Goal: Task Accomplishment & Management: Complete application form

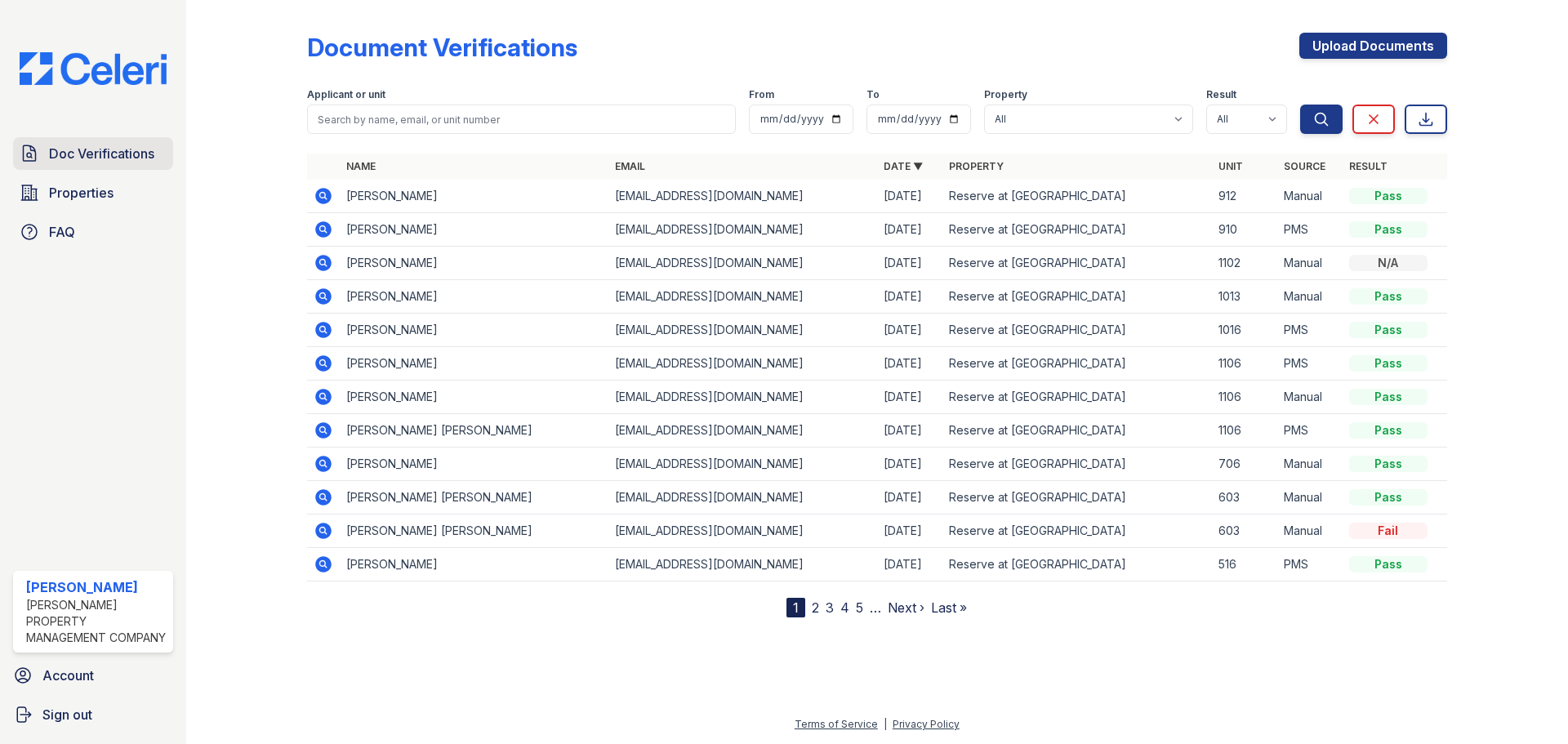
click at [71, 138] on link "Doc Verifications" at bounding box center [93, 154] width 160 height 33
click at [107, 151] on span "Doc Verifications" at bounding box center [102, 153] width 106 height 20
click at [105, 197] on span "Properties" at bounding box center [81, 193] width 65 height 20
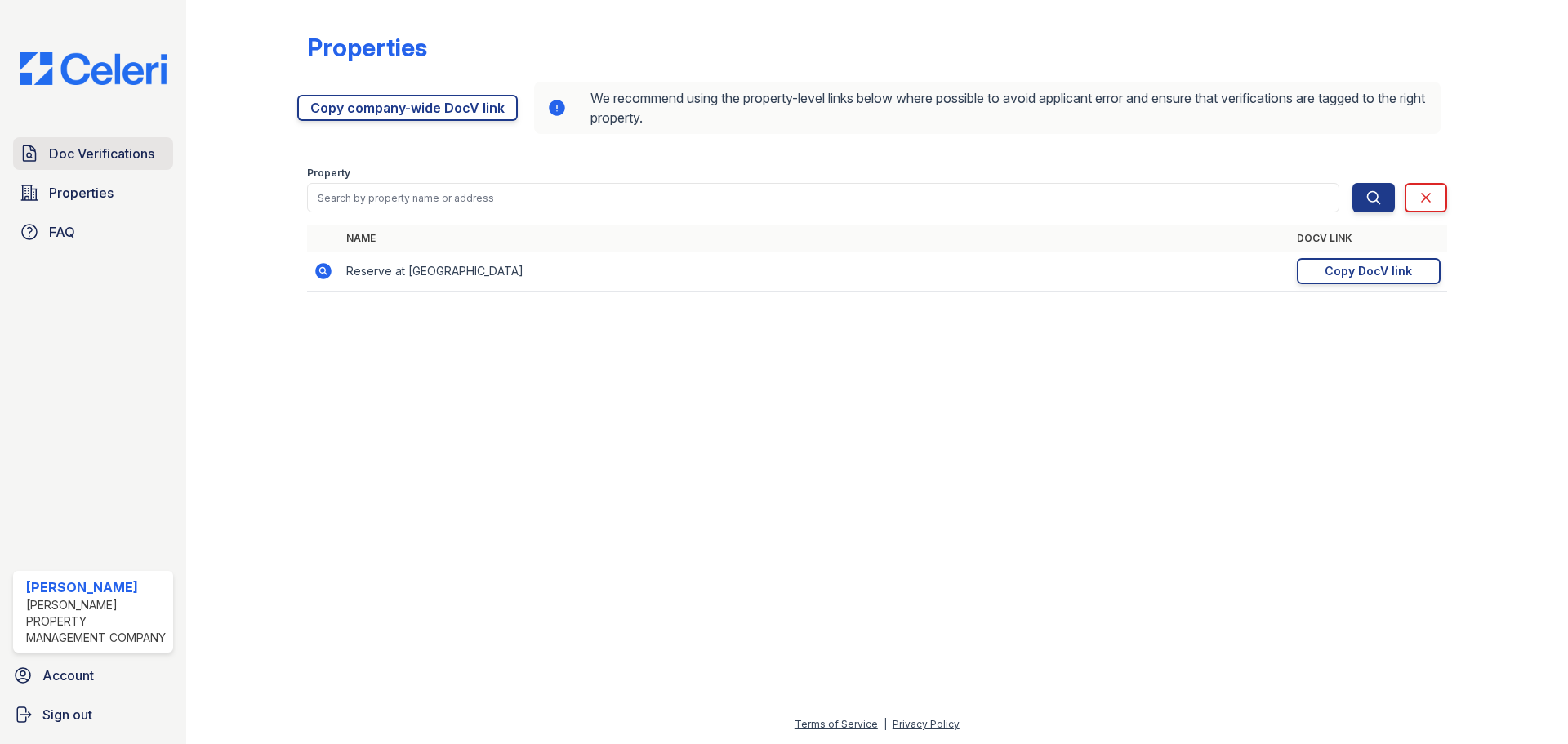
click at [104, 161] on span "Doc Verifications" at bounding box center [102, 153] width 106 height 20
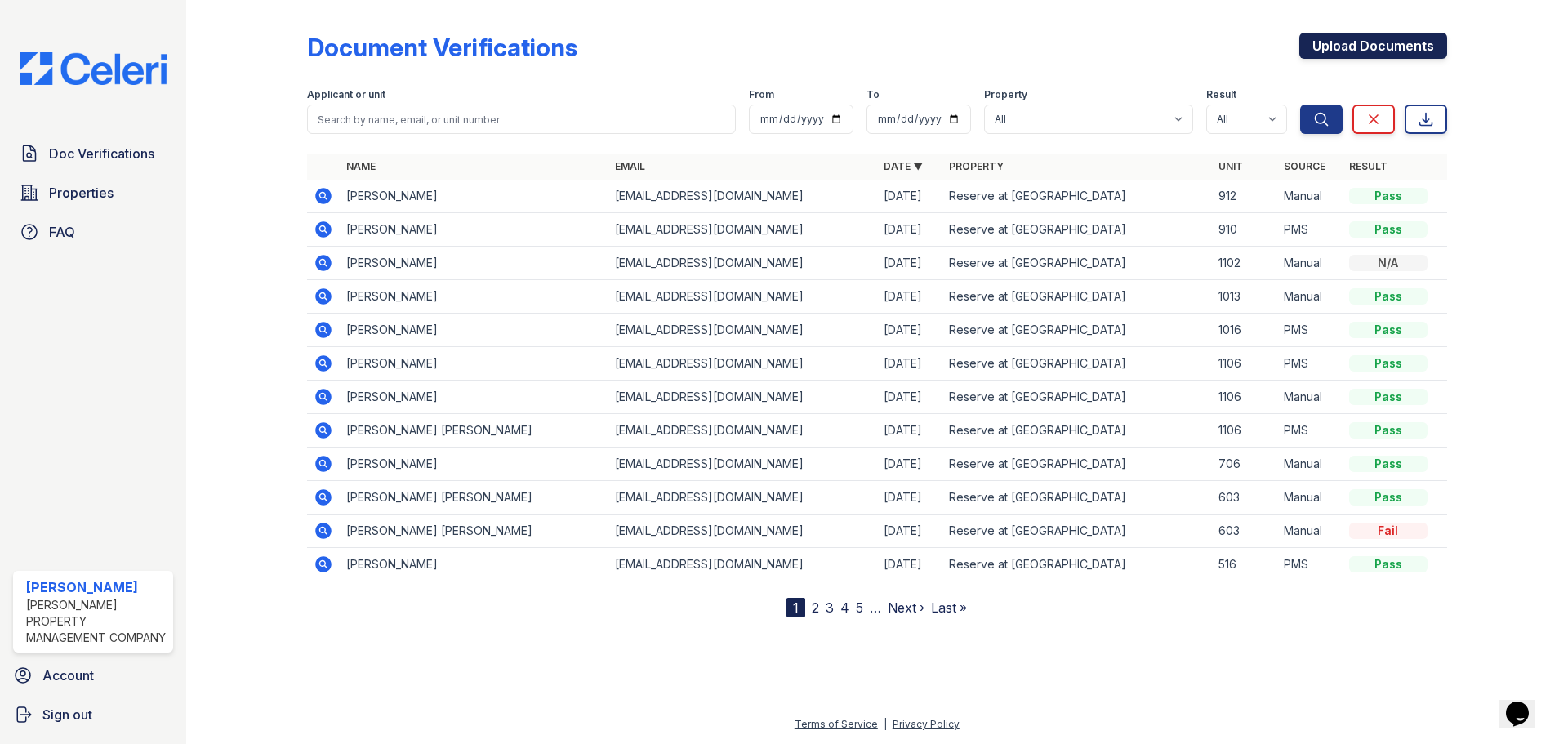
click at [1348, 37] on link "Upload Documents" at bounding box center [1373, 46] width 147 height 26
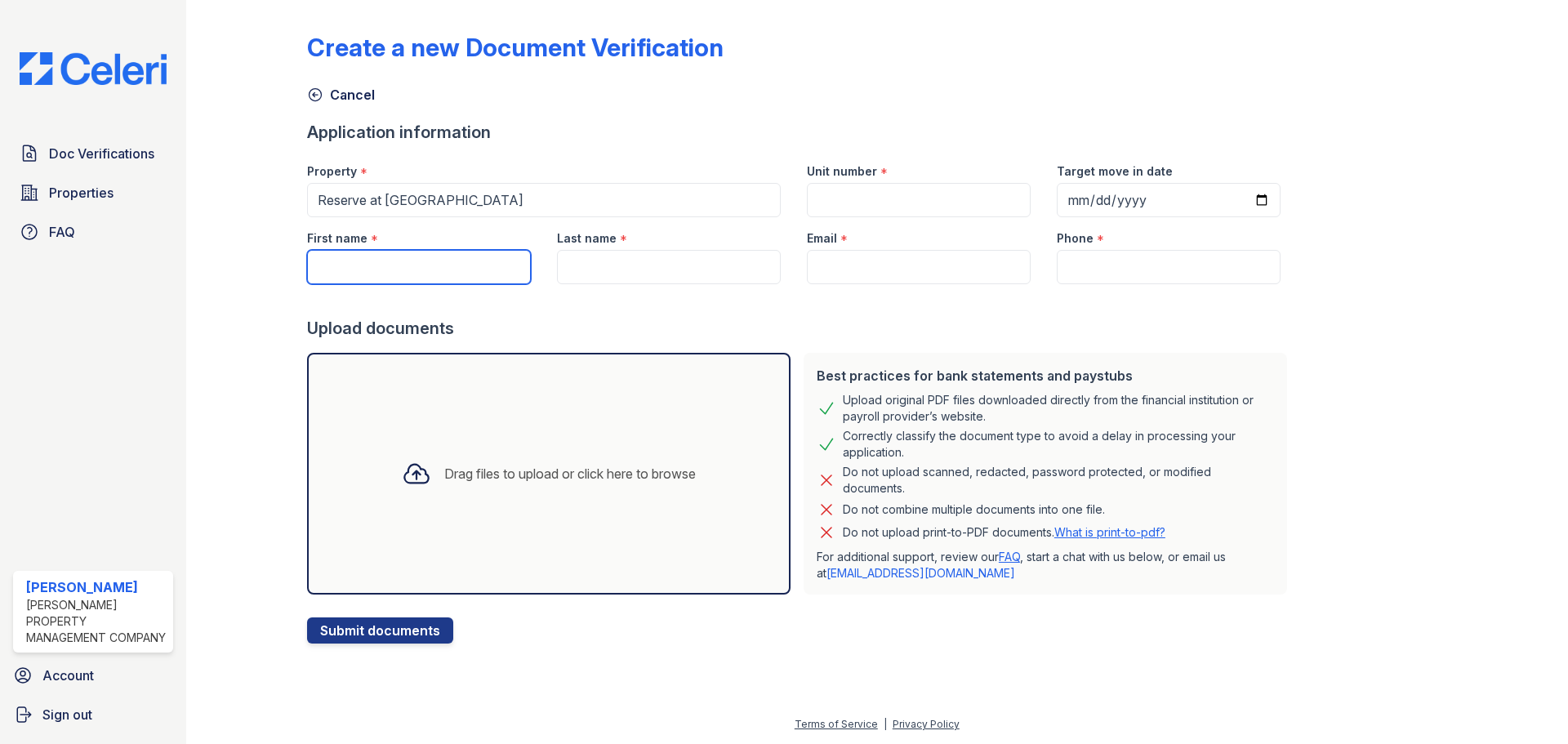
click at [459, 267] on input "First name" at bounding box center [419, 267] width 224 height 34
paste input "(404) 263-6945"
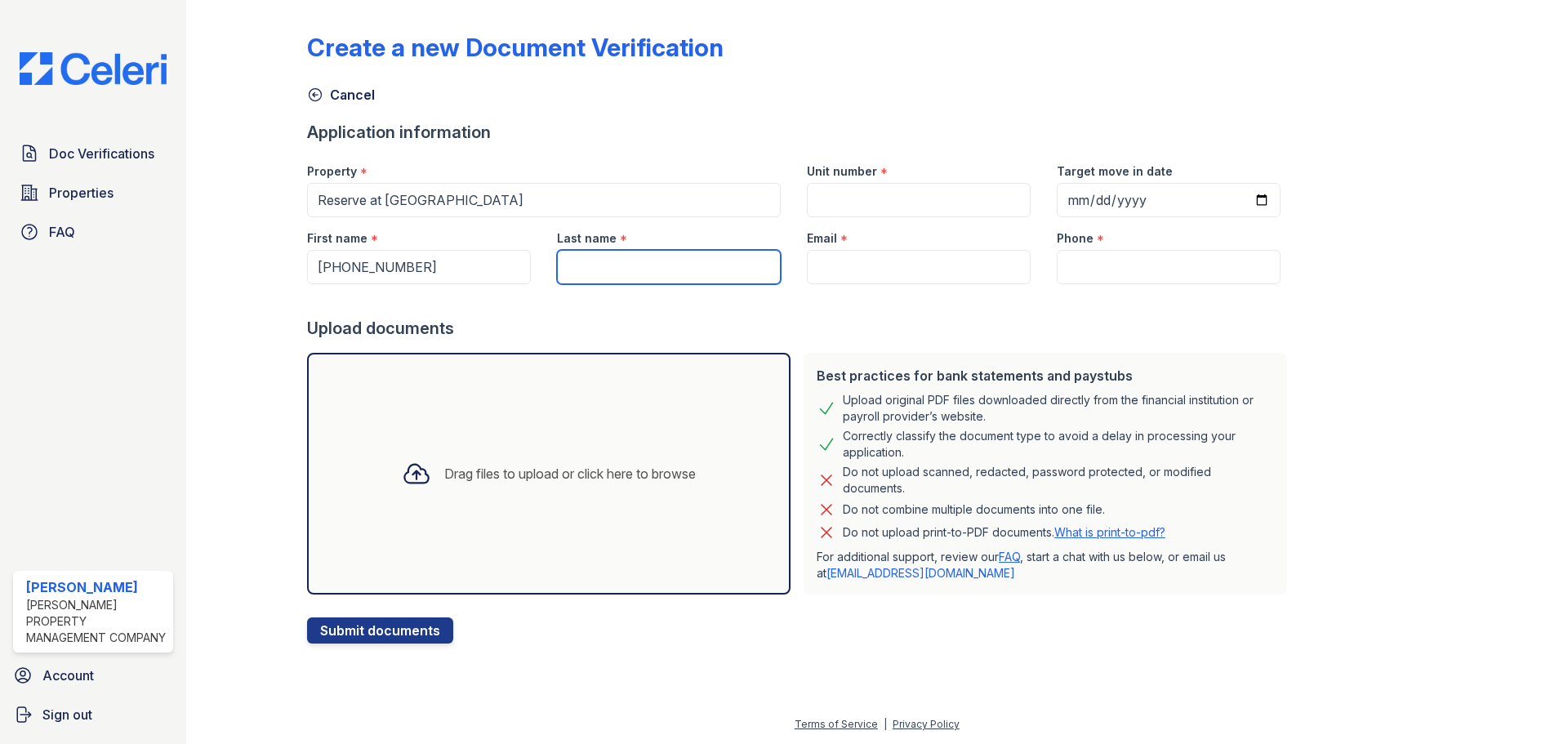
click at [632, 260] on input "Last name" at bounding box center [668, 267] width 224 height 34
drag, startPoint x: 446, startPoint y: 262, endPoint x: 204, endPoint y: 258, distance: 242.0
click at [204, 258] on div "Create a new Document Verification Cancel Application information Property * Re…" at bounding box center [877, 372] width 1382 height 744
paste input "Sharkevea"
type input "Sharkevea"
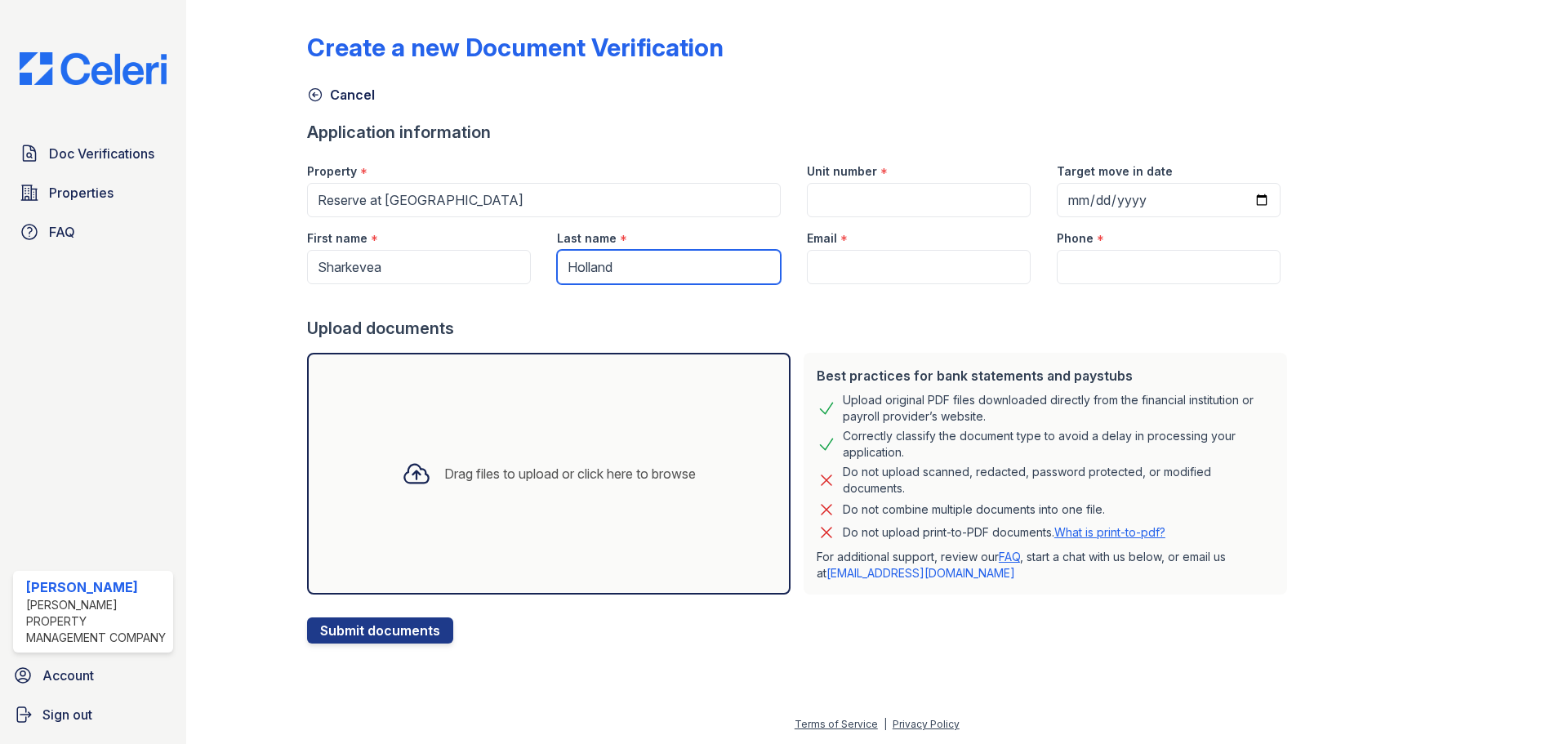
type input "Holland"
paste input "[EMAIL_ADDRESS][DOMAIN_NAME]"
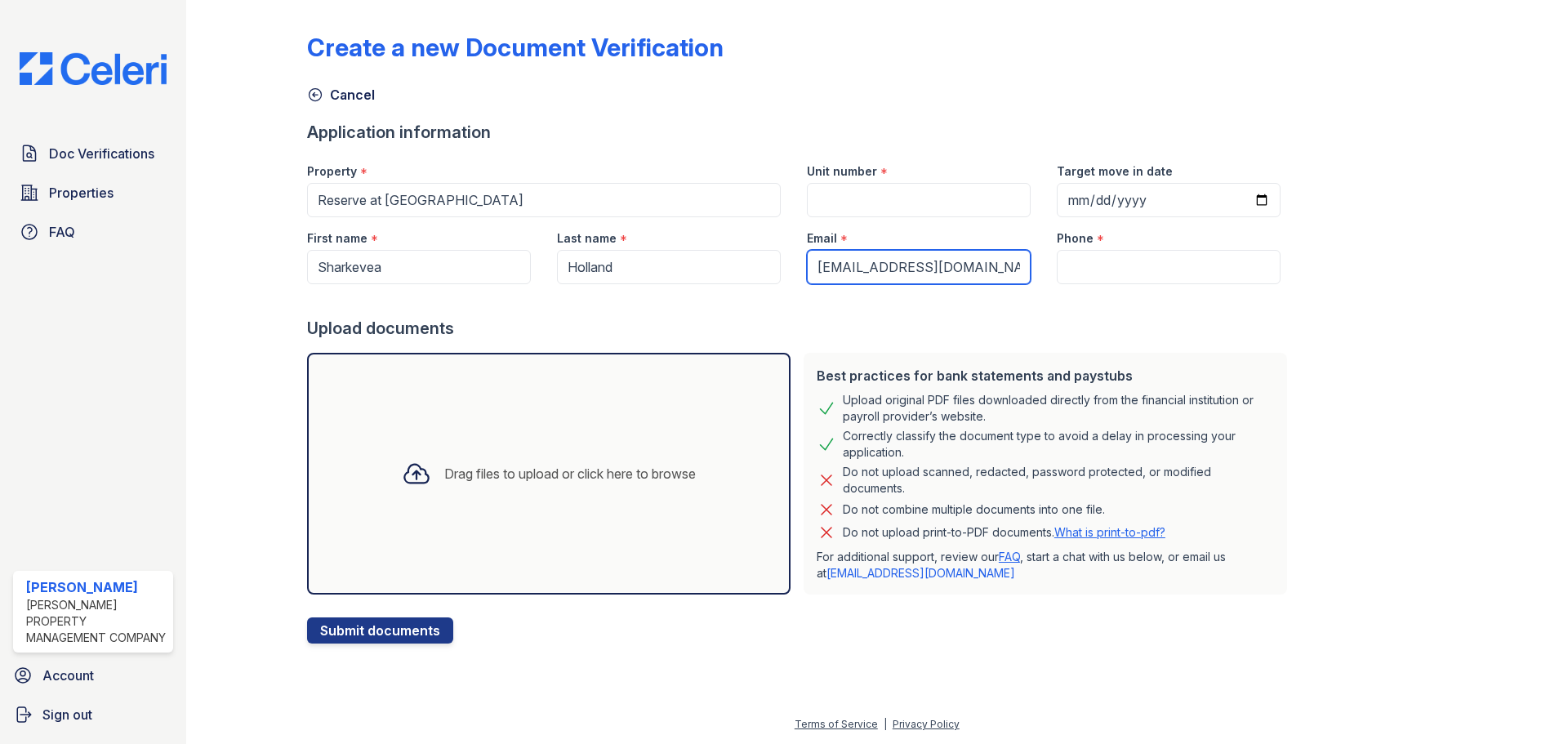
type input "[EMAIL_ADDRESS][DOMAIN_NAME]"
drag, startPoint x: 1075, startPoint y: 268, endPoint x: 816, endPoint y: 129, distance: 293.9
click at [1075, 268] on input "Phone" at bounding box center [1168, 267] width 224 height 34
paste input "(864) 671-9302"
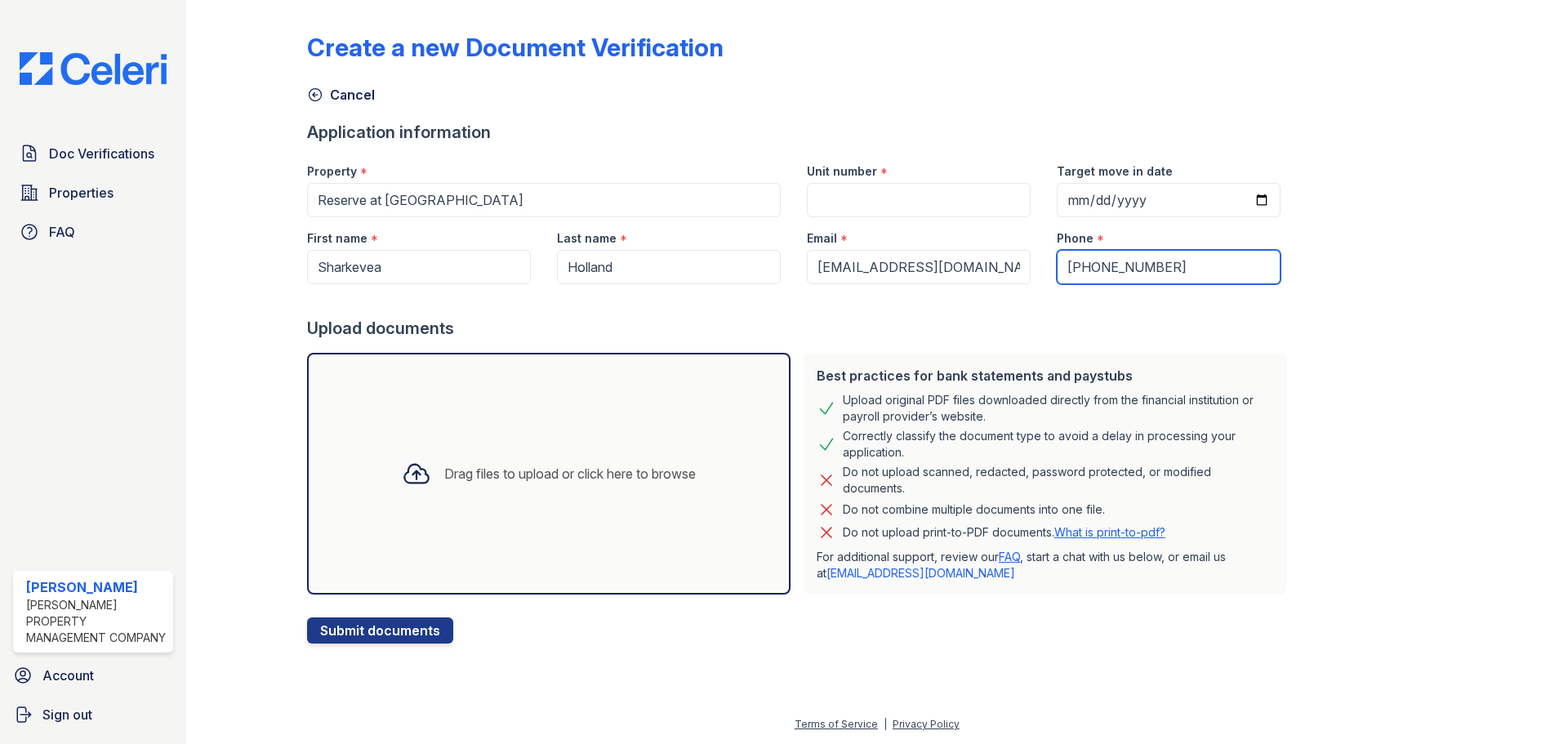
type input "(864) 671-9302"
click at [877, 195] on input "Unit number" at bounding box center [918, 200] width 224 height 34
type input "1102"
drag, startPoint x: 787, startPoint y: 77, endPoint x: 777, endPoint y: 67, distance: 14.1
click at [777, 67] on div "Create a new Document Verification Cancel Application information Property * Re…" at bounding box center [877, 325] width 1140 height 637
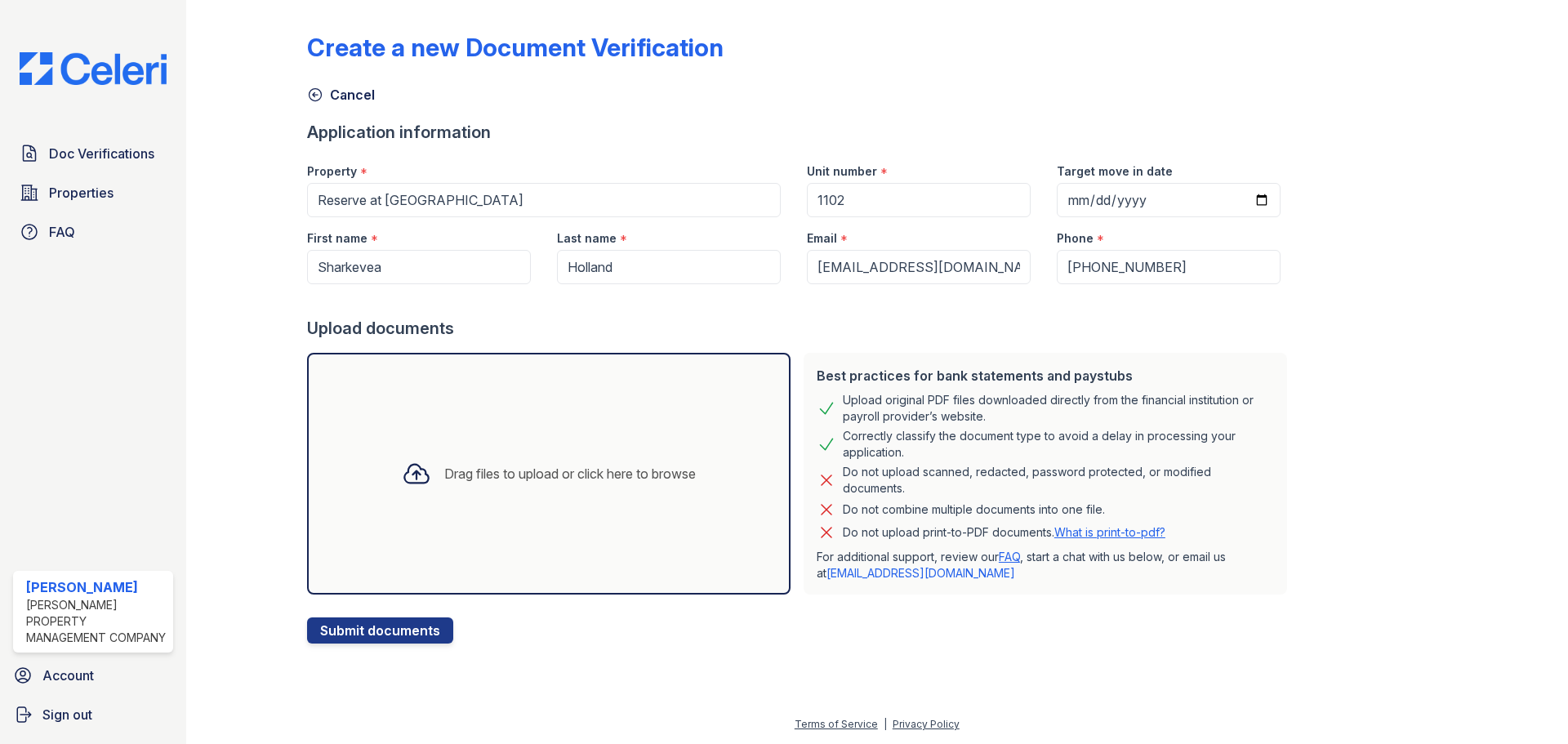
click at [455, 447] on div "Drag files to upload or click here to browse" at bounding box center [549, 474] width 320 height 56
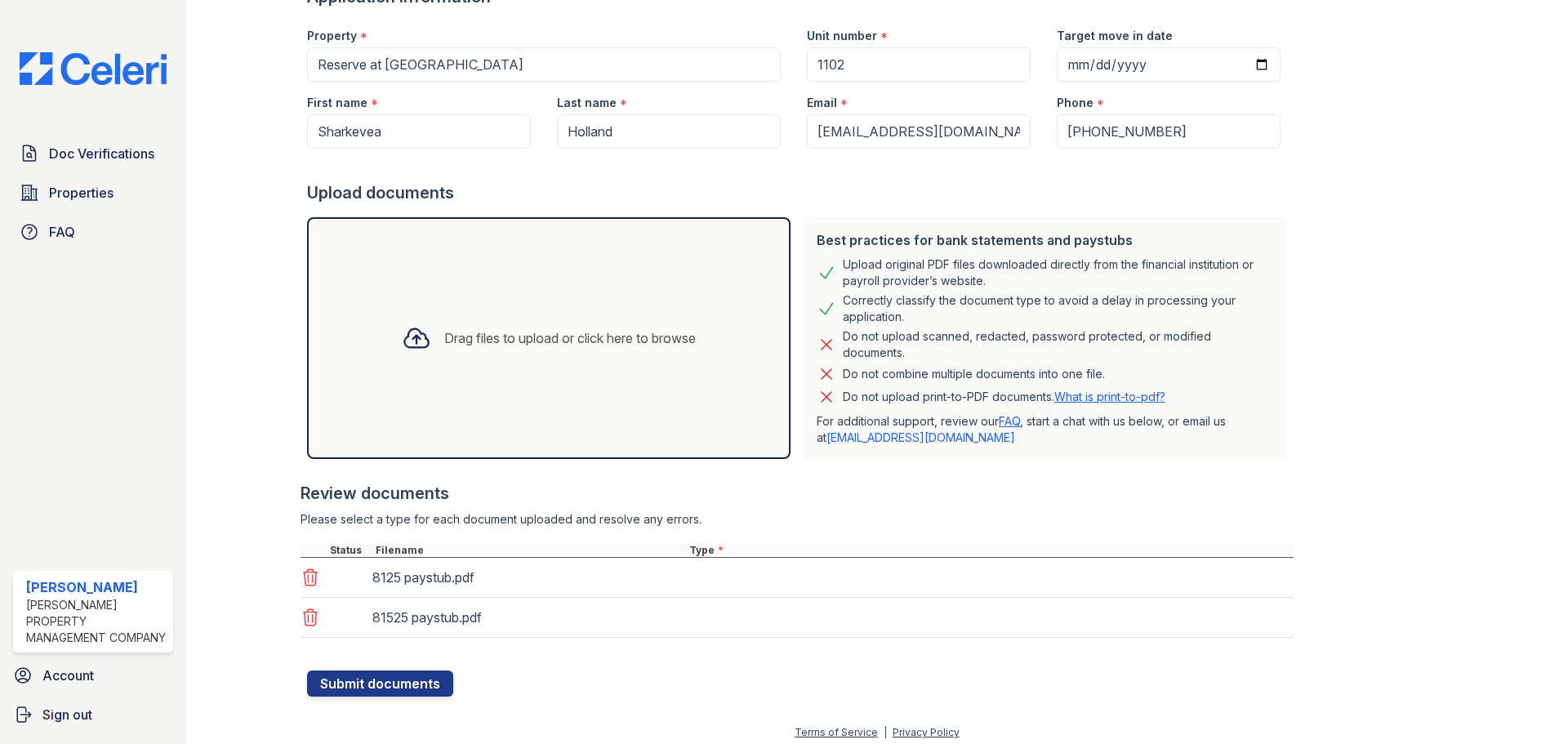
scroll to position [143, 0]
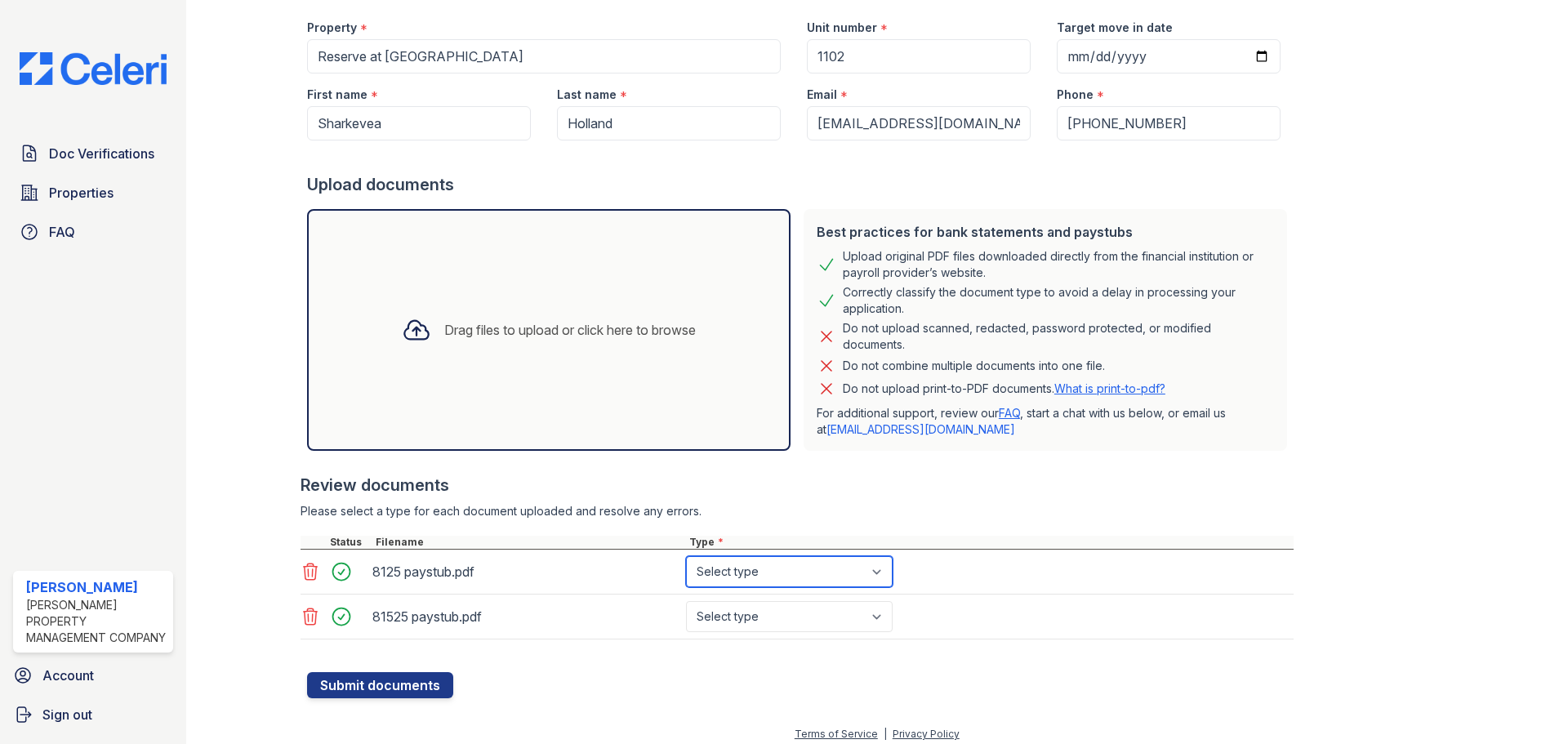
click at [729, 570] on select "Select type Paystub Bank Statement Offer Letter Tax Documents Benefit Award Let…" at bounding box center [790, 572] width 206 height 31
select select "paystub"
click at [687, 556] on select "Select type Paystub Bank Statement Offer Letter Tax Documents Benefit Award Let…" at bounding box center [790, 572] width 206 height 31
click at [751, 615] on select "Select type Paystub Bank Statement Offer Letter Tax Documents Benefit Award Let…" at bounding box center [790, 617] width 206 height 31
select select "paystub"
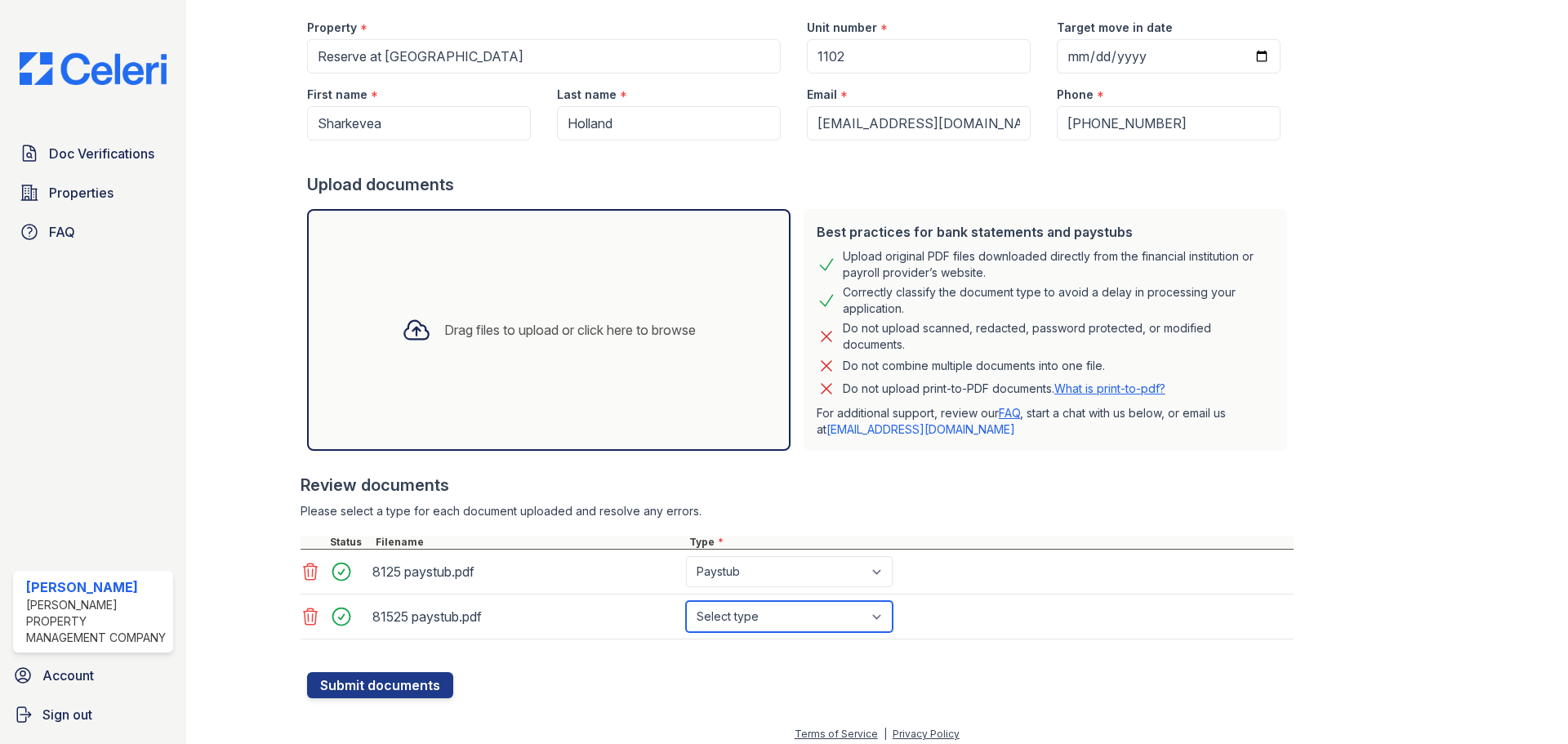
click at [687, 601] on select "Select type Paystub Bank Statement Offer Letter Tax Documents Benefit Award Let…" at bounding box center [790, 617] width 206 height 31
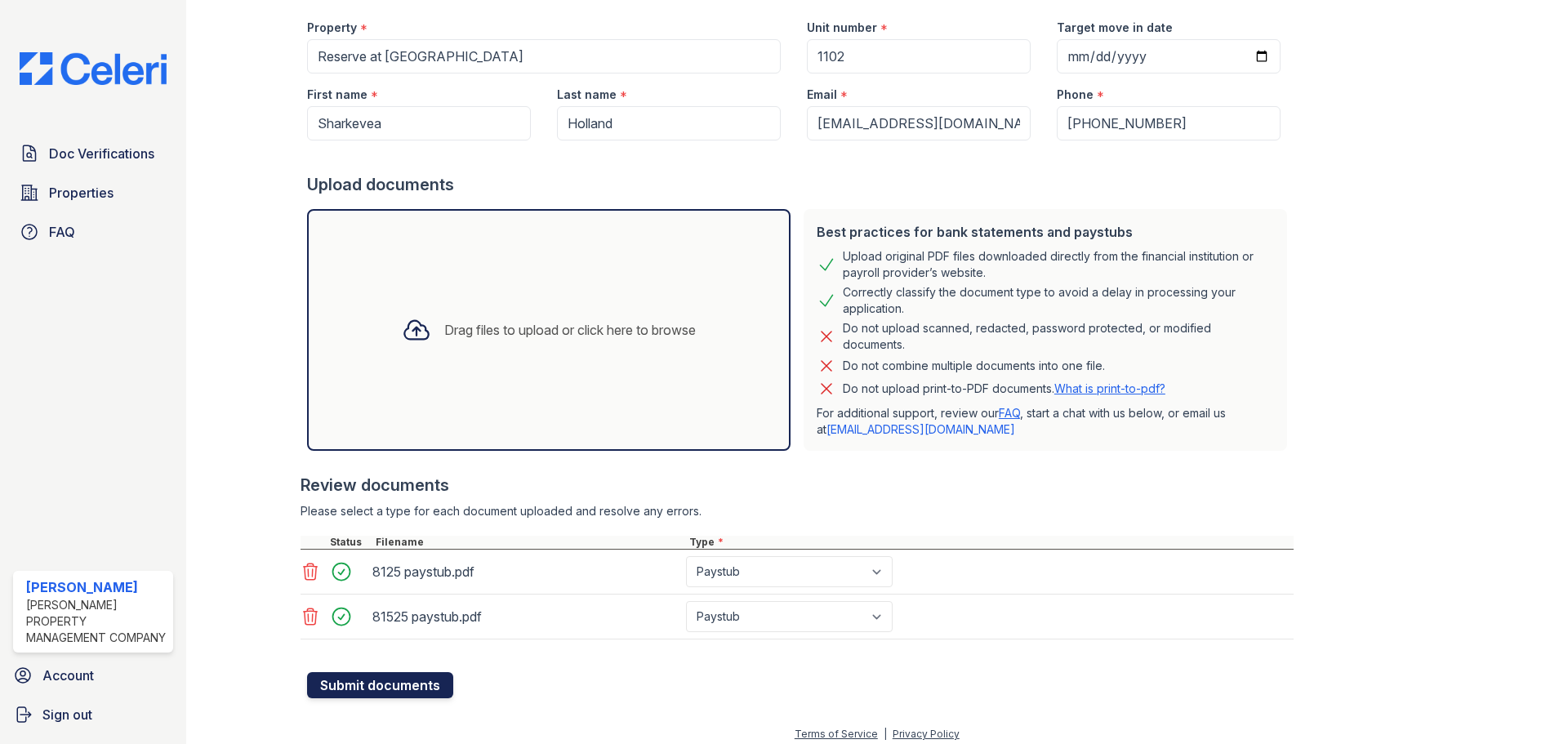
click at [428, 678] on button "Submit documents" at bounding box center [380, 686] width 146 height 26
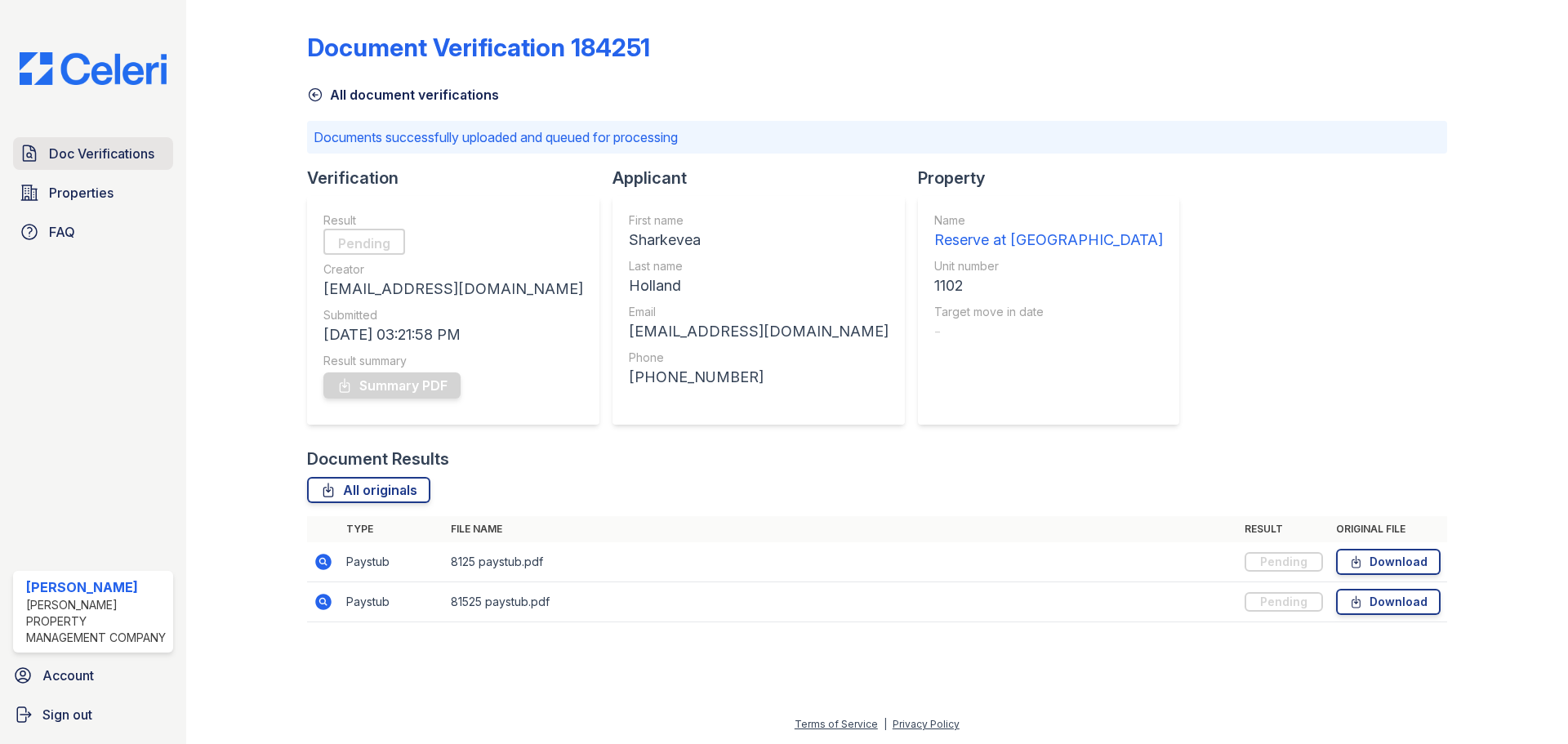
click at [124, 161] on span "Doc Verifications" at bounding box center [102, 153] width 106 height 20
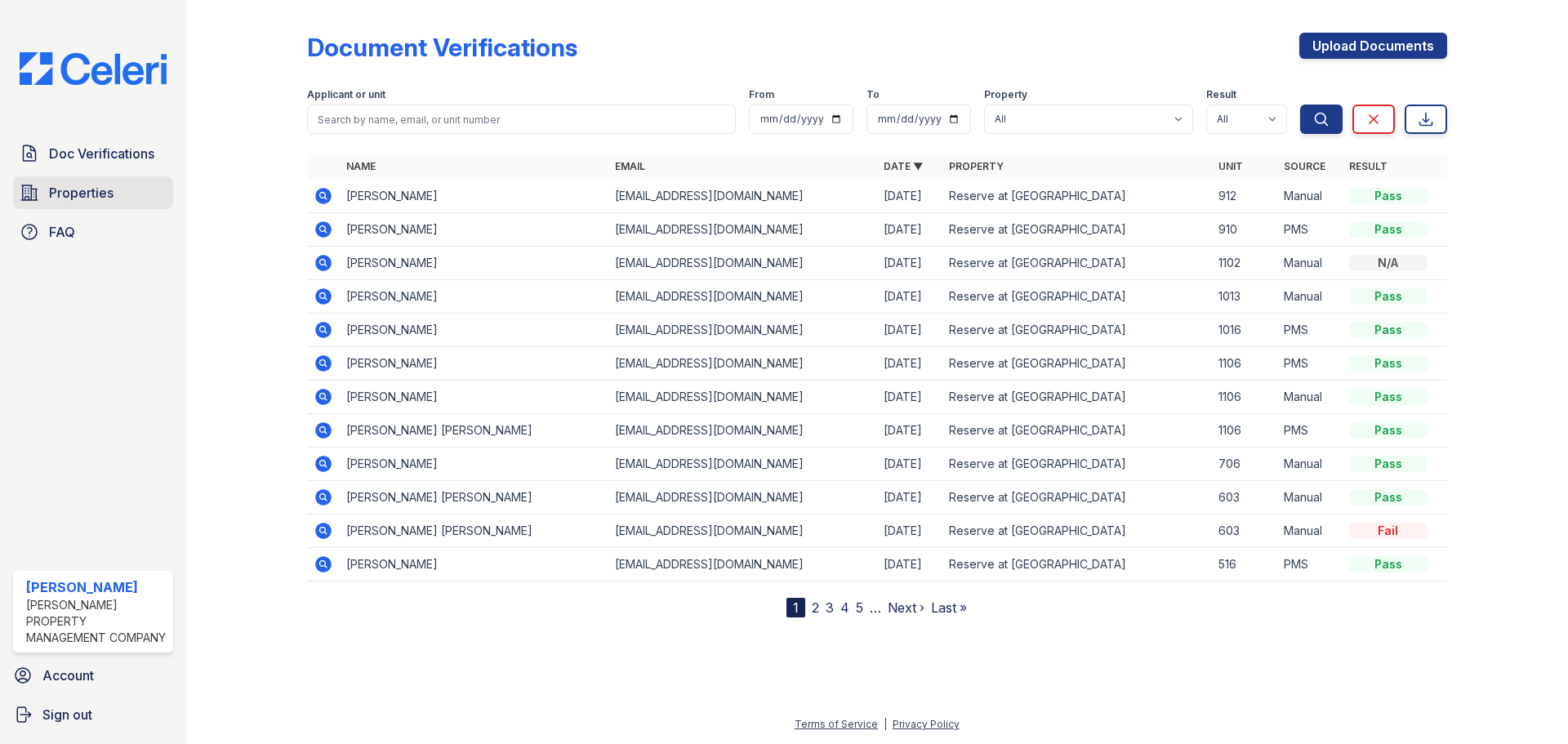
click at [110, 187] on span "Properties" at bounding box center [81, 193] width 65 height 20
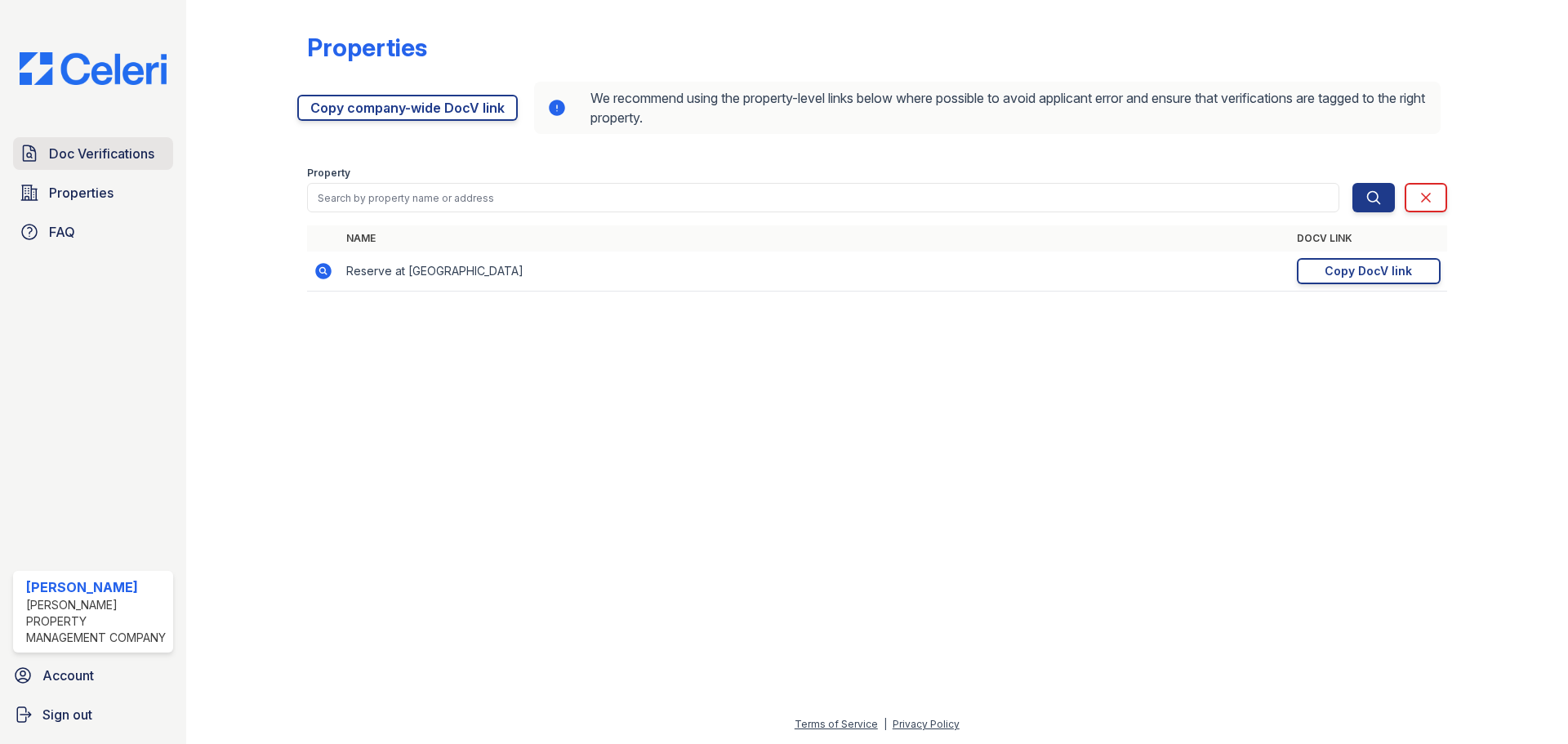
click at [105, 149] on span "Doc Verifications" at bounding box center [102, 153] width 106 height 20
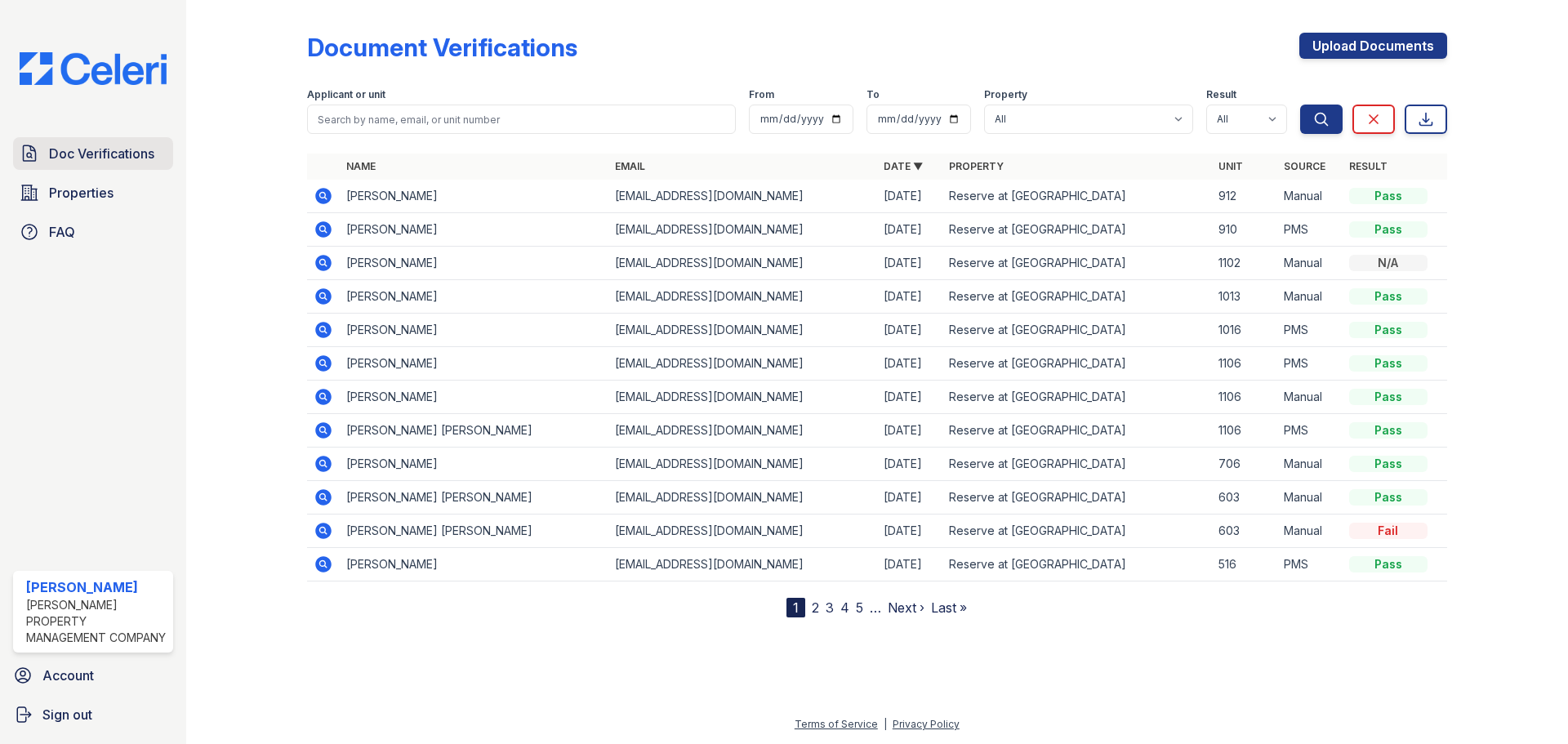
click at [105, 147] on span "Doc Verifications" at bounding box center [102, 153] width 106 height 20
click at [94, 178] on link "Properties" at bounding box center [93, 193] width 160 height 33
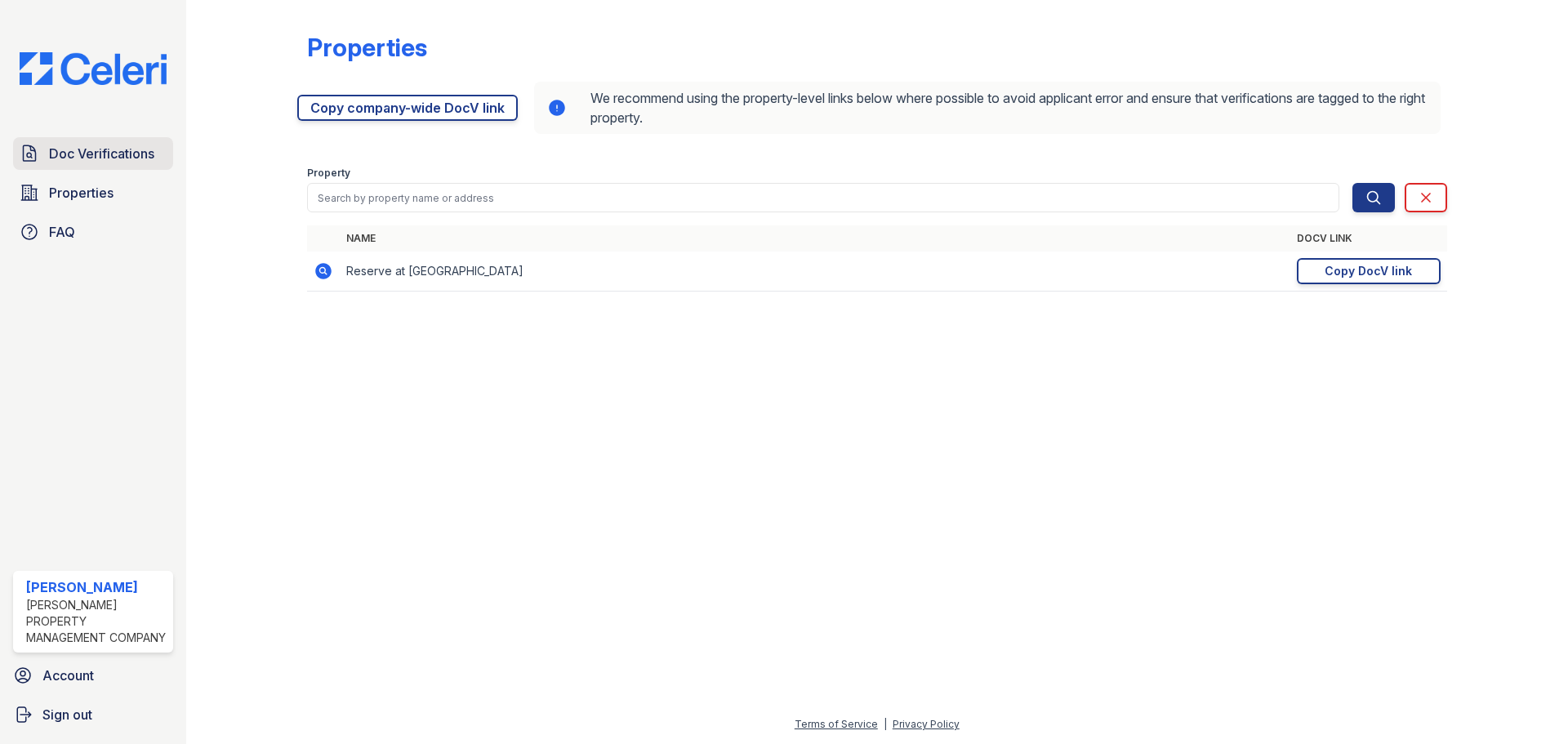
click at [97, 151] on span "Doc Verifications" at bounding box center [102, 153] width 106 height 20
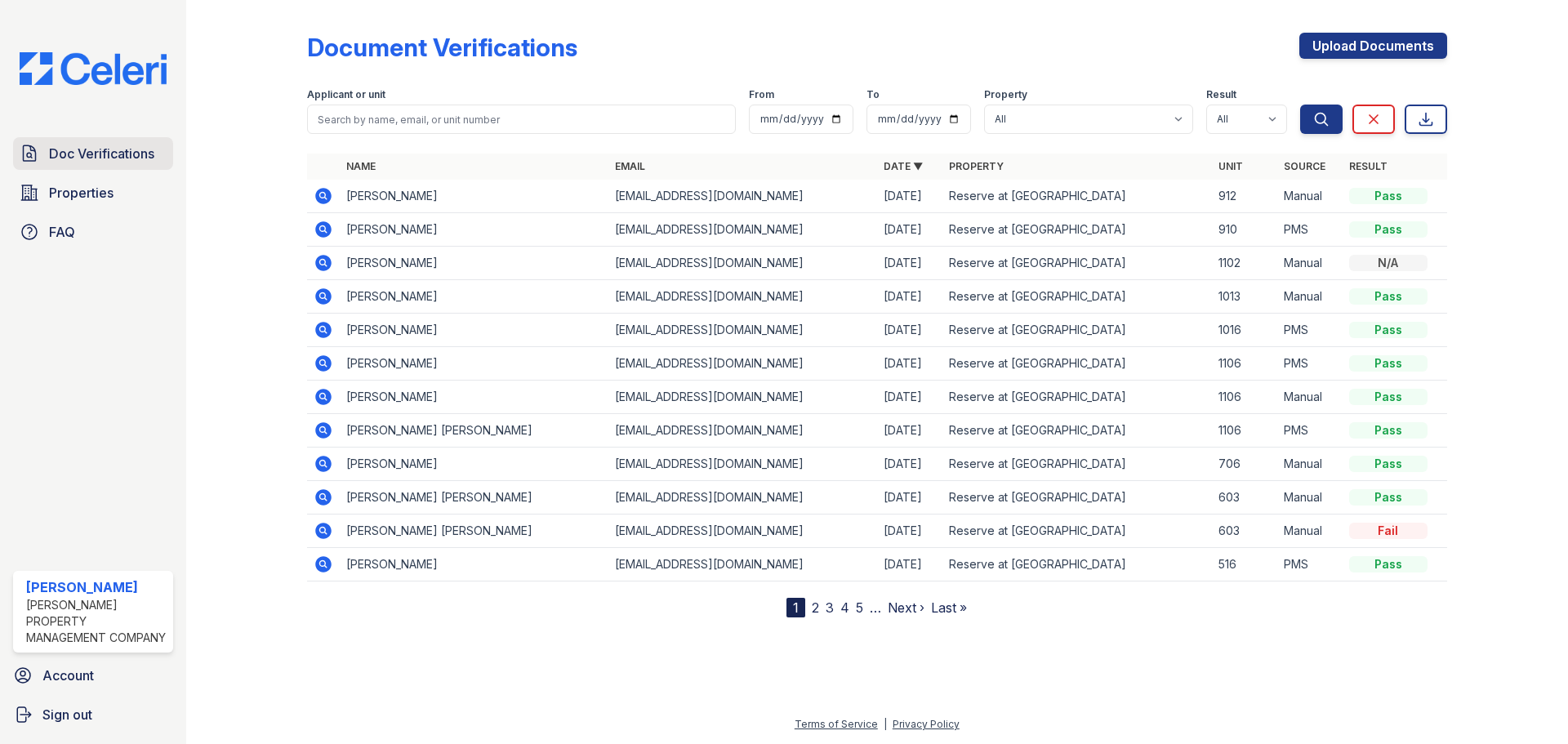
click at [79, 144] on span "Doc Verifications" at bounding box center [102, 153] width 106 height 20
click at [97, 159] on span "Doc Verifications" at bounding box center [102, 153] width 106 height 20
click at [91, 188] on span "Properties" at bounding box center [81, 193] width 65 height 20
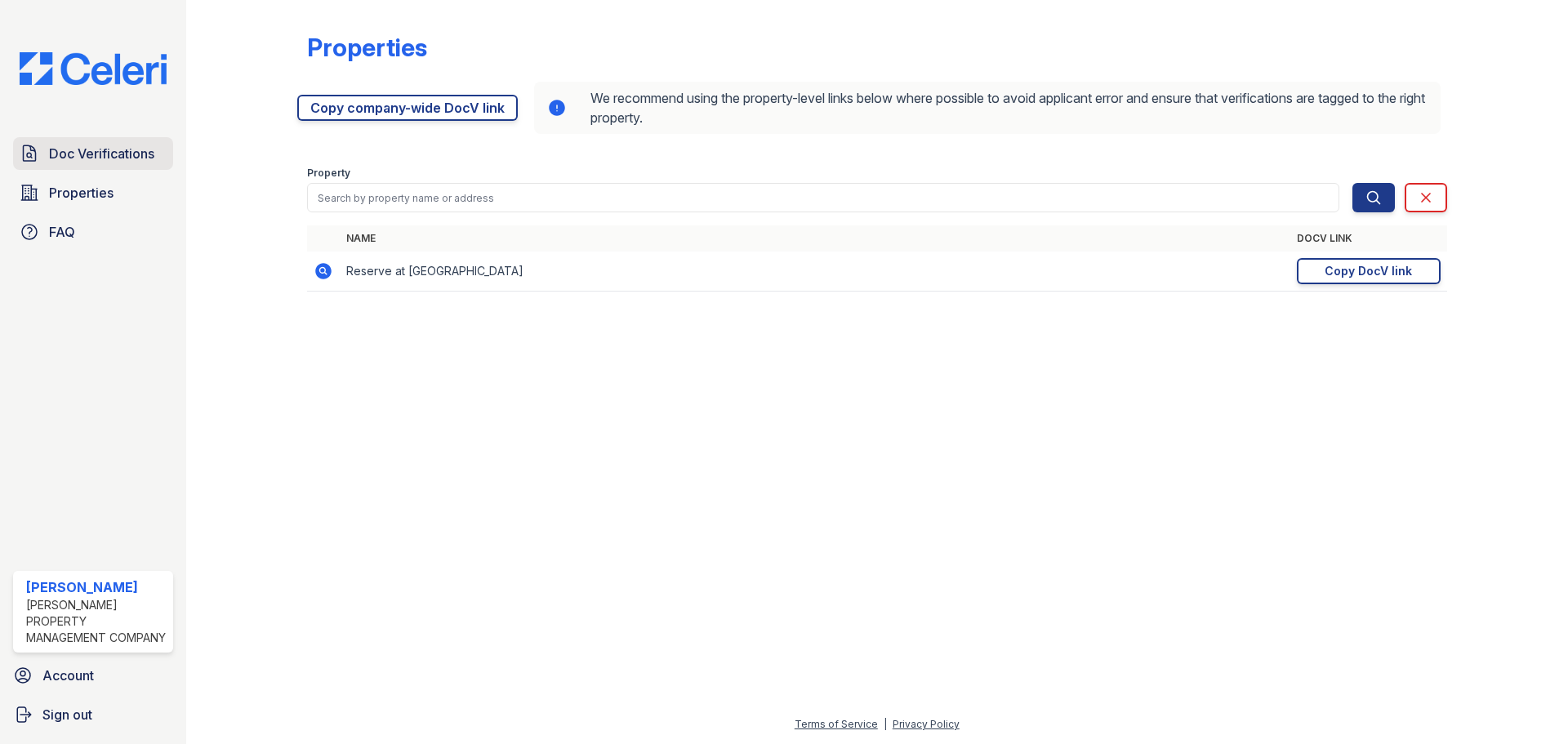
click at [98, 157] on span "Doc Verifications" at bounding box center [102, 153] width 106 height 20
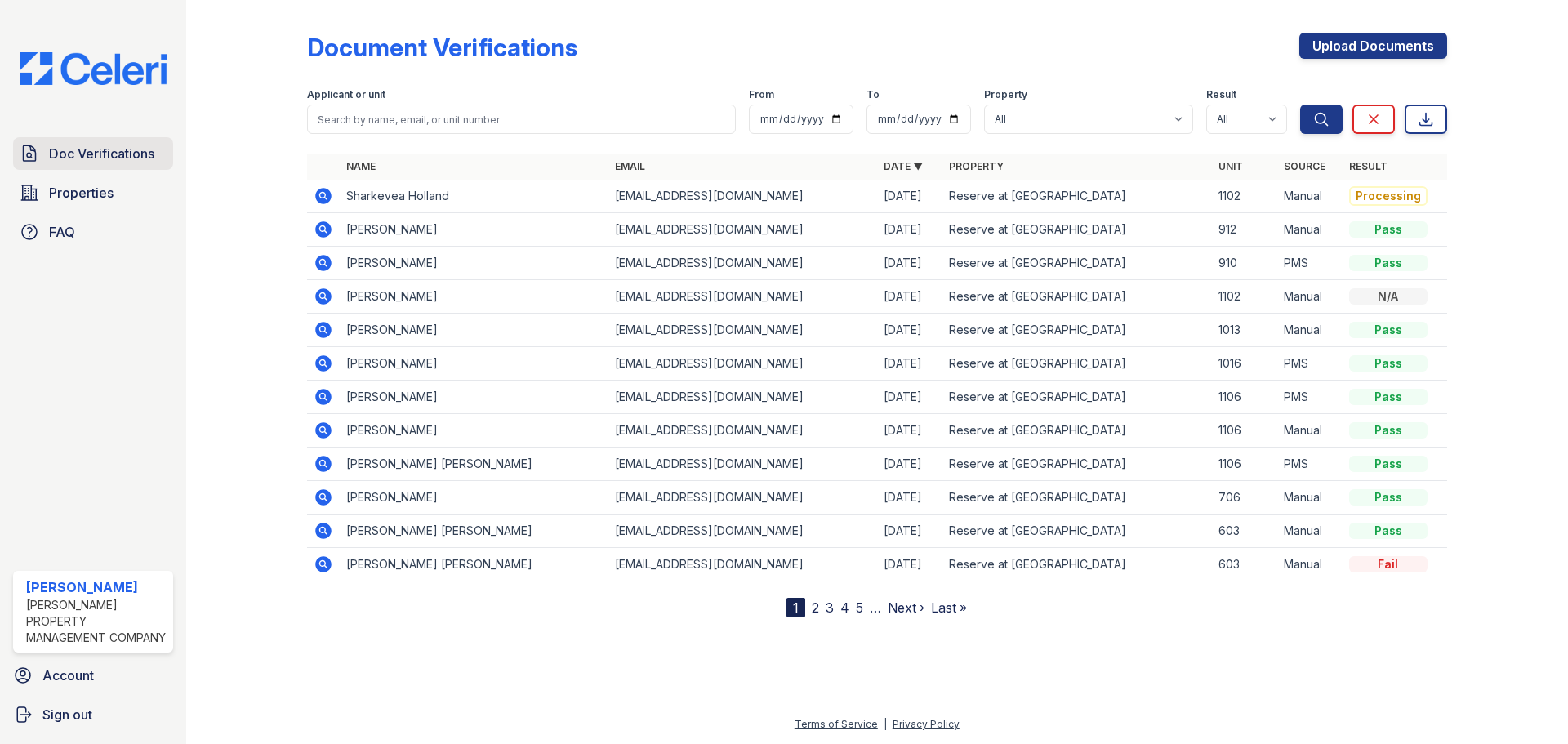
click at [114, 144] on span "Doc Verifications" at bounding box center [102, 153] width 106 height 20
click at [123, 152] on span "Doc Verifications" at bounding box center [102, 153] width 106 height 20
click at [110, 183] on span "Properties" at bounding box center [81, 193] width 65 height 20
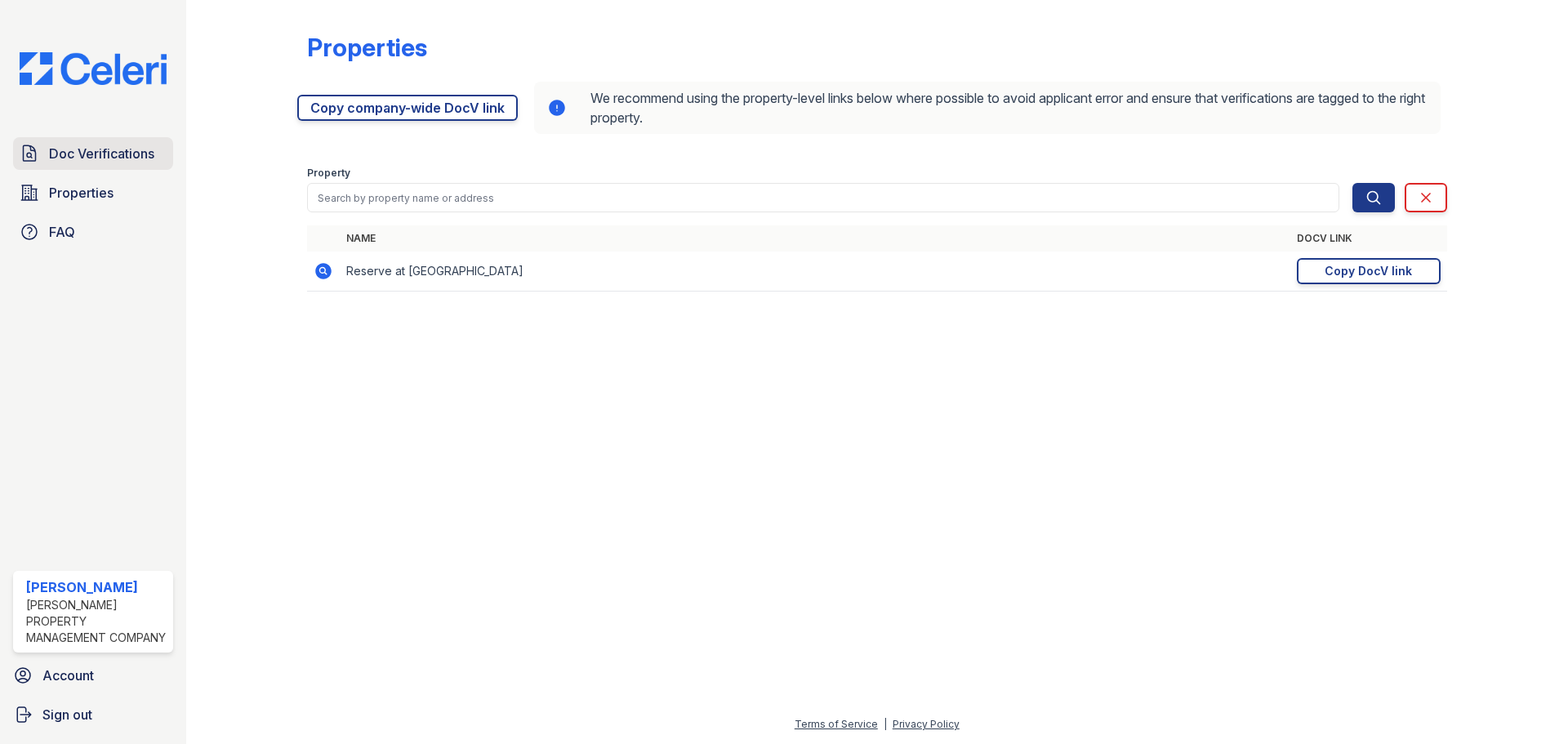
click at [107, 147] on span "Doc Verifications" at bounding box center [102, 153] width 106 height 20
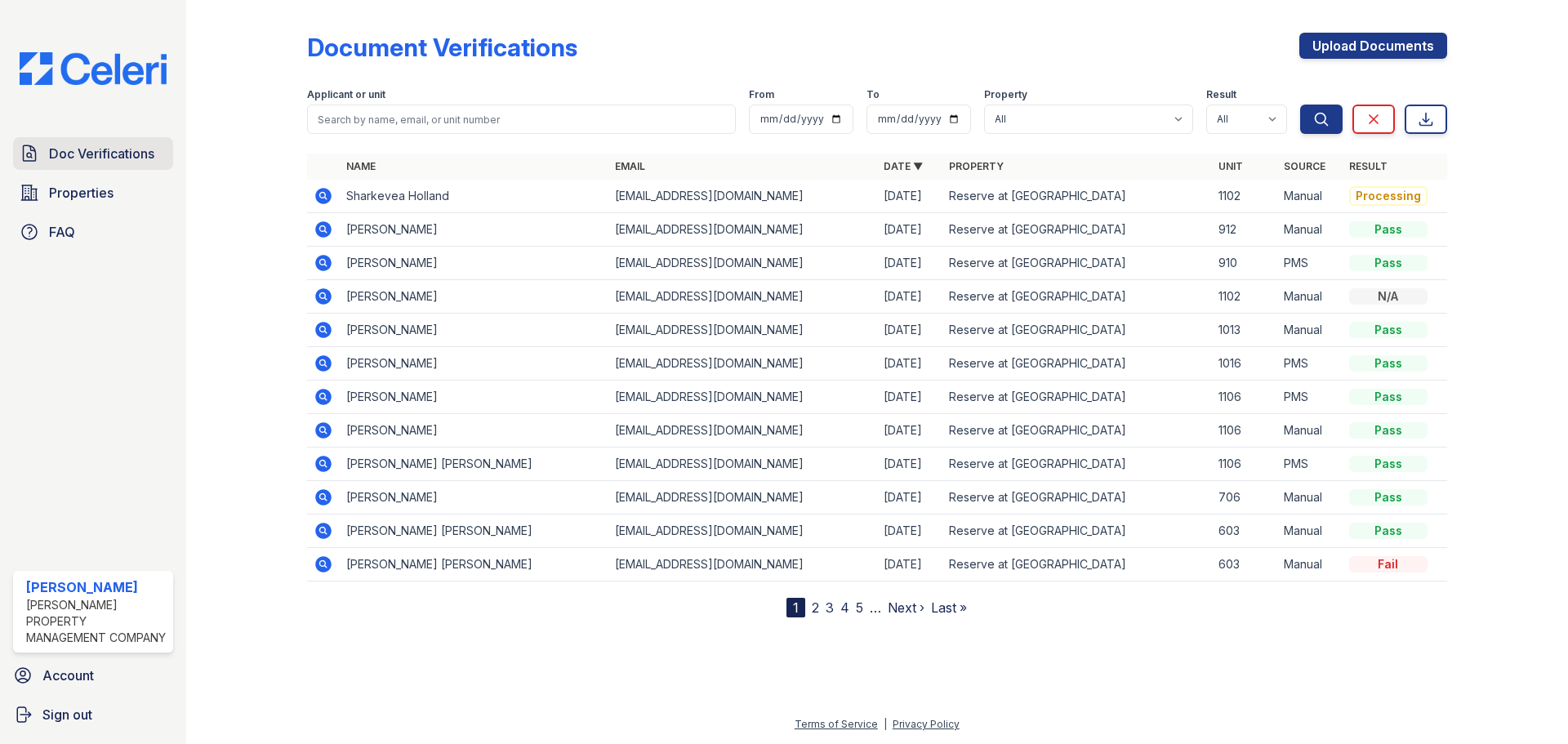
click at [109, 149] on span "Doc Verifications" at bounding box center [102, 153] width 106 height 20
click at [99, 197] on span "Properties" at bounding box center [81, 193] width 65 height 20
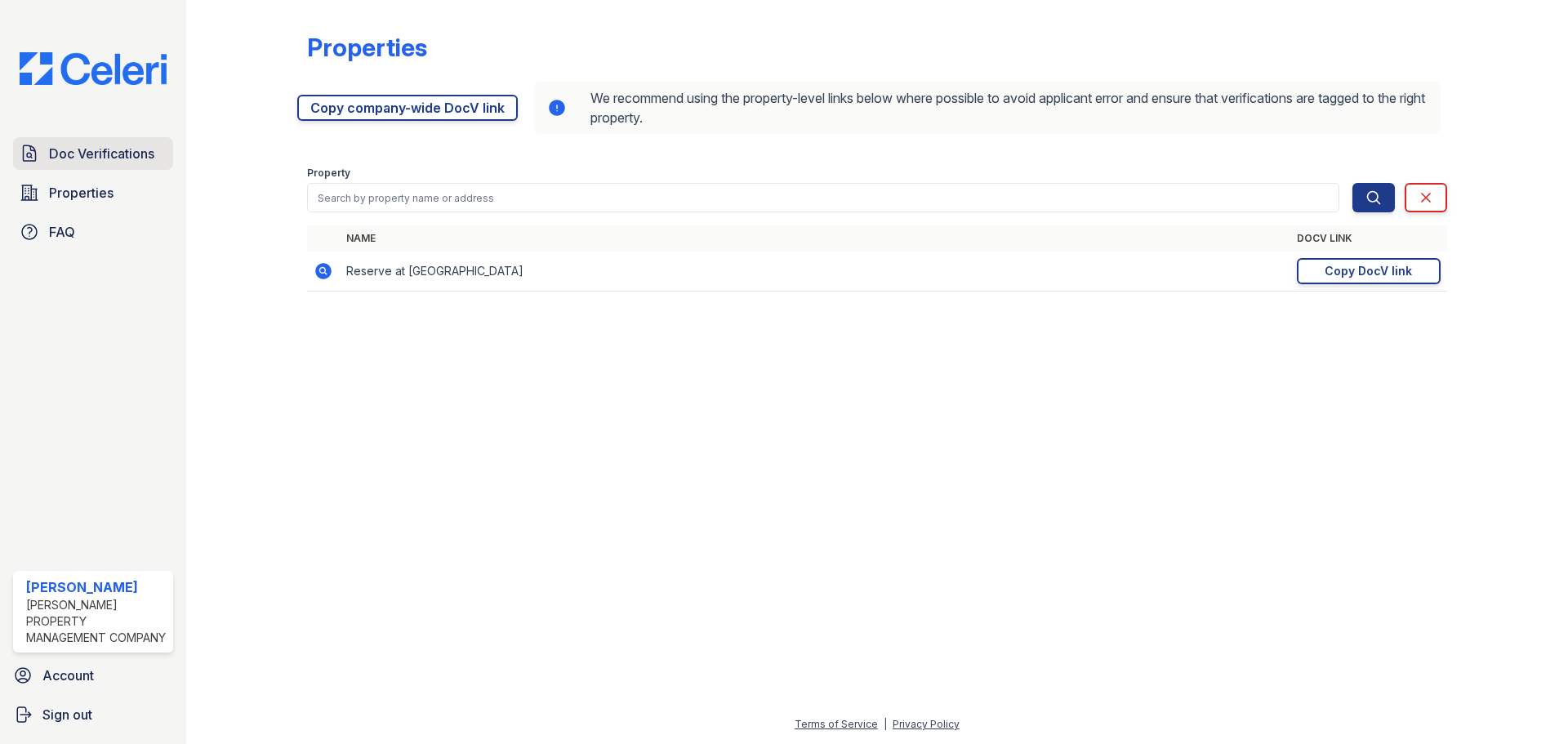
click at [94, 157] on span "Doc Verifications" at bounding box center [102, 153] width 106 height 20
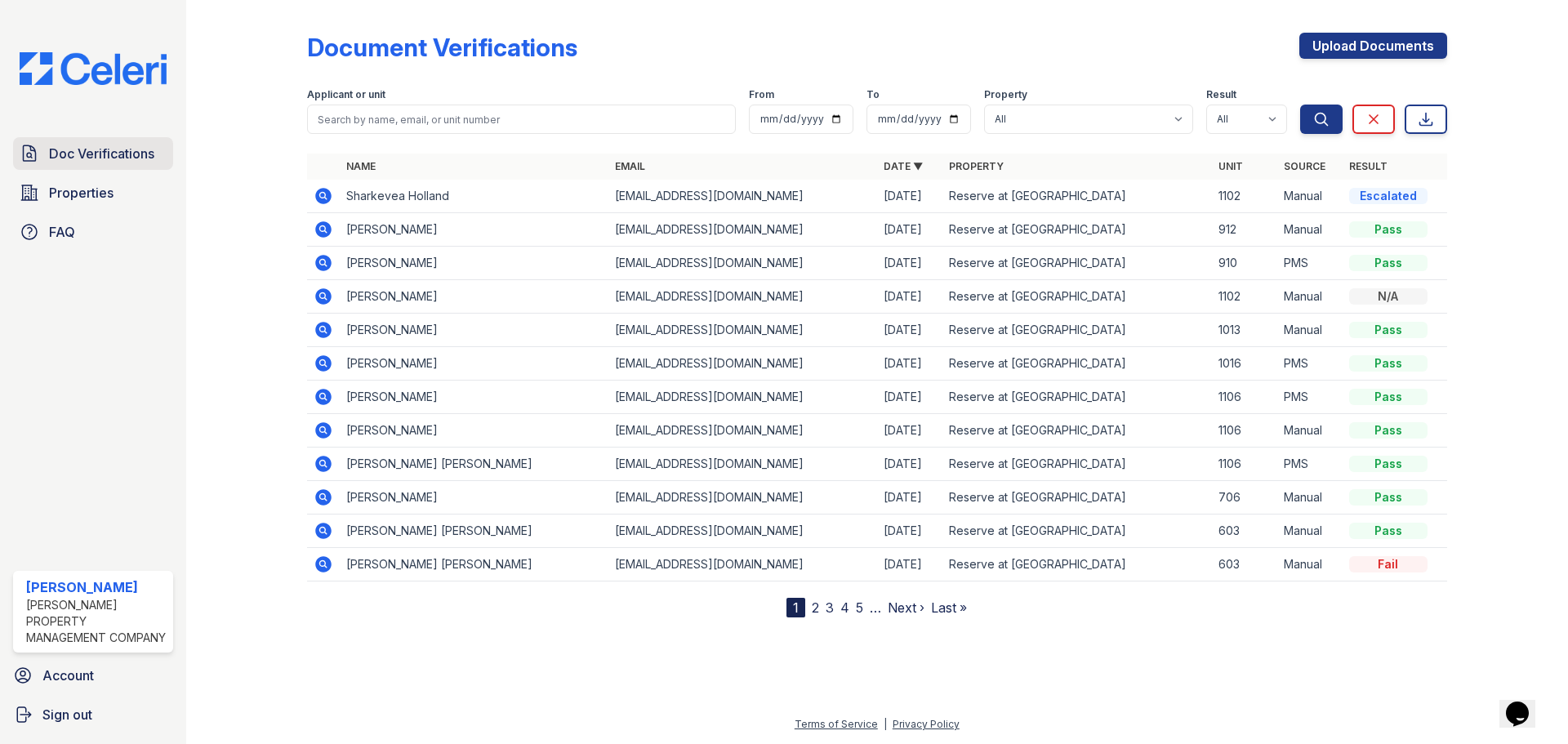
click at [81, 154] on span "Doc Verifications" at bounding box center [102, 153] width 106 height 20
click at [83, 197] on span "Properties" at bounding box center [81, 193] width 65 height 20
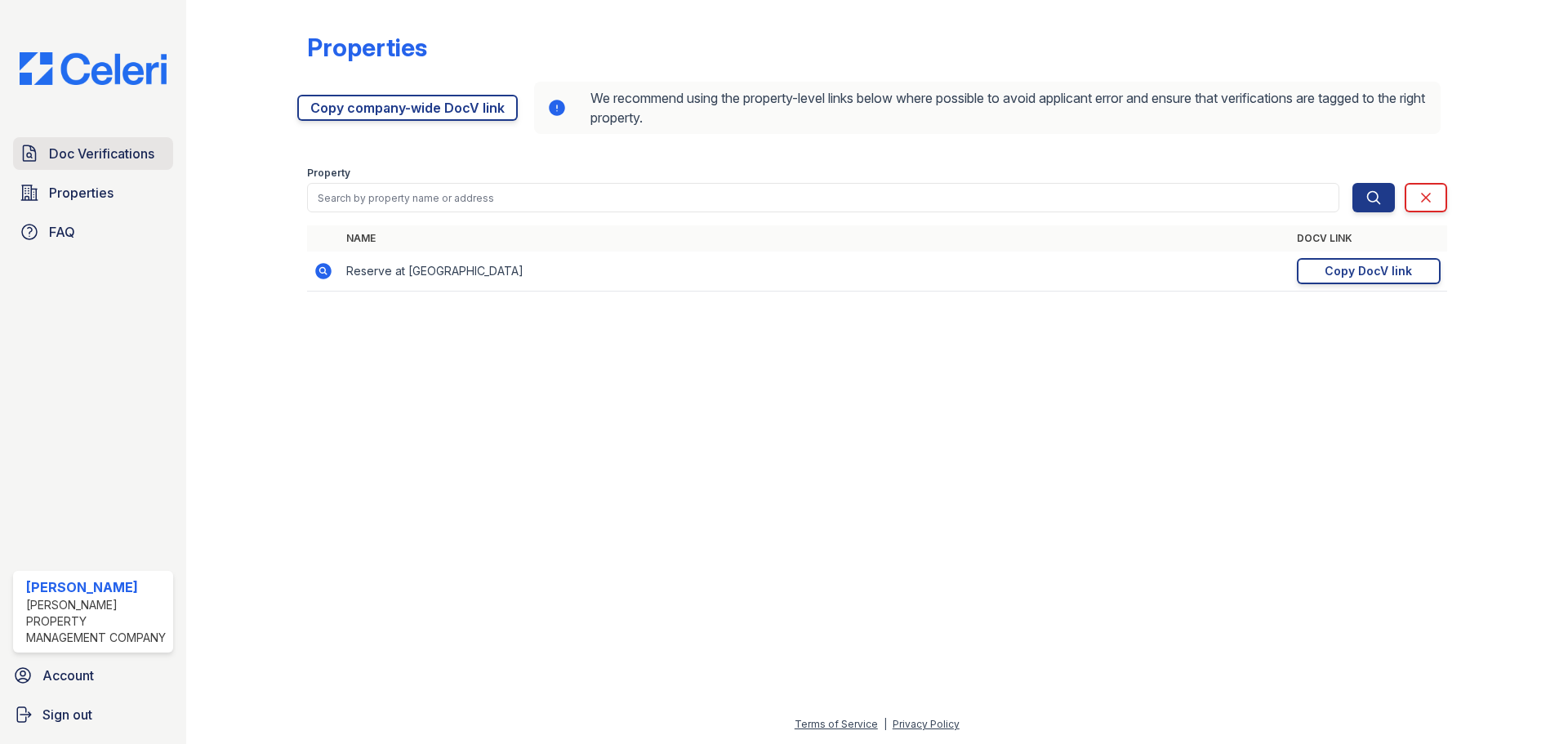
click at [83, 156] on span "Doc Verifications" at bounding box center [102, 153] width 106 height 20
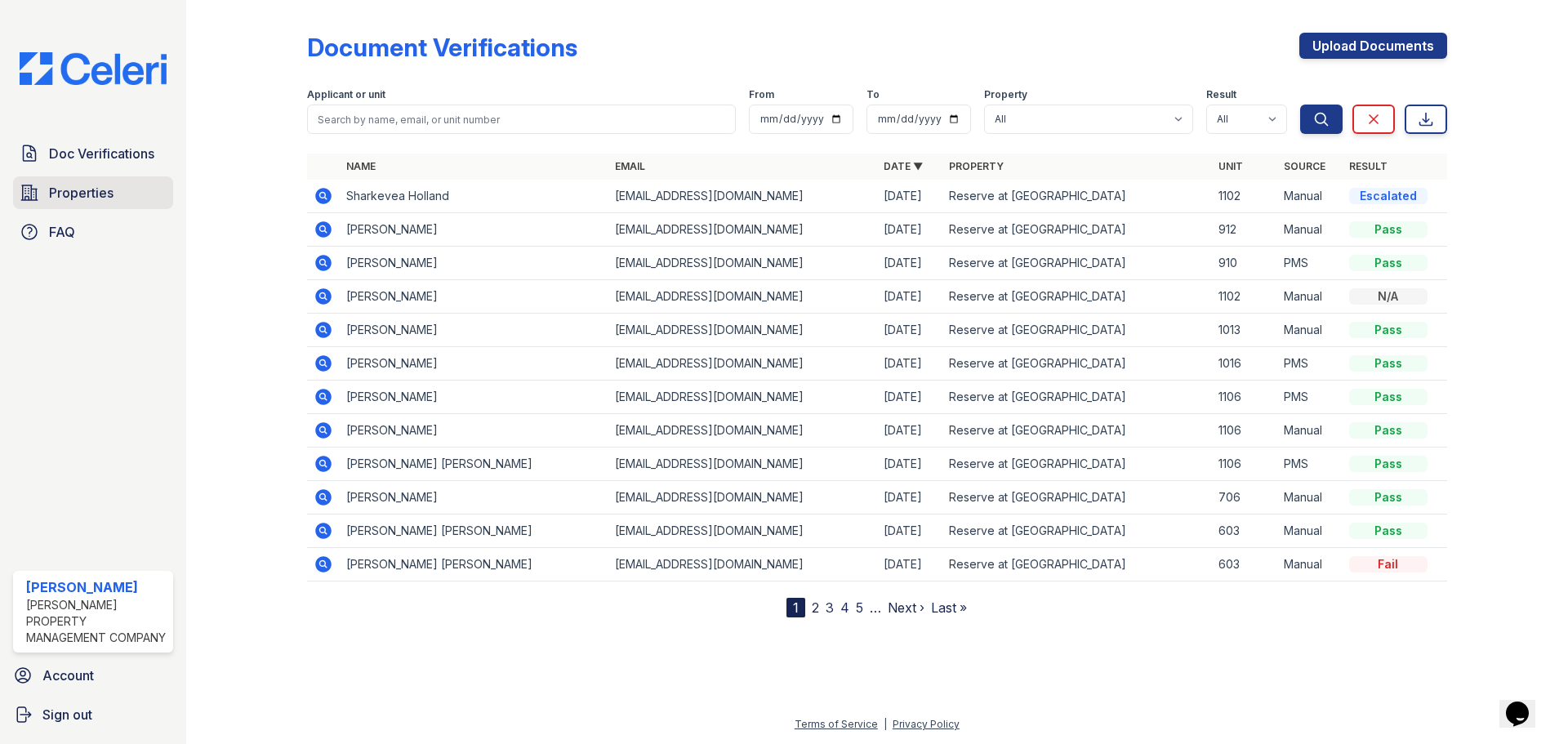
click at [116, 177] on link "Properties" at bounding box center [93, 193] width 160 height 33
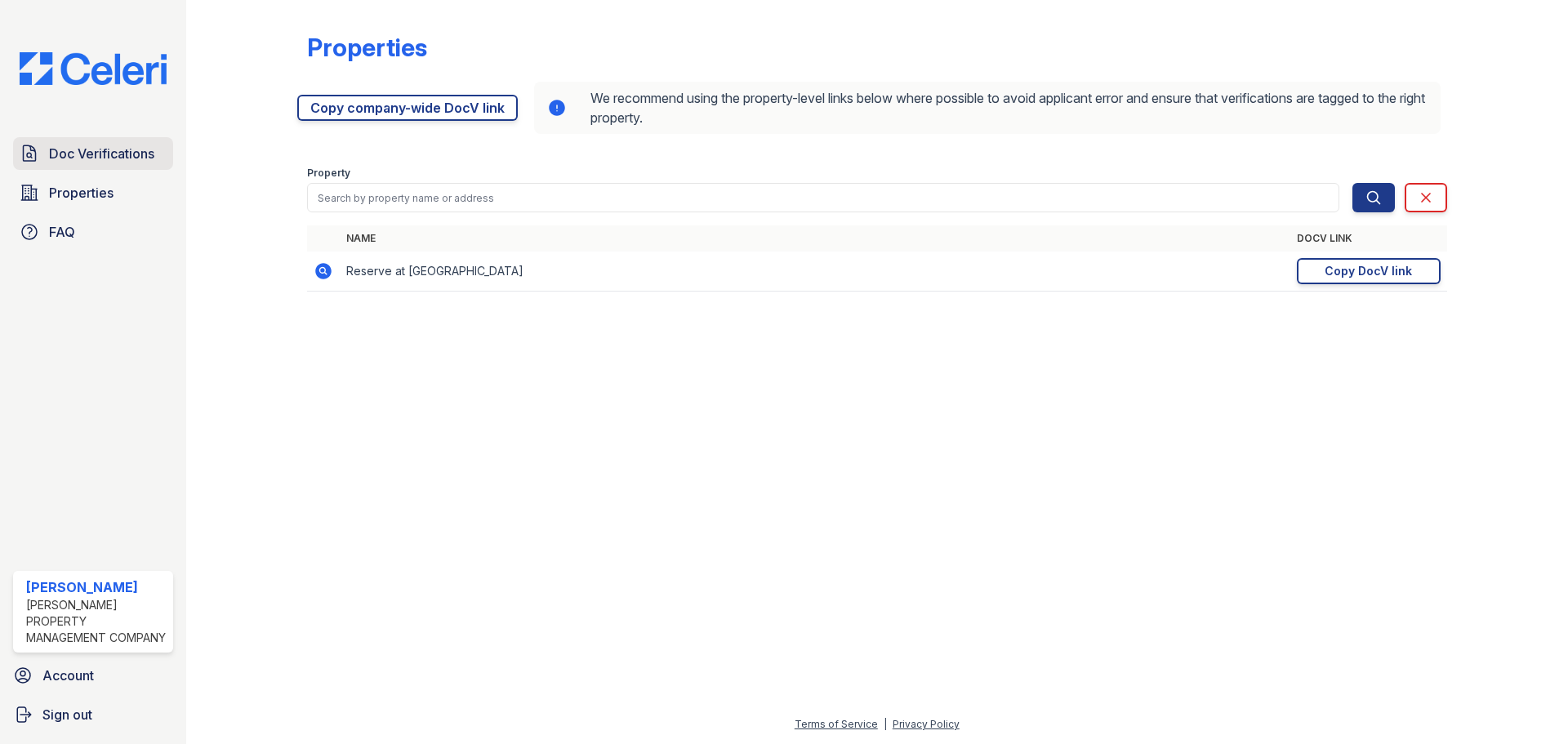
click at [119, 152] on span "Doc Verifications" at bounding box center [102, 153] width 106 height 20
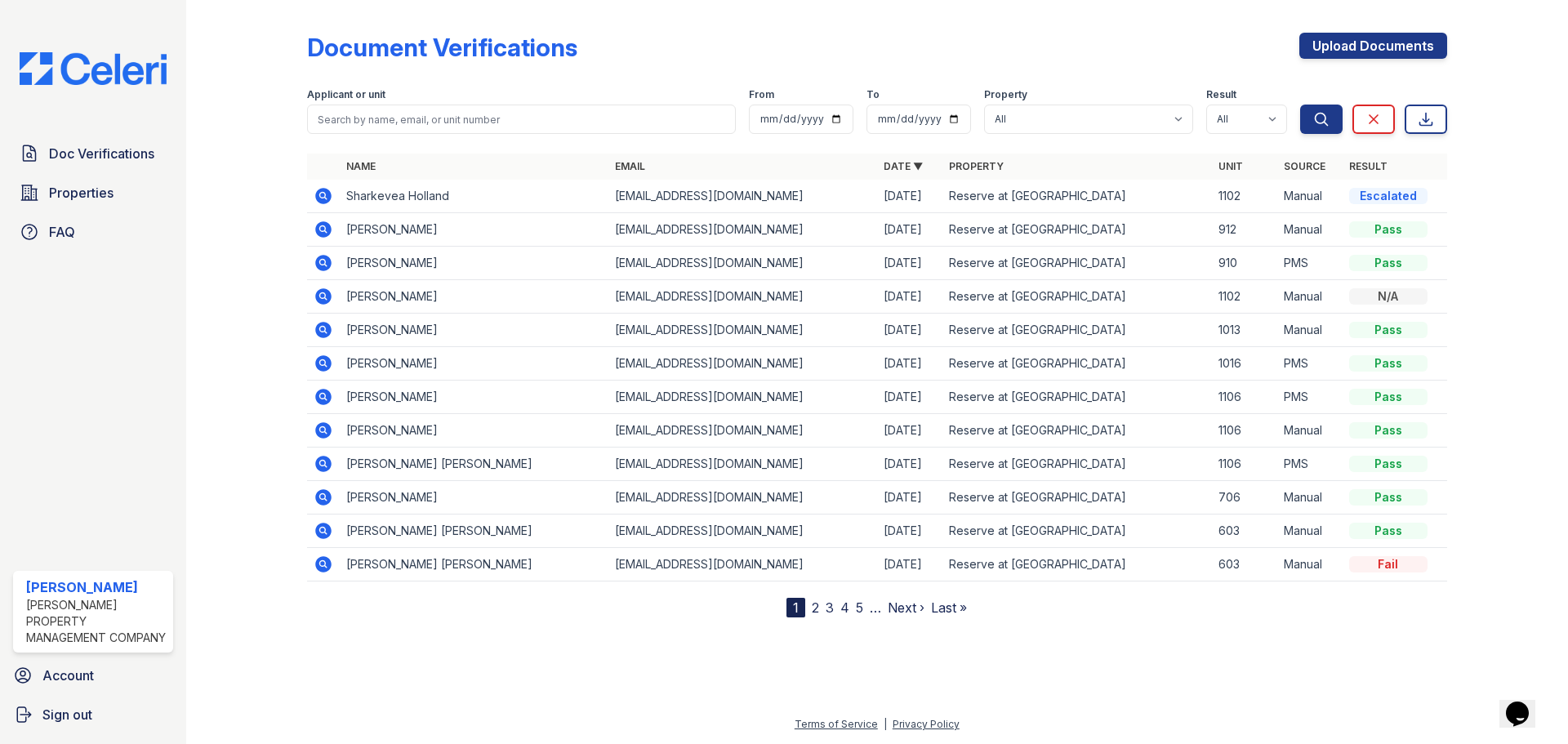
click at [329, 196] on icon at bounding box center [324, 196] width 16 height 16
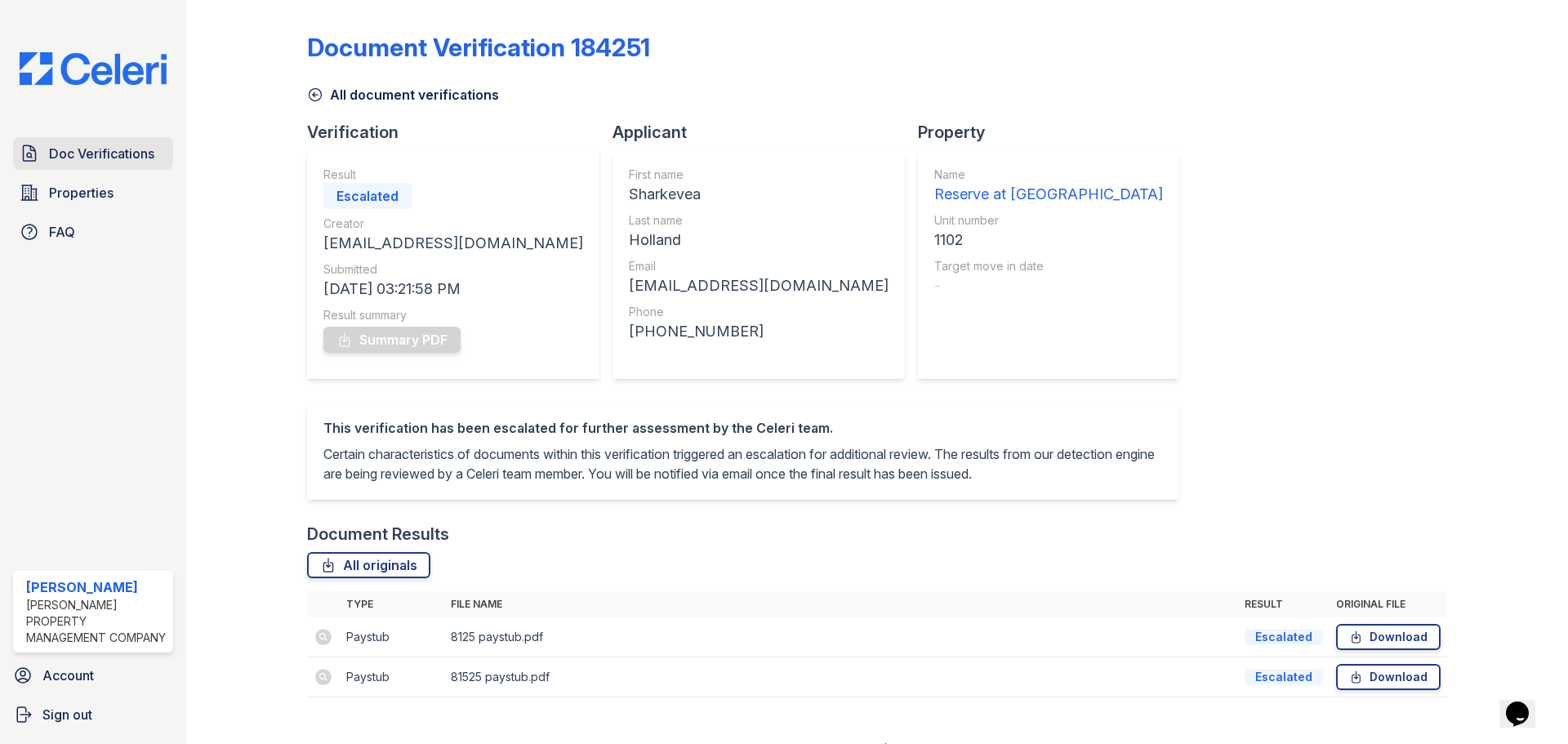
click at [122, 152] on span "Doc Verifications" at bounding box center [102, 153] width 106 height 20
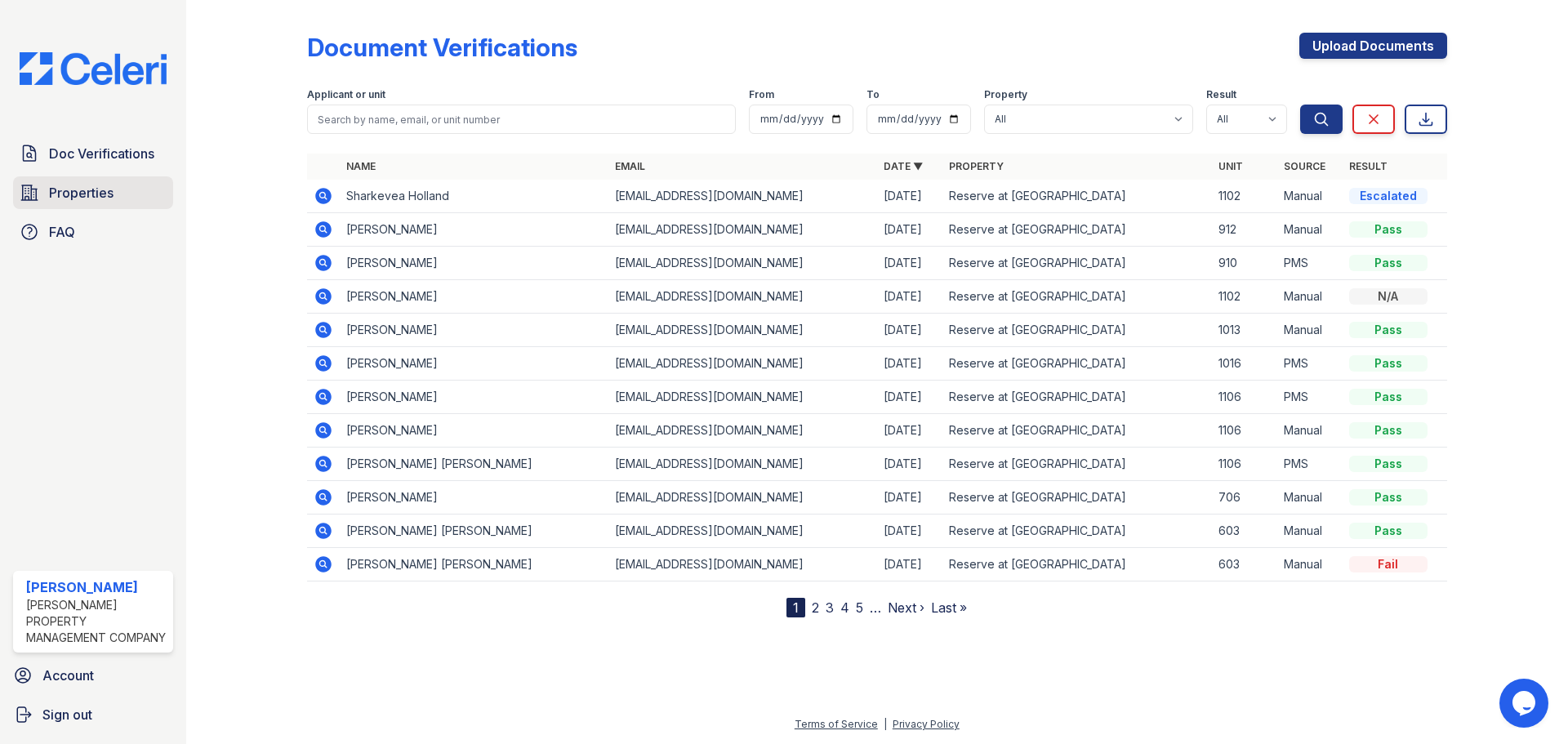
click at [114, 194] on link "Properties" at bounding box center [93, 193] width 160 height 33
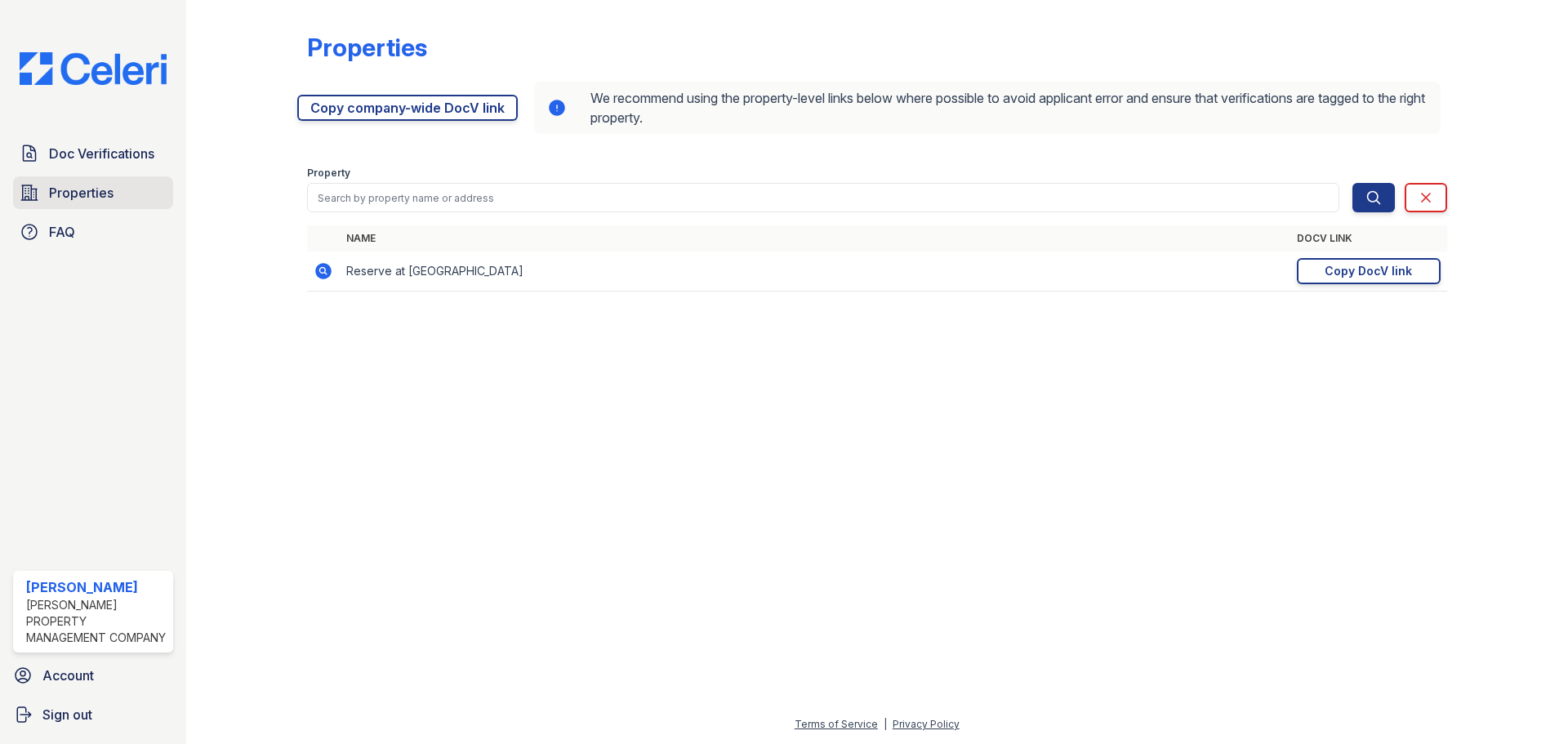
click at [94, 195] on span "Properties" at bounding box center [81, 193] width 65 height 20
click at [87, 162] on span "Doc Verifications" at bounding box center [102, 153] width 106 height 20
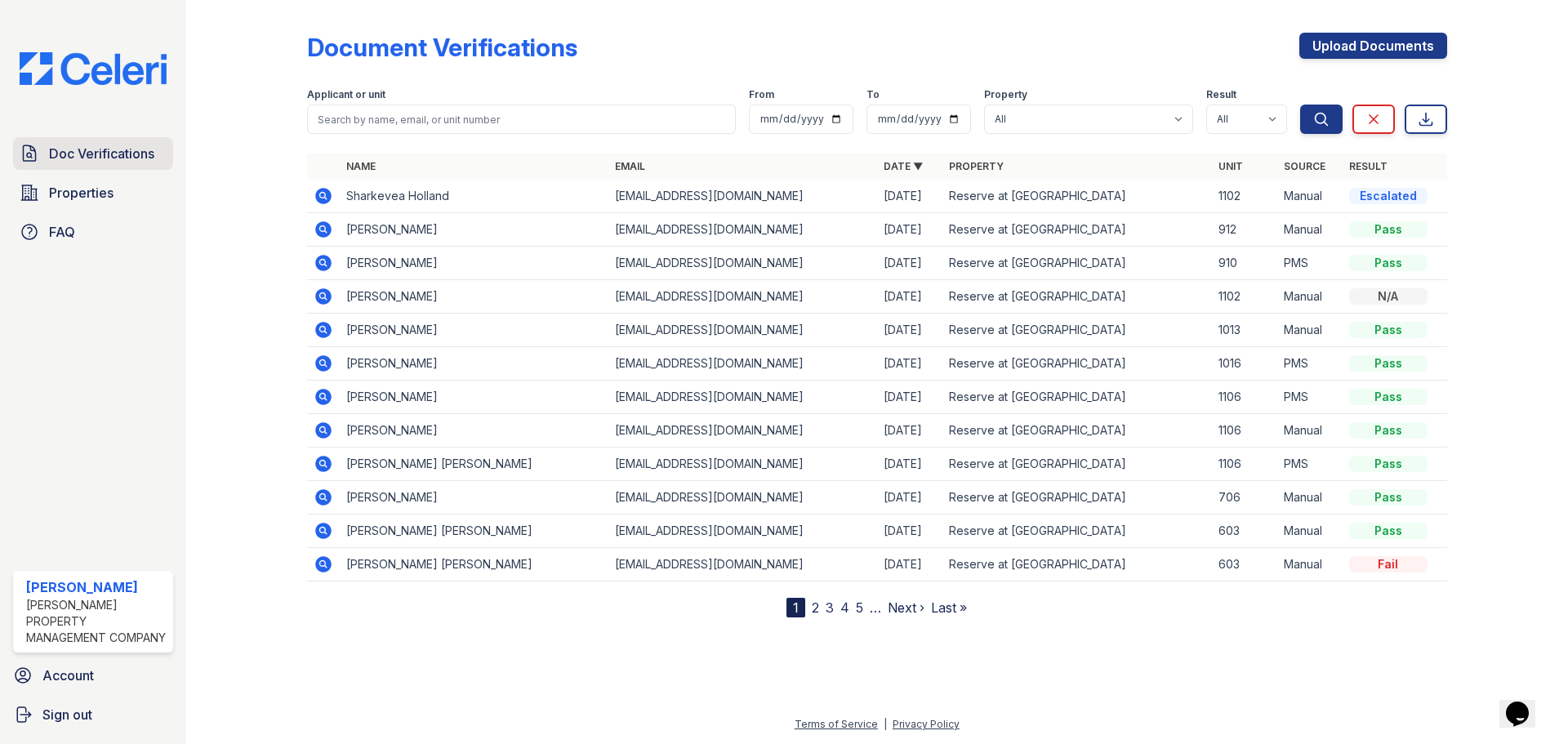
click at [127, 156] on span "Doc Verifications" at bounding box center [102, 153] width 106 height 20
click at [79, 176] on link "Properties" at bounding box center [93, 193] width 160 height 33
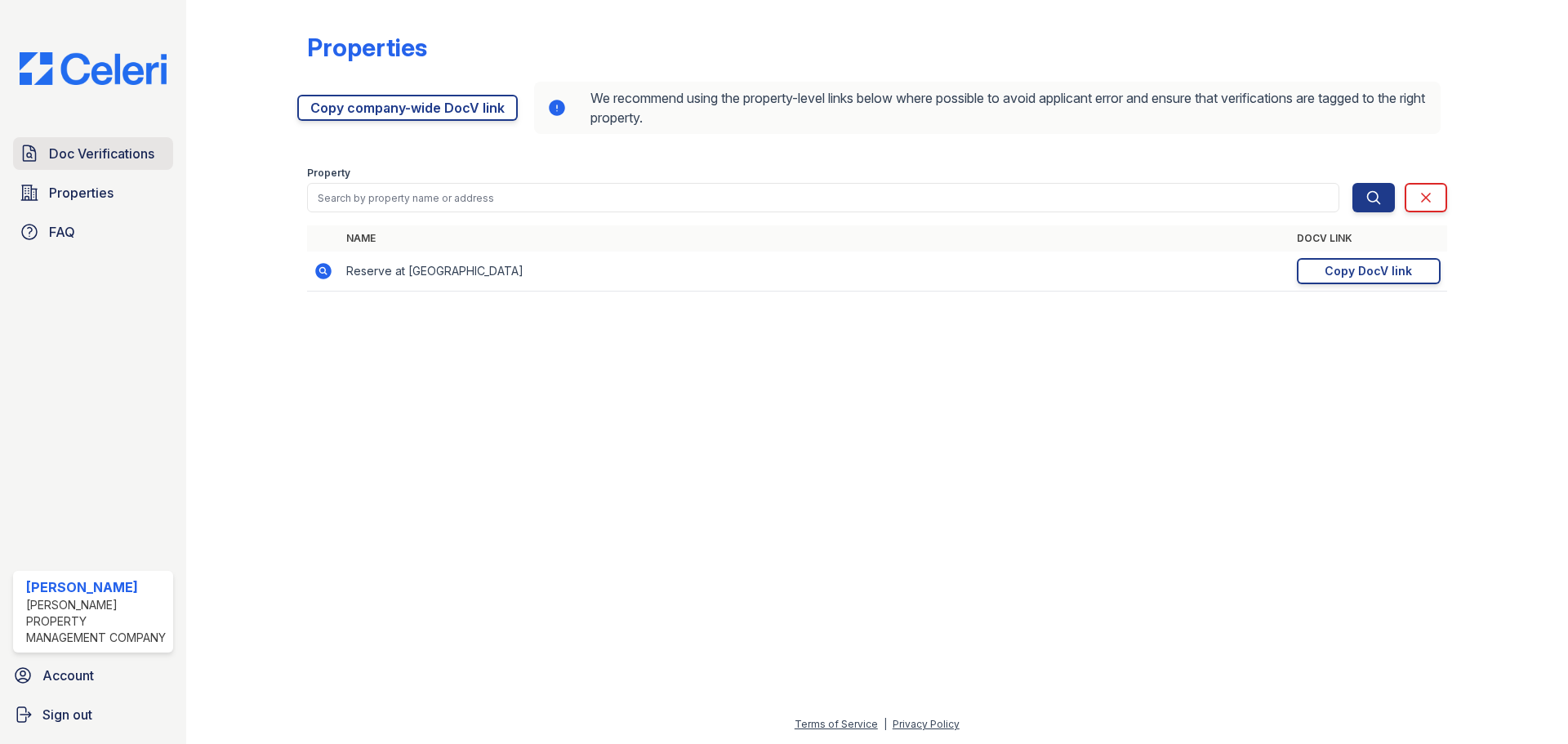
click at [83, 152] on span "Doc Verifications" at bounding box center [102, 153] width 106 height 20
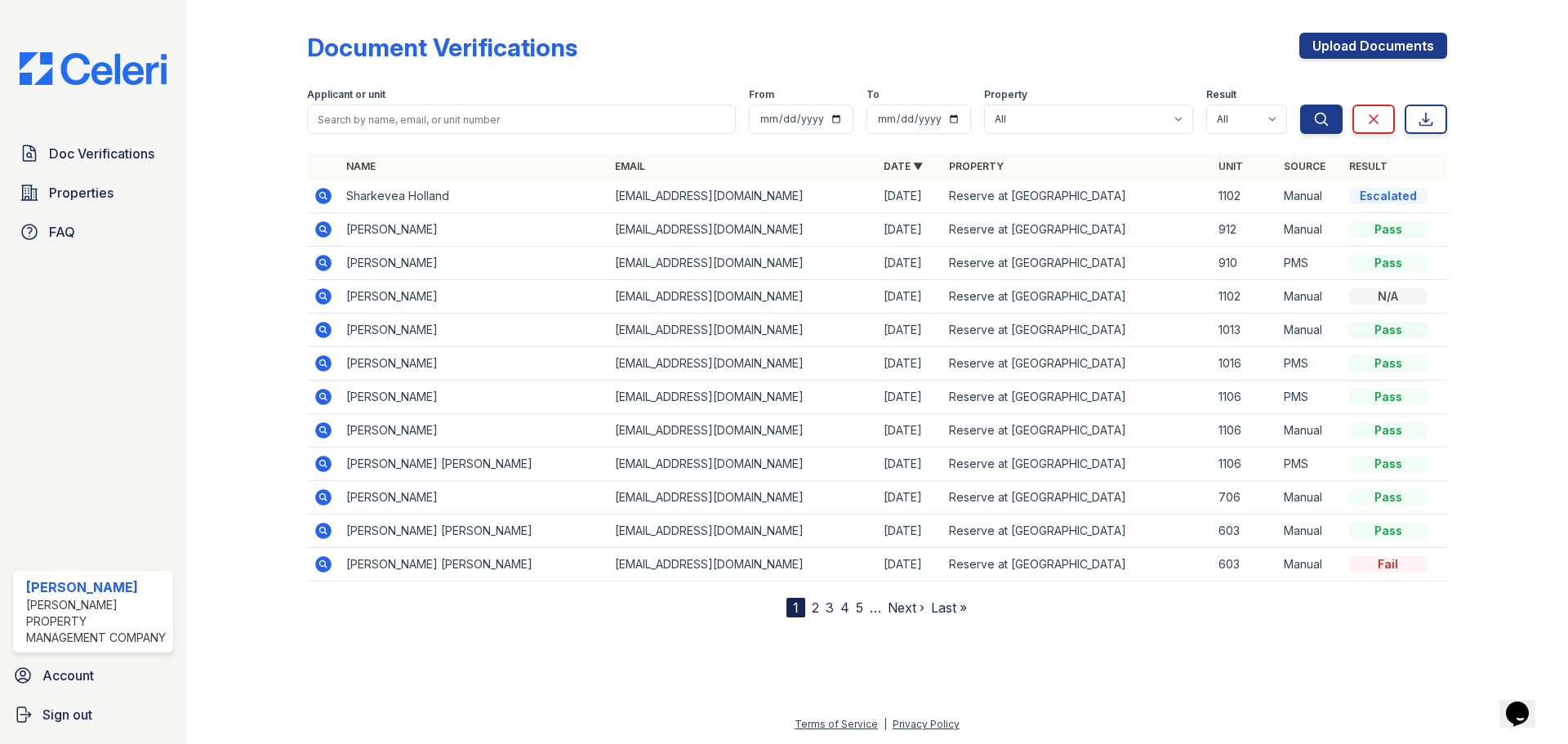
click at [895, 610] on link "Next ›" at bounding box center [906, 608] width 37 height 16
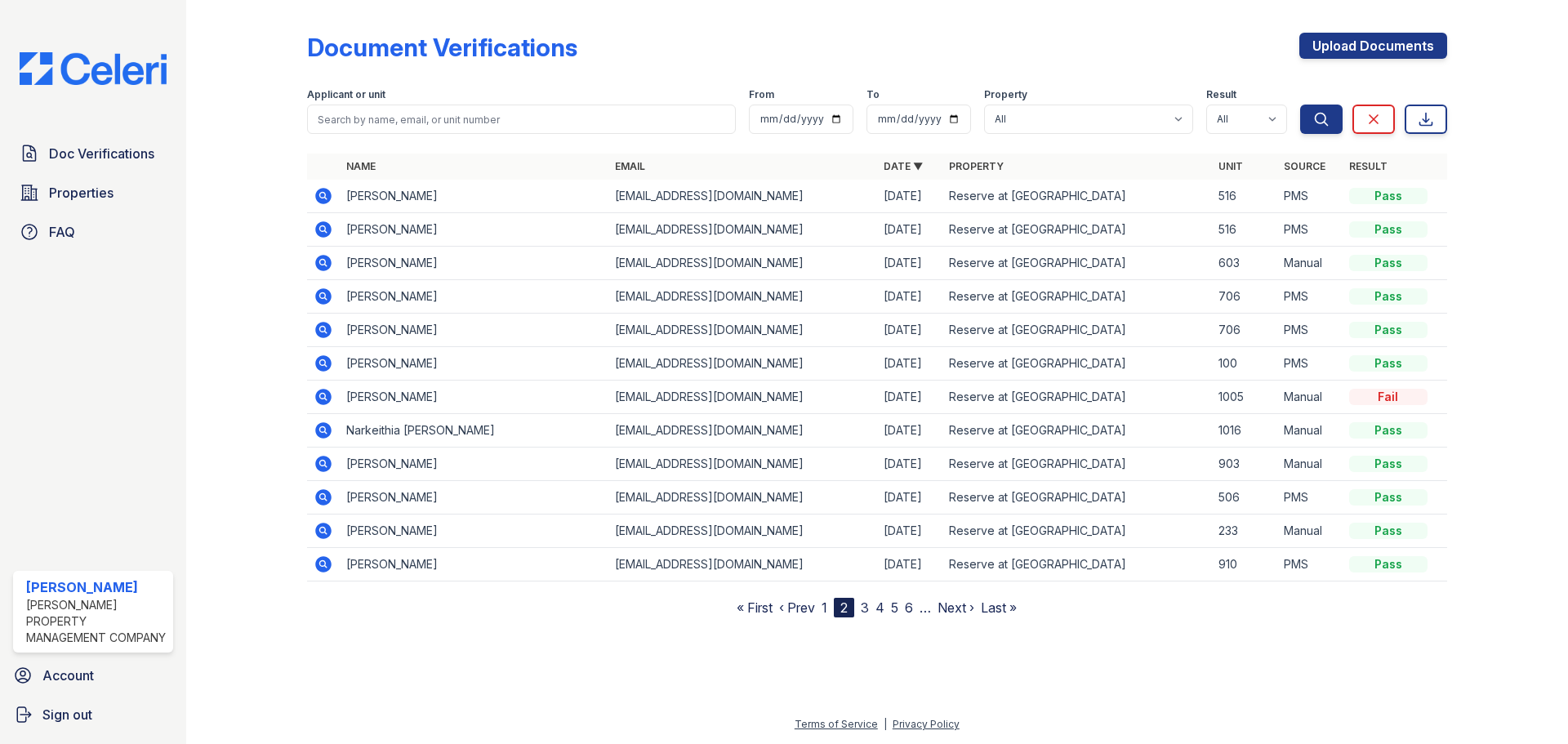
click at [823, 606] on link "1" at bounding box center [824, 608] width 6 height 16
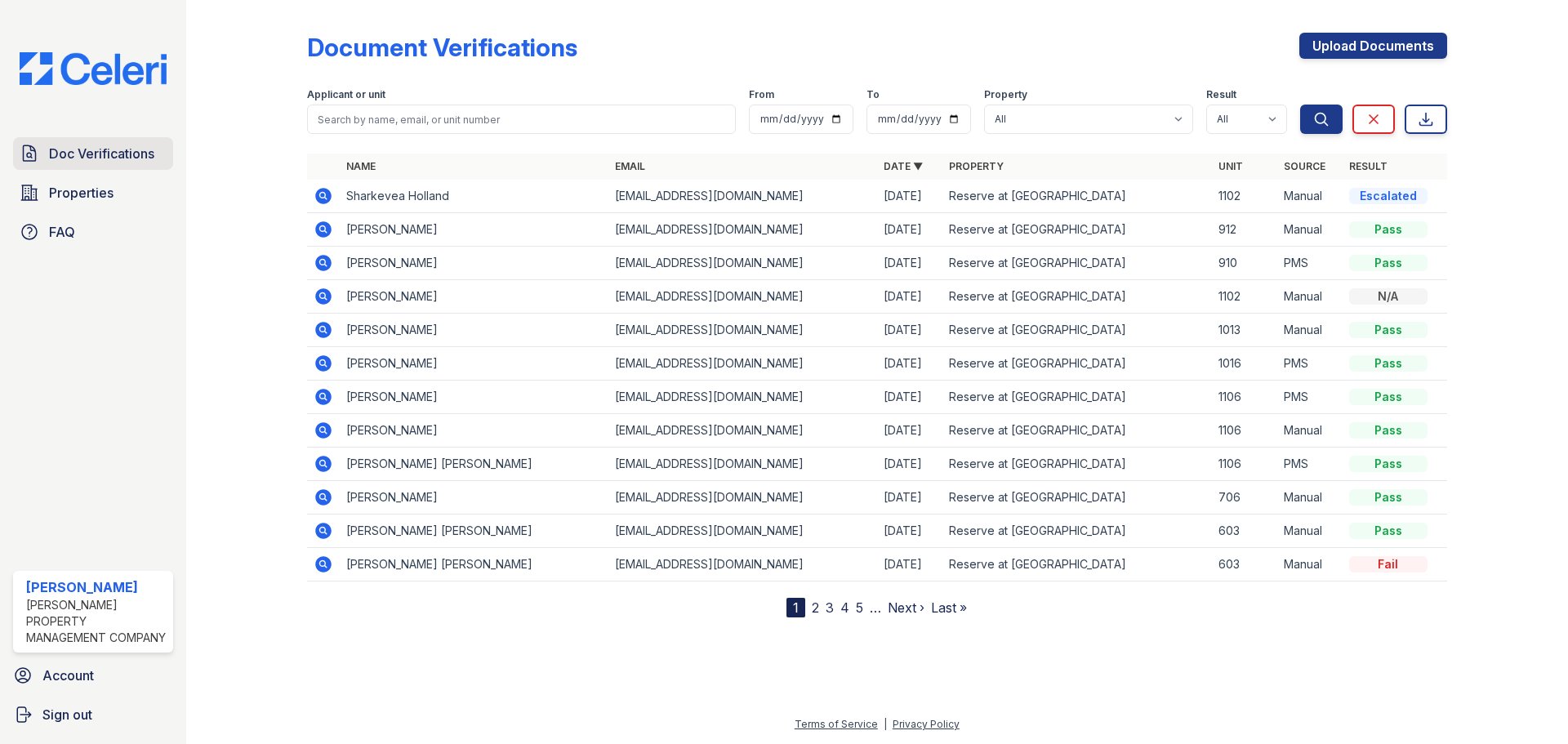
click at [119, 148] on span "Doc Verifications" at bounding box center [102, 153] width 106 height 20
click at [116, 148] on span "Doc Verifications" at bounding box center [102, 153] width 106 height 20
click at [128, 192] on link "Properties" at bounding box center [93, 193] width 160 height 33
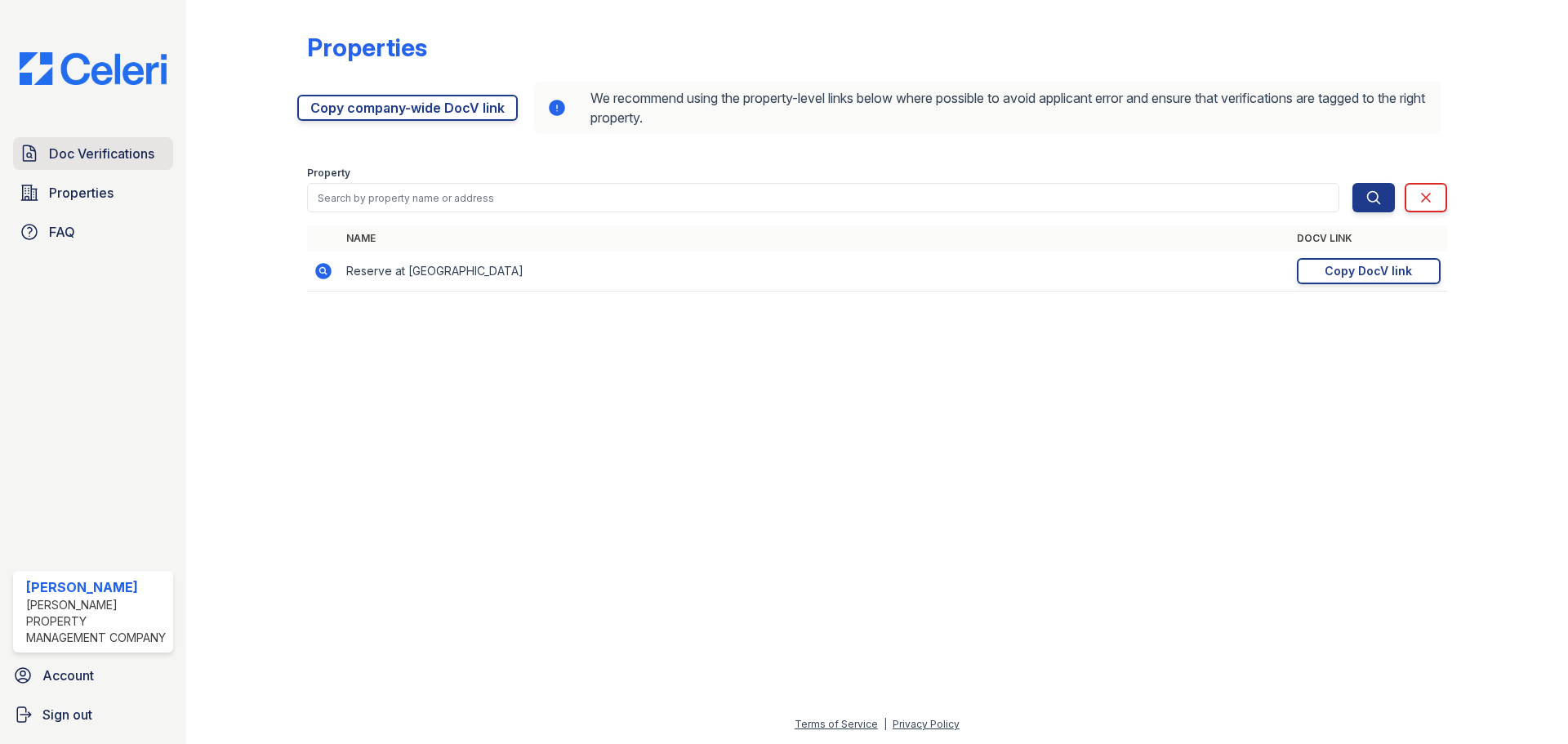
click at [134, 160] on span "Doc Verifications" at bounding box center [102, 153] width 106 height 20
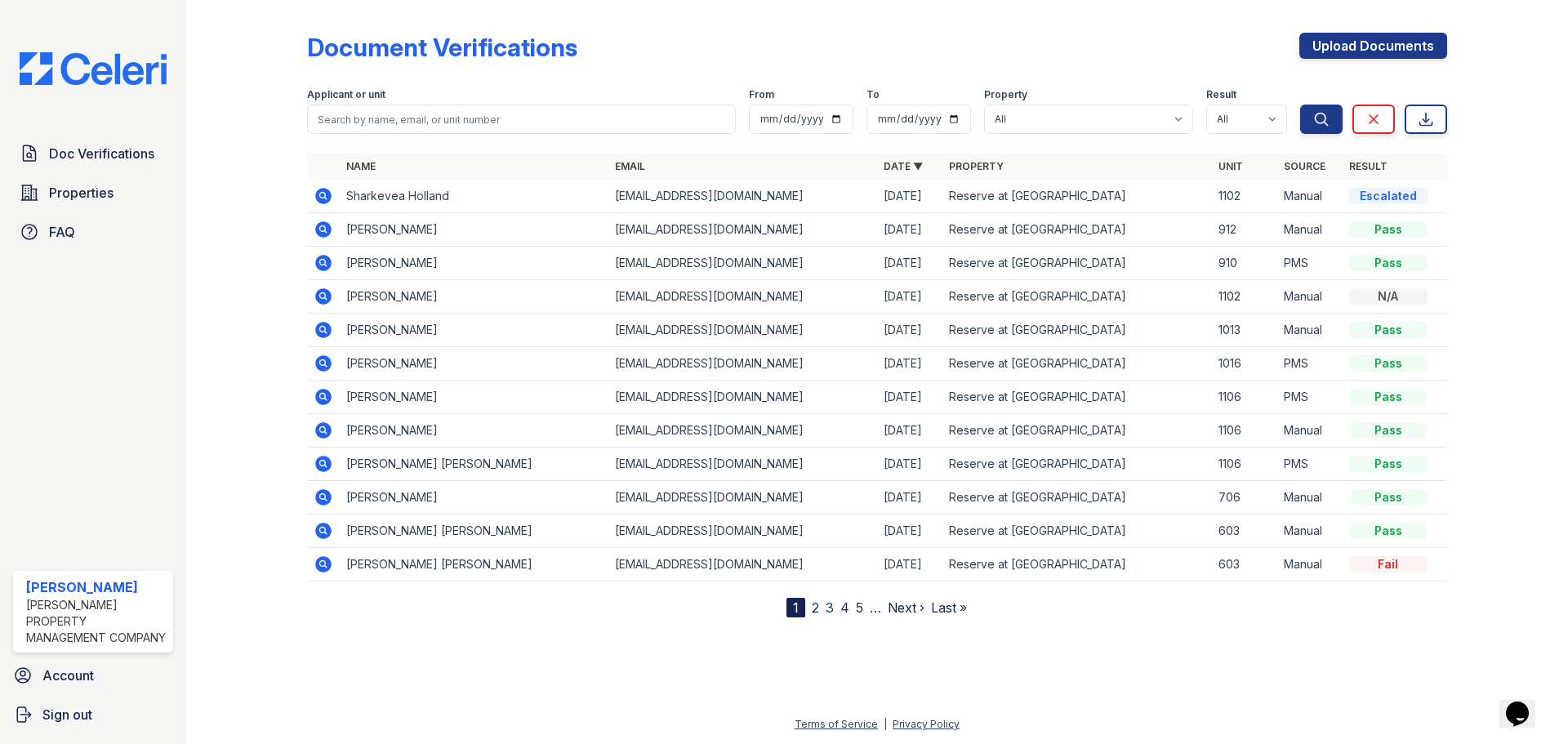
click at [328, 195] on icon at bounding box center [324, 196] width 16 height 16
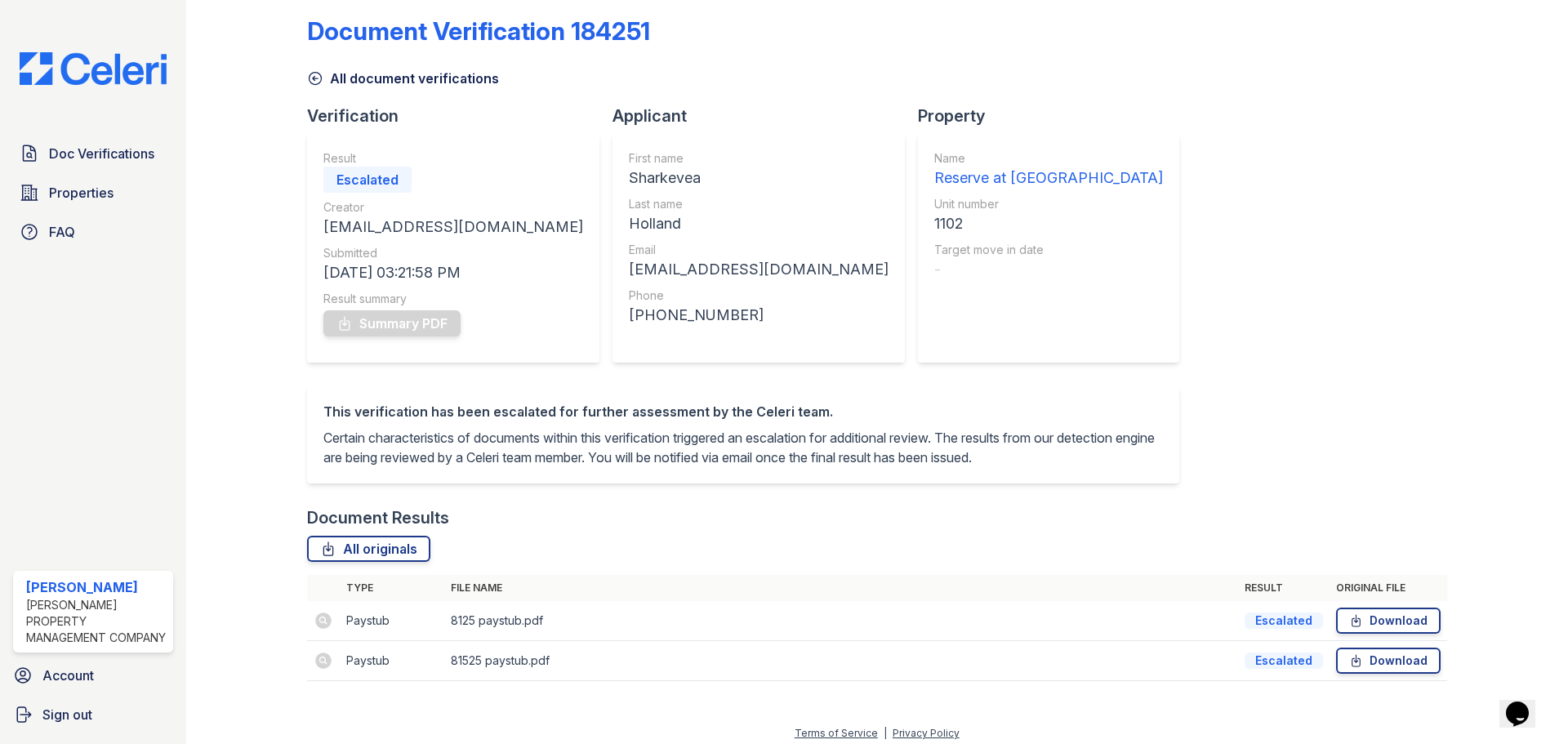
scroll to position [45, 0]
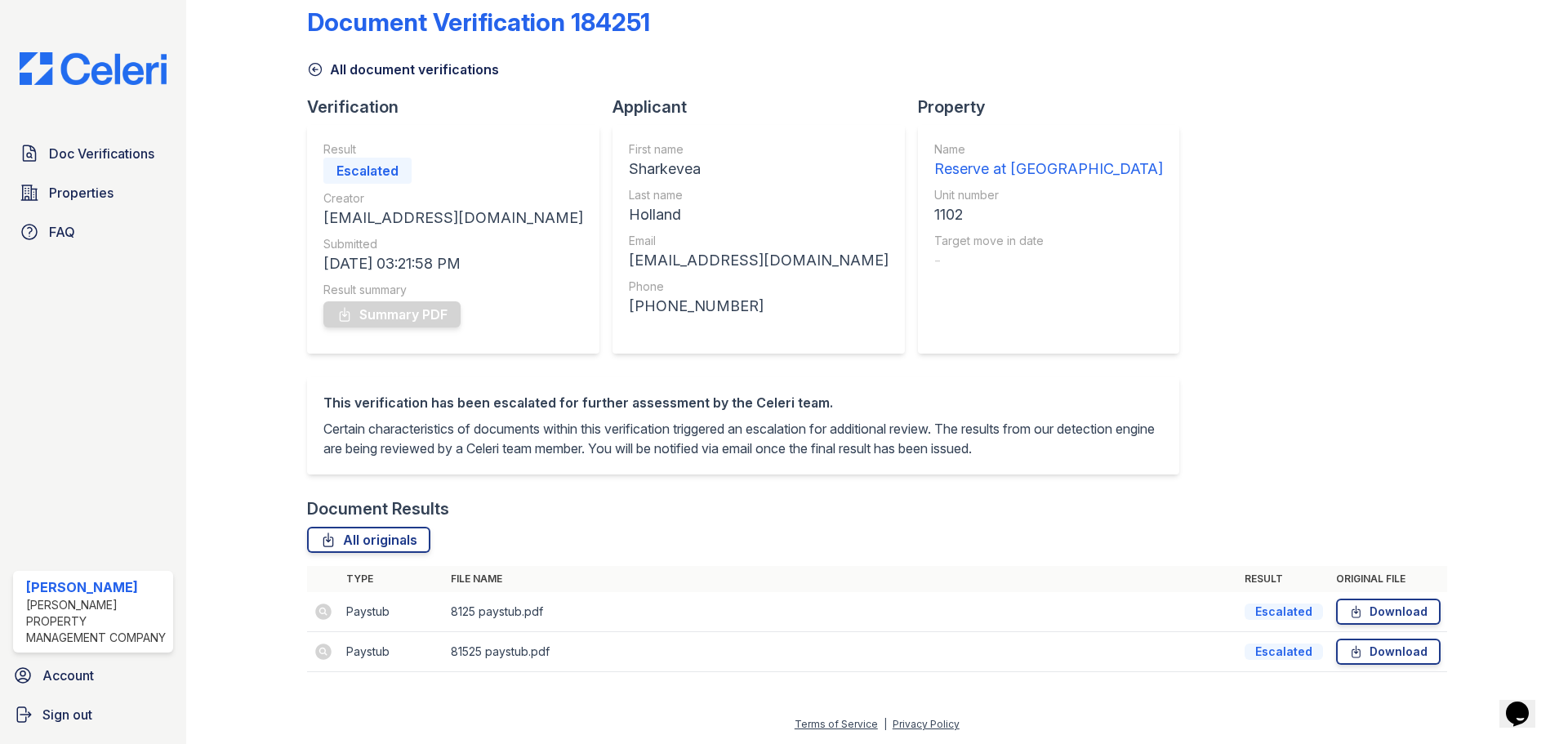
click at [324, 612] on td at bounding box center [324, 612] width 33 height 40
click at [107, 150] on span "Doc Verifications" at bounding box center [102, 153] width 106 height 20
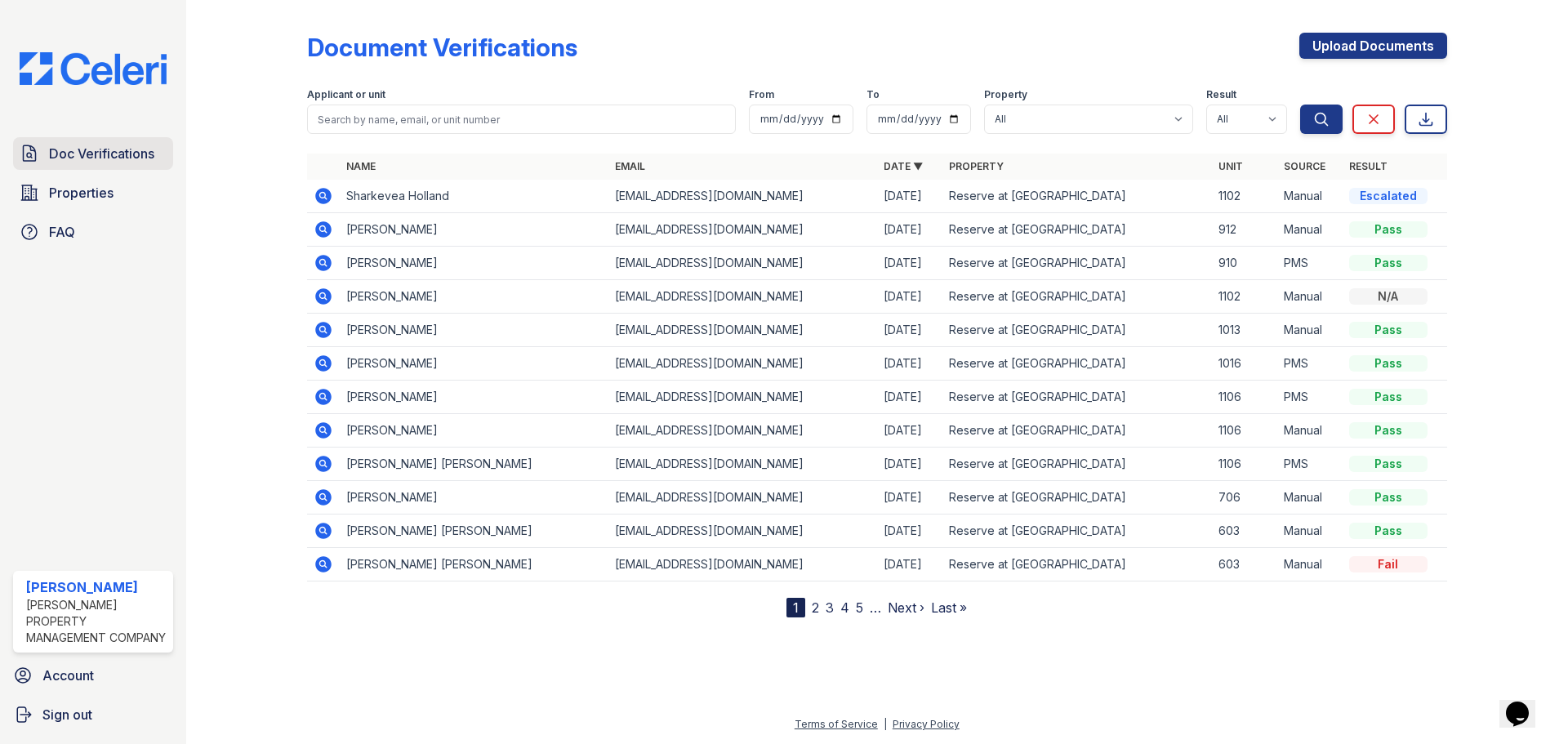
click at [90, 160] on span "Doc Verifications" at bounding box center [102, 153] width 106 height 20
click at [94, 192] on span "Properties" at bounding box center [81, 193] width 65 height 20
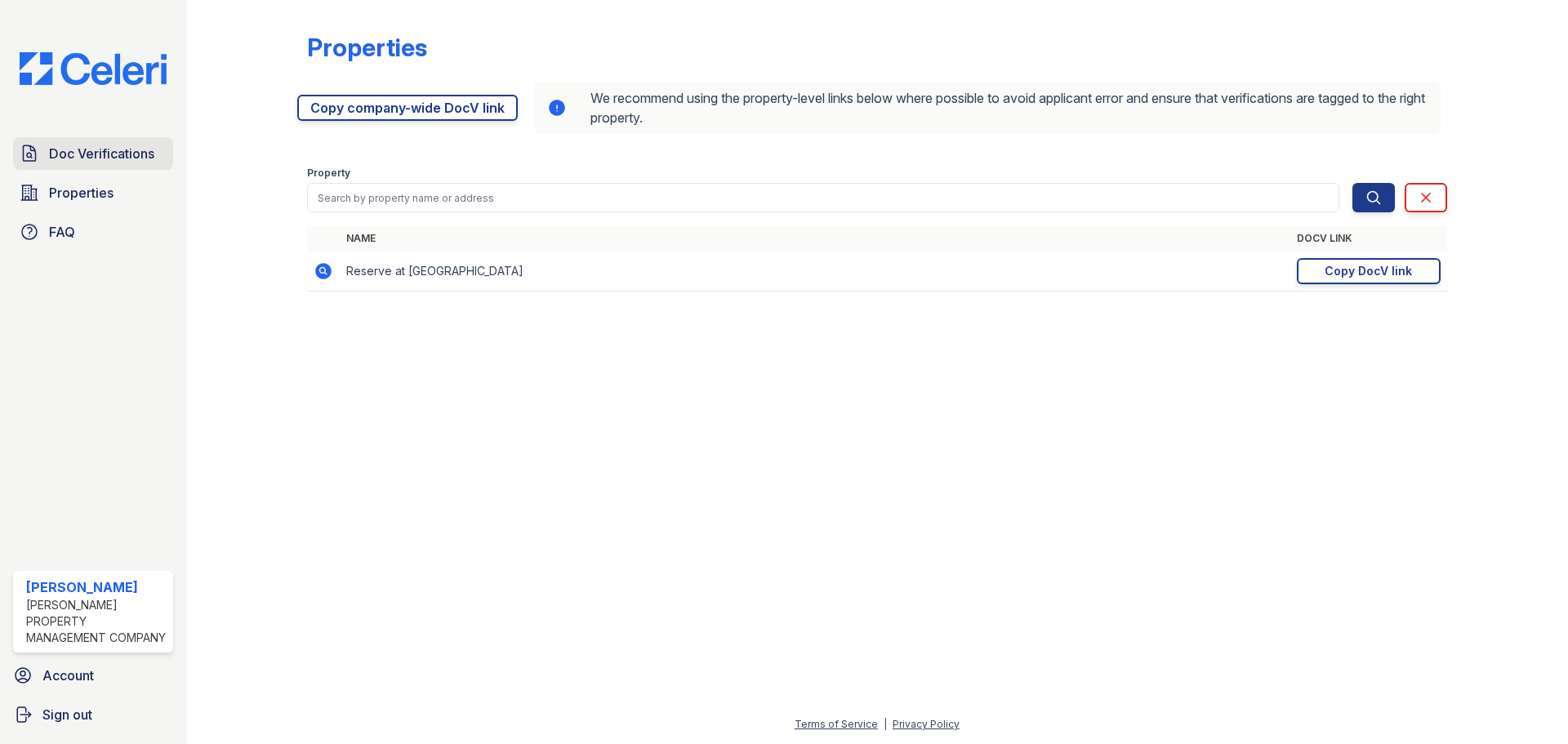
click at [102, 154] on span "Doc Verifications" at bounding box center [102, 153] width 106 height 20
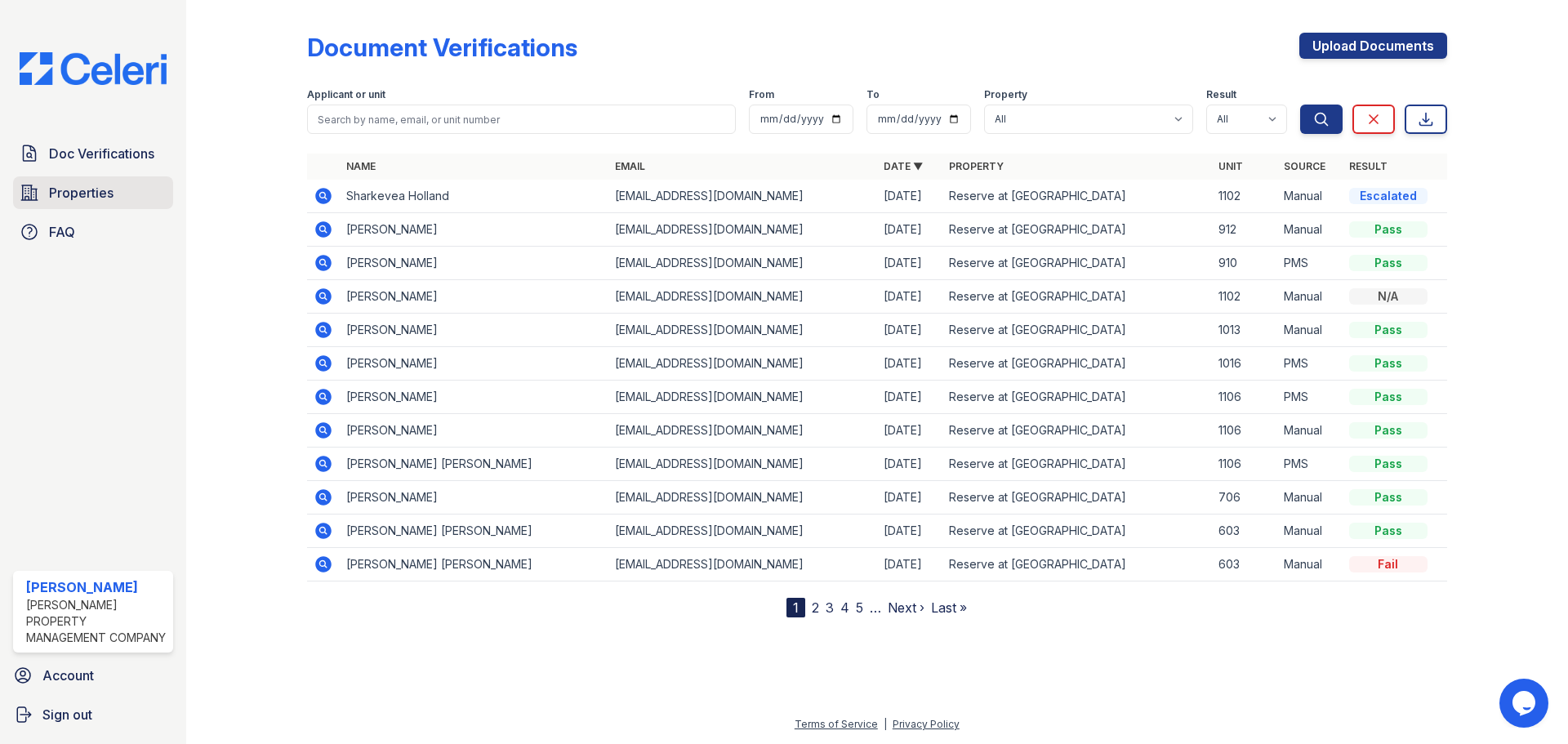
click at [61, 206] on link "Properties" at bounding box center [93, 193] width 160 height 33
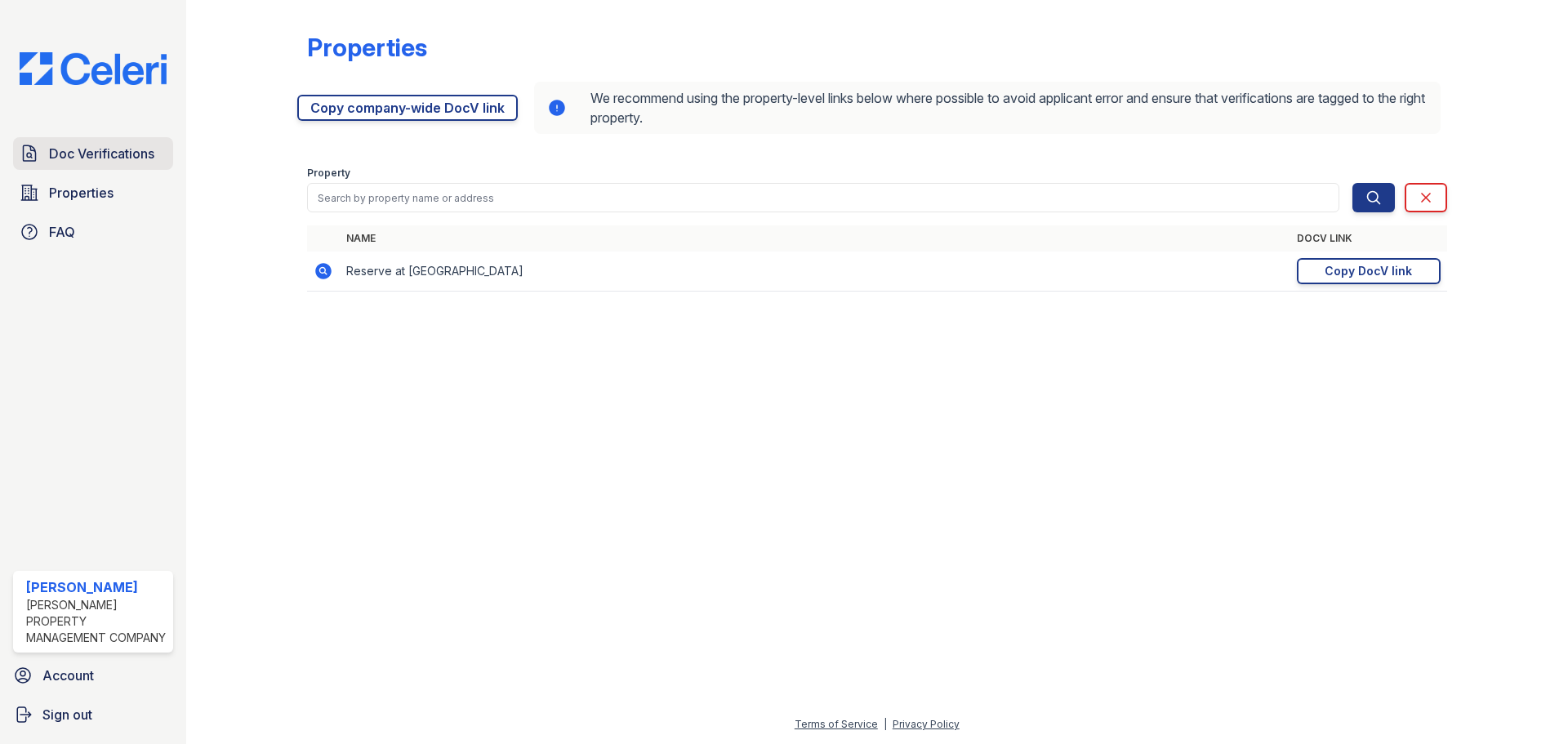
click at [72, 147] on span "Doc Verifications" at bounding box center [102, 153] width 106 height 20
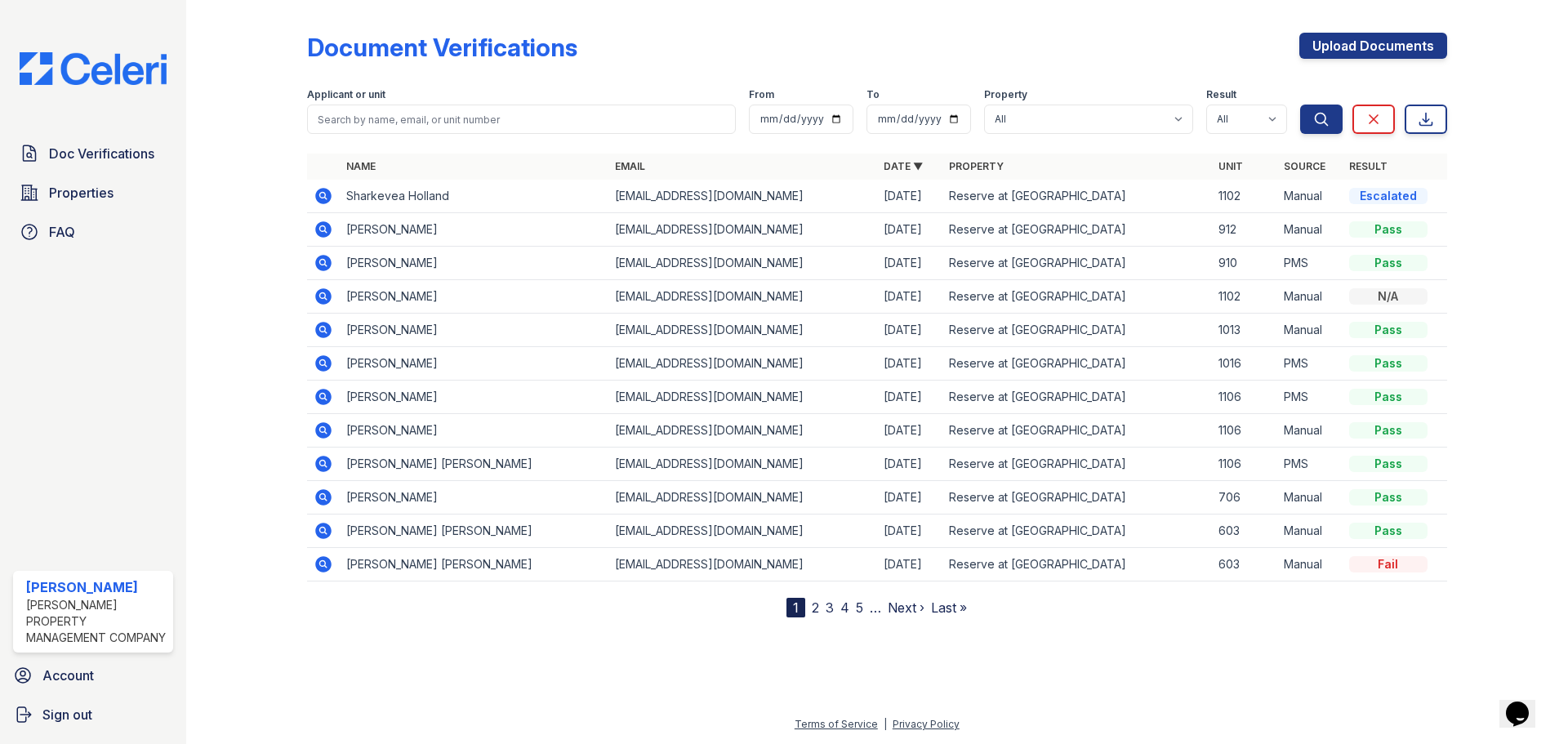
click at [319, 193] on icon at bounding box center [324, 196] width 16 height 16
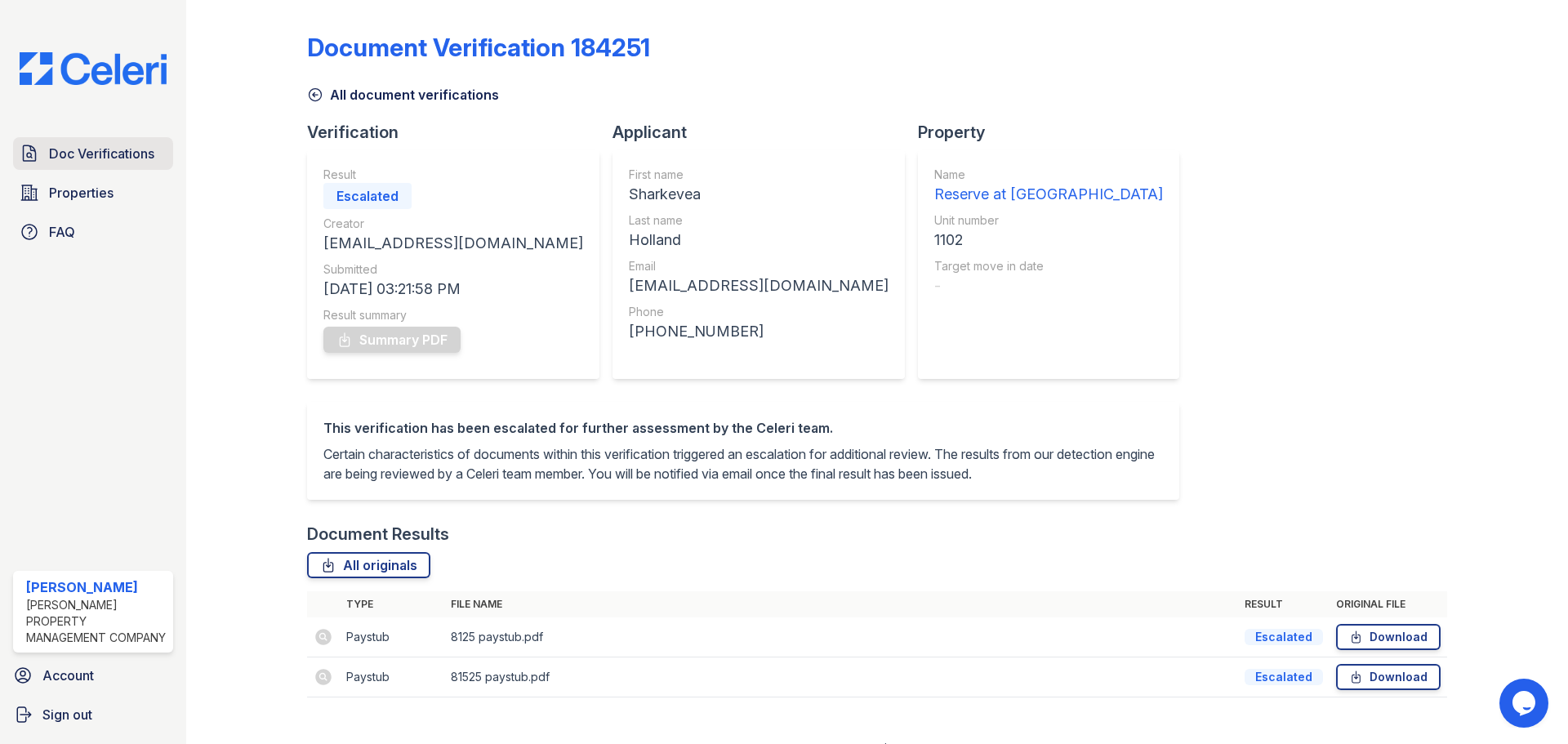
click at [140, 149] on span "Doc Verifications" at bounding box center [102, 153] width 106 height 20
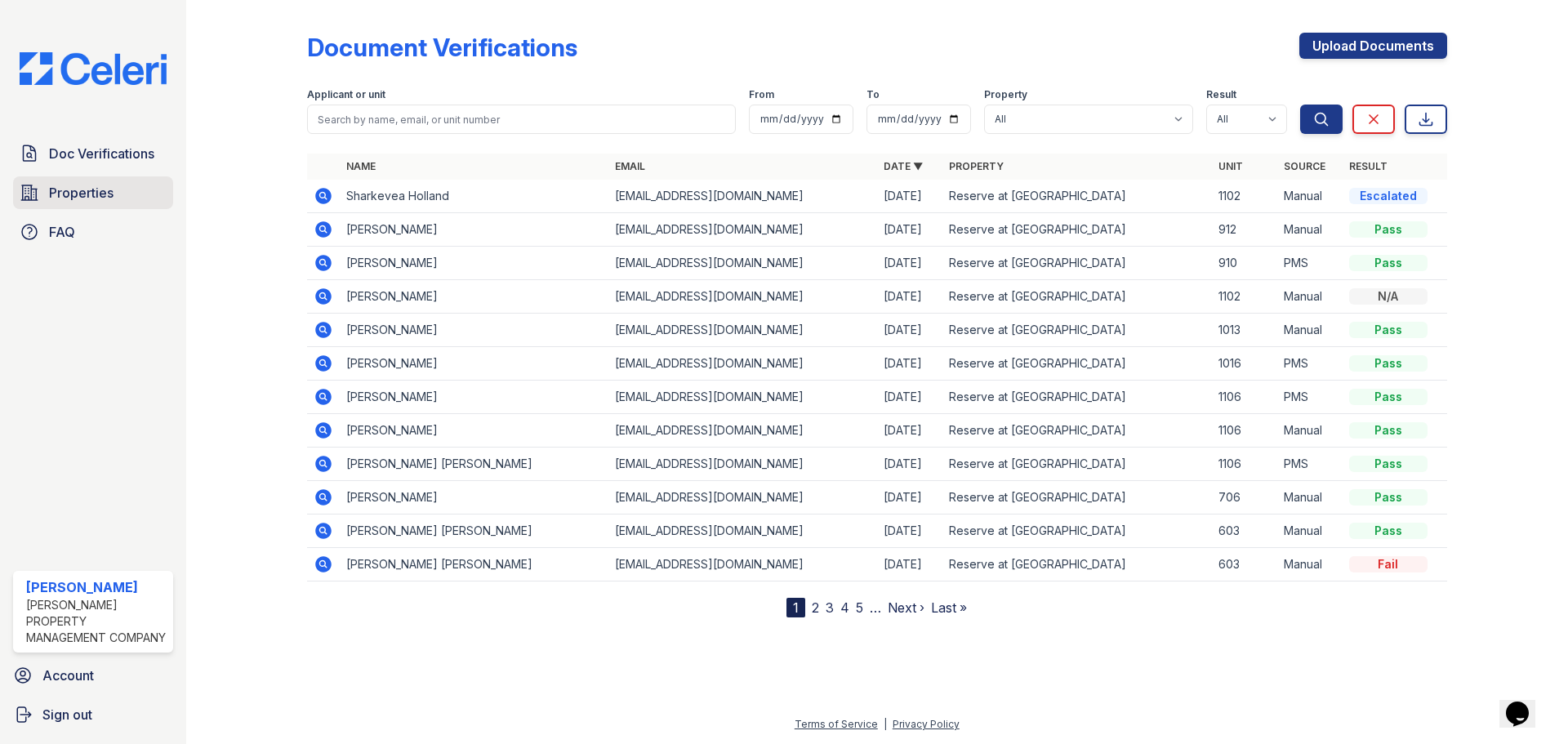
click at [125, 176] on div "Doc Verifications Properties FAQ" at bounding box center [93, 193] width 173 height 111
click at [118, 185] on link "Properties" at bounding box center [93, 193] width 160 height 33
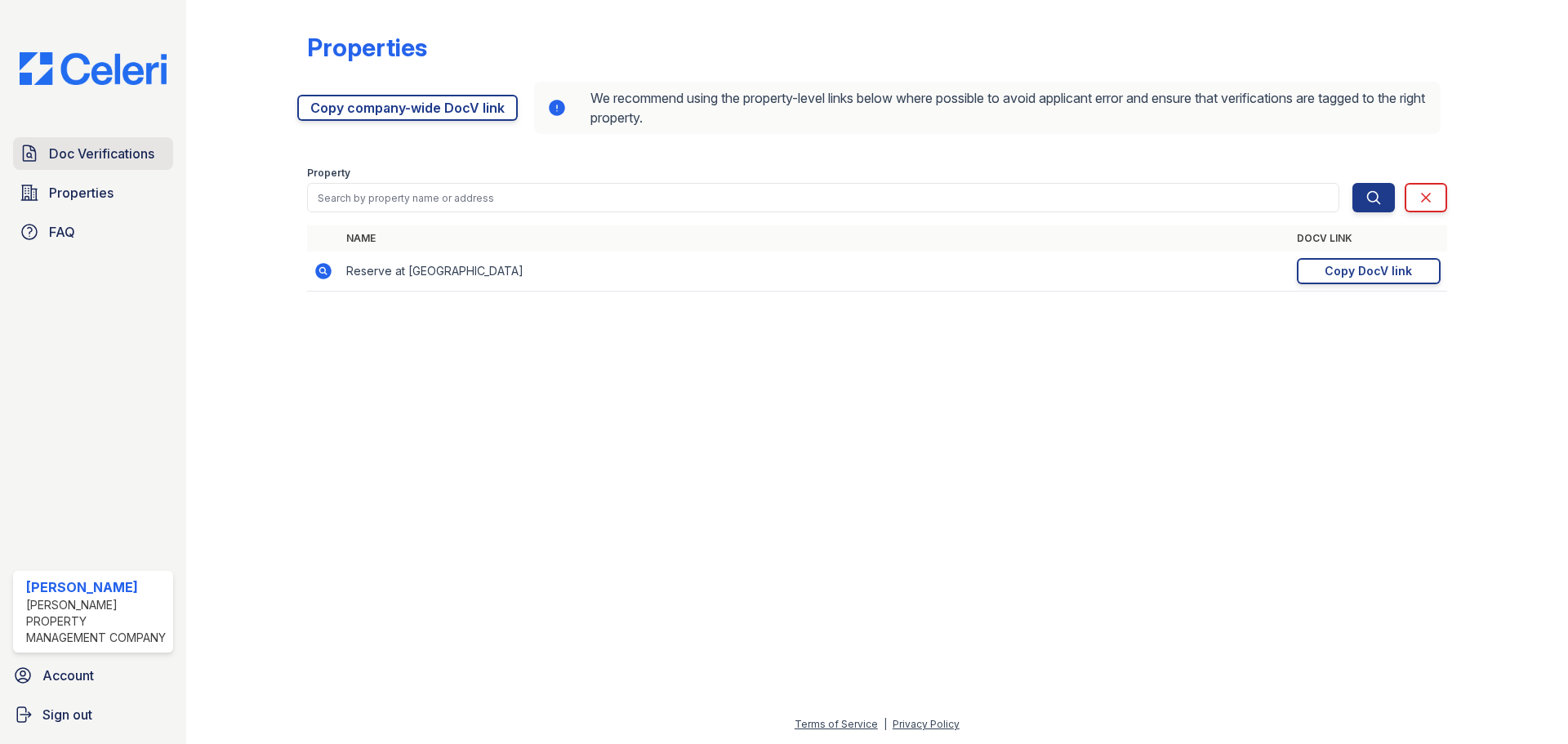
click at [115, 158] on span "Doc Verifications" at bounding box center [102, 153] width 106 height 20
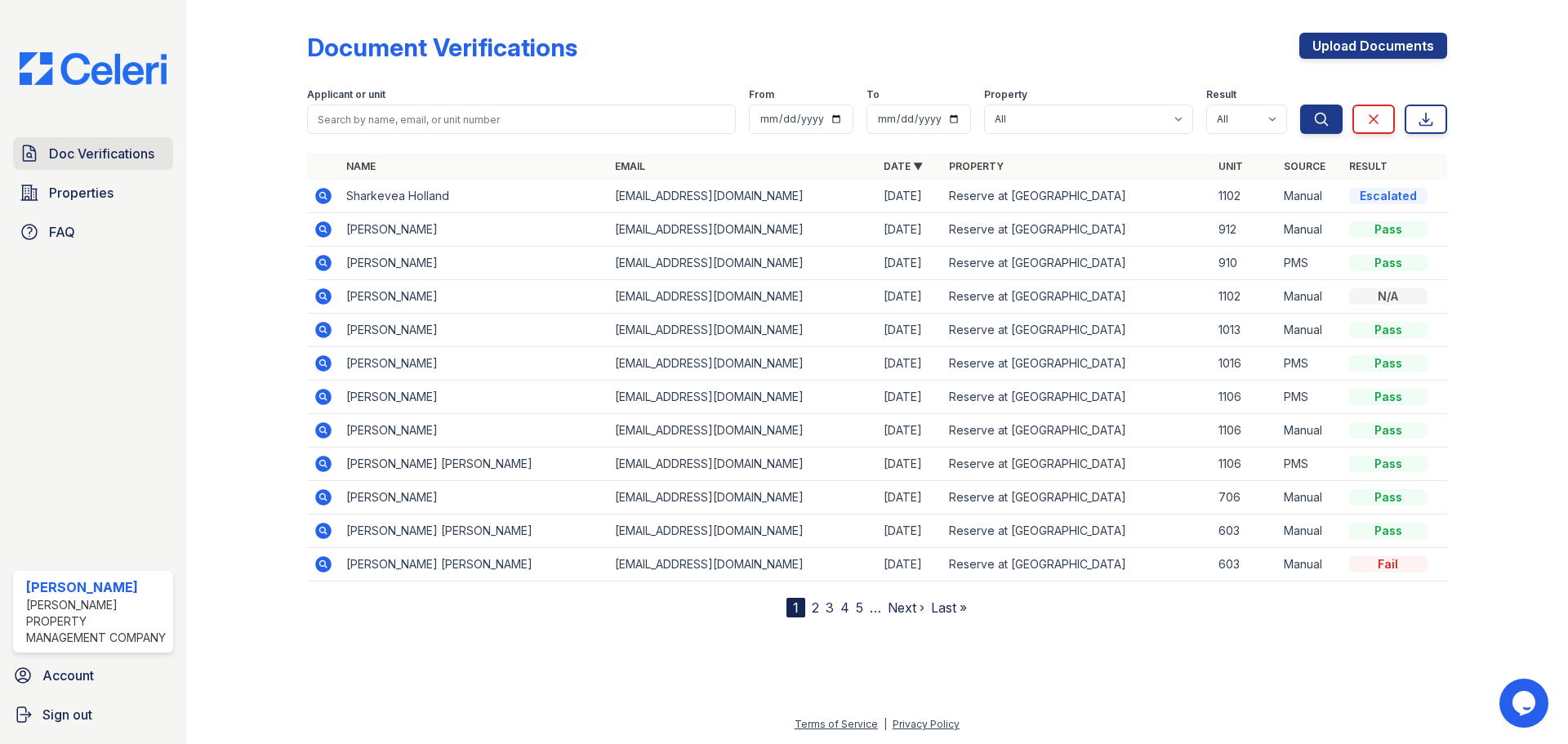
click at [88, 161] on span "Doc Verifications" at bounding box center [102, 153] width 106 height 20
click at [47, 234] on link "FAQ" at bounding box center [93, 232] width 160 height 33
click at [113, 161] on span "Doc Verifications" at bounding box center [102, 153] width 106 height 20
click at [71, 196] on span "Properties" at bounding box center [81, 193] width 65 height 20
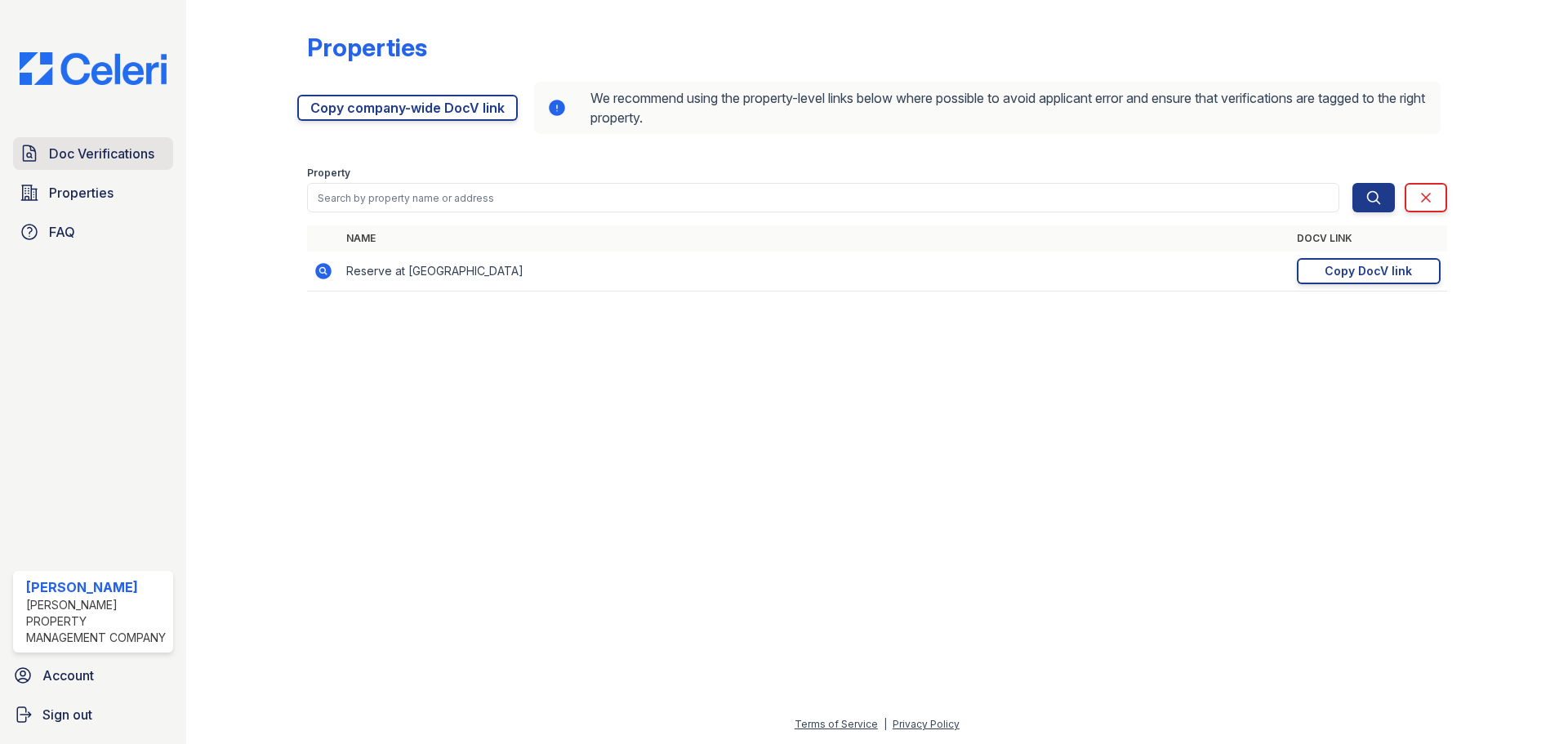
click at [74, 156] on span "Doc Verifications" at bounding box center [102, 153] width 106 height 20
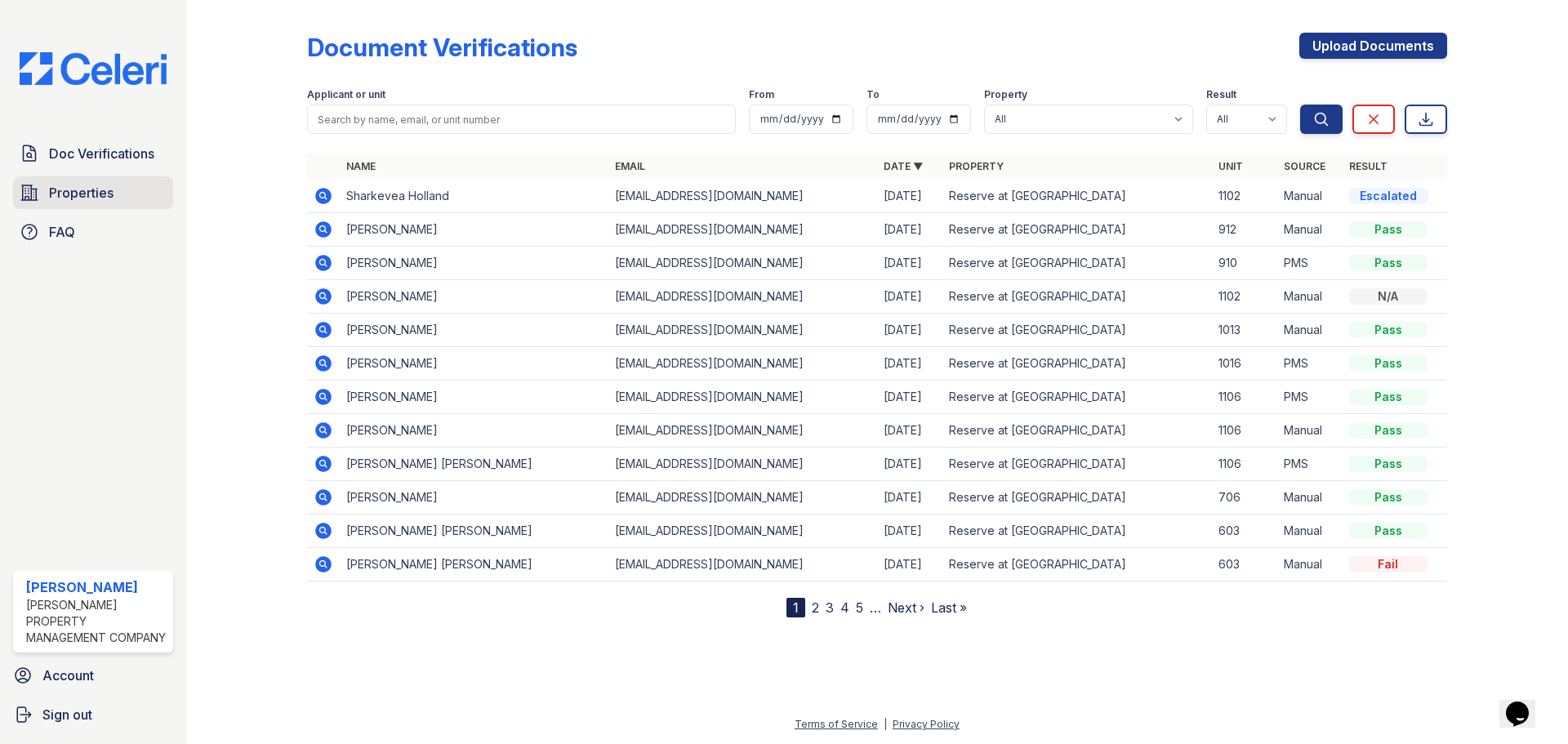
click at [112, 204] on link "Properties" at bounding box center [93, 193] width 160 height 33
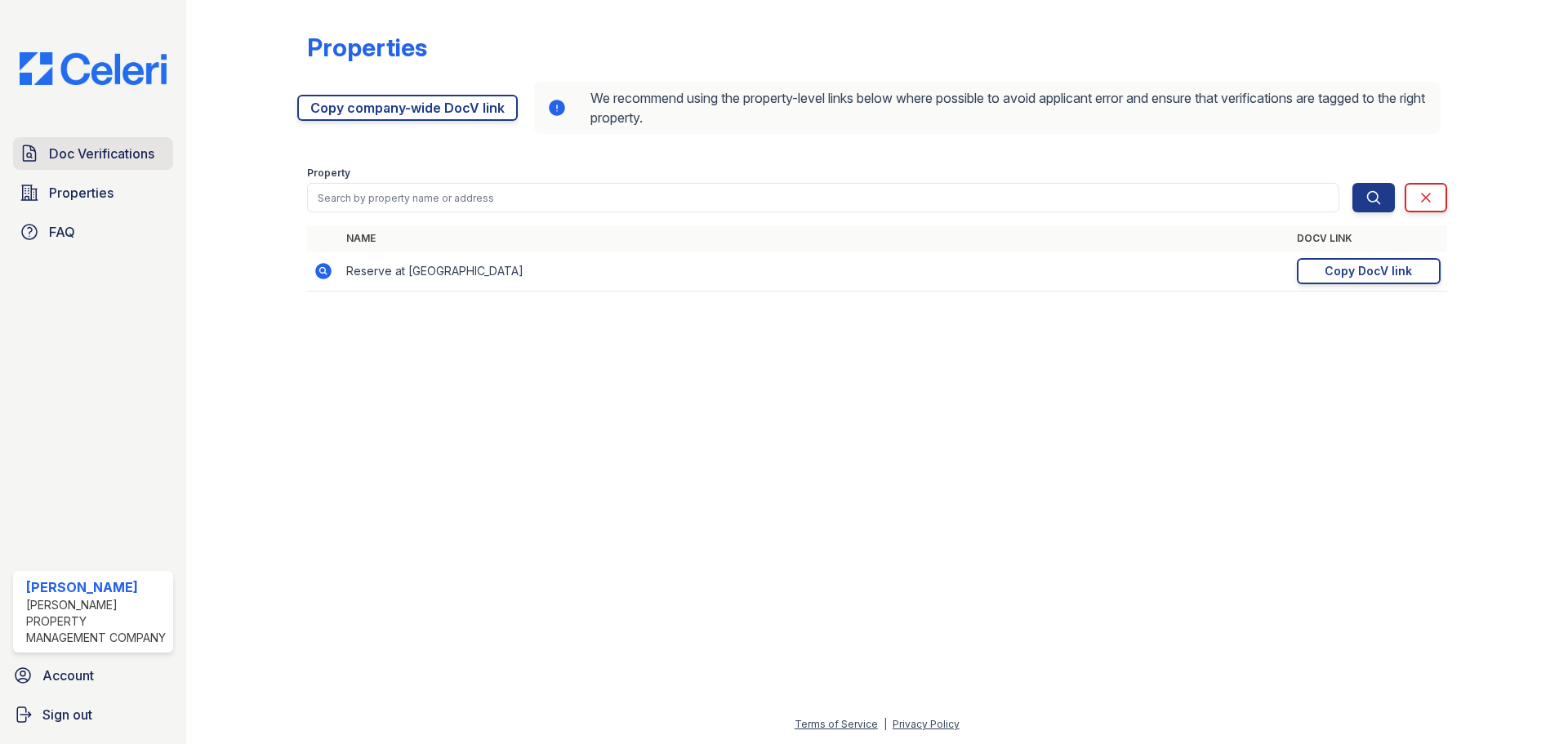
click at [101, 161] on span "Doc Verifications" at bounding box center [102, 153] width 106 height 20
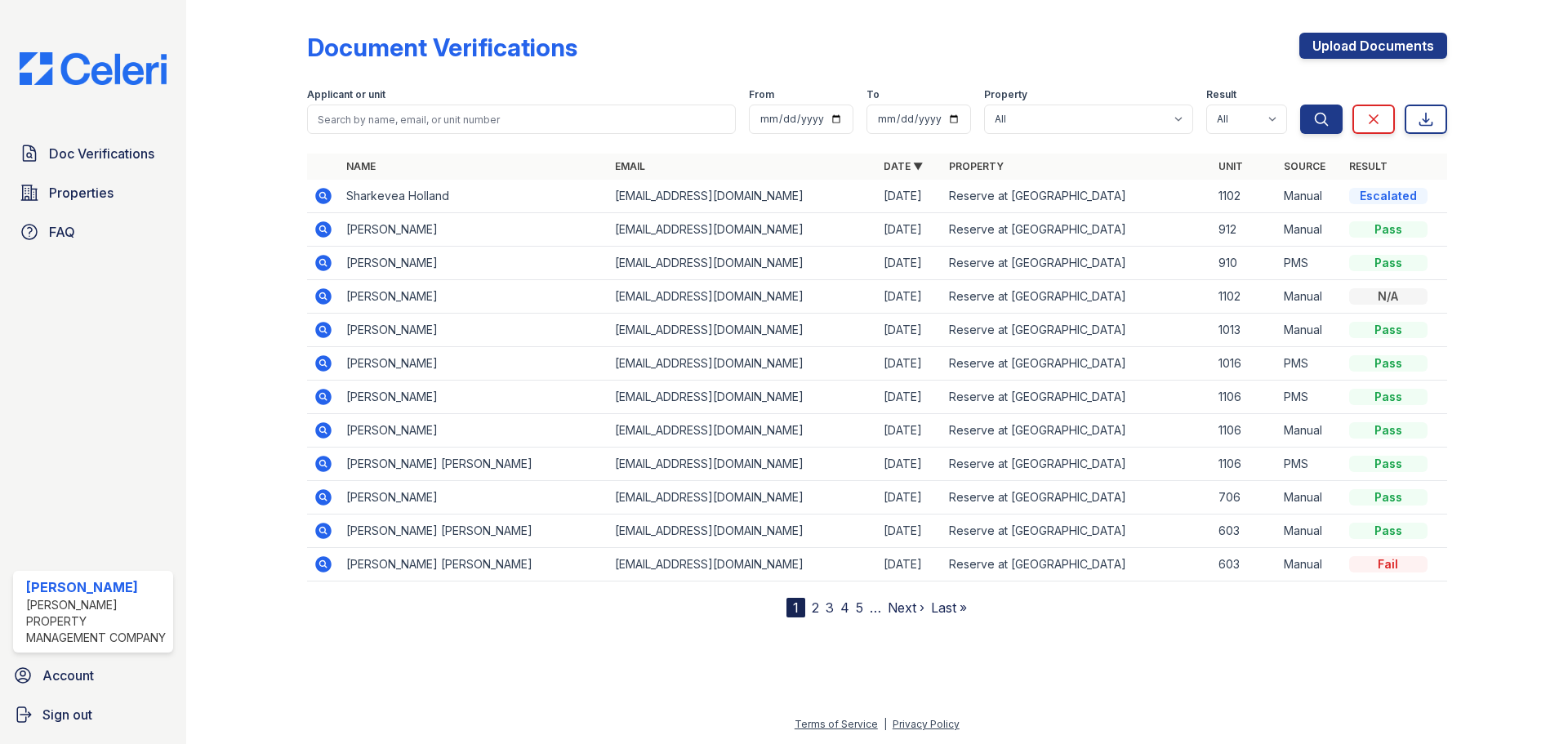
click at [101, 161] on span "Doc Verifications" at bounding box center [102, 153] width 106 height 20
click at [129, 158] on span "Doc Verifications" at bounding box center [102, 153] width 106 height 20
click at [106, 196] on span "Properties" at bounding box center [81, 193] width 65 height 20
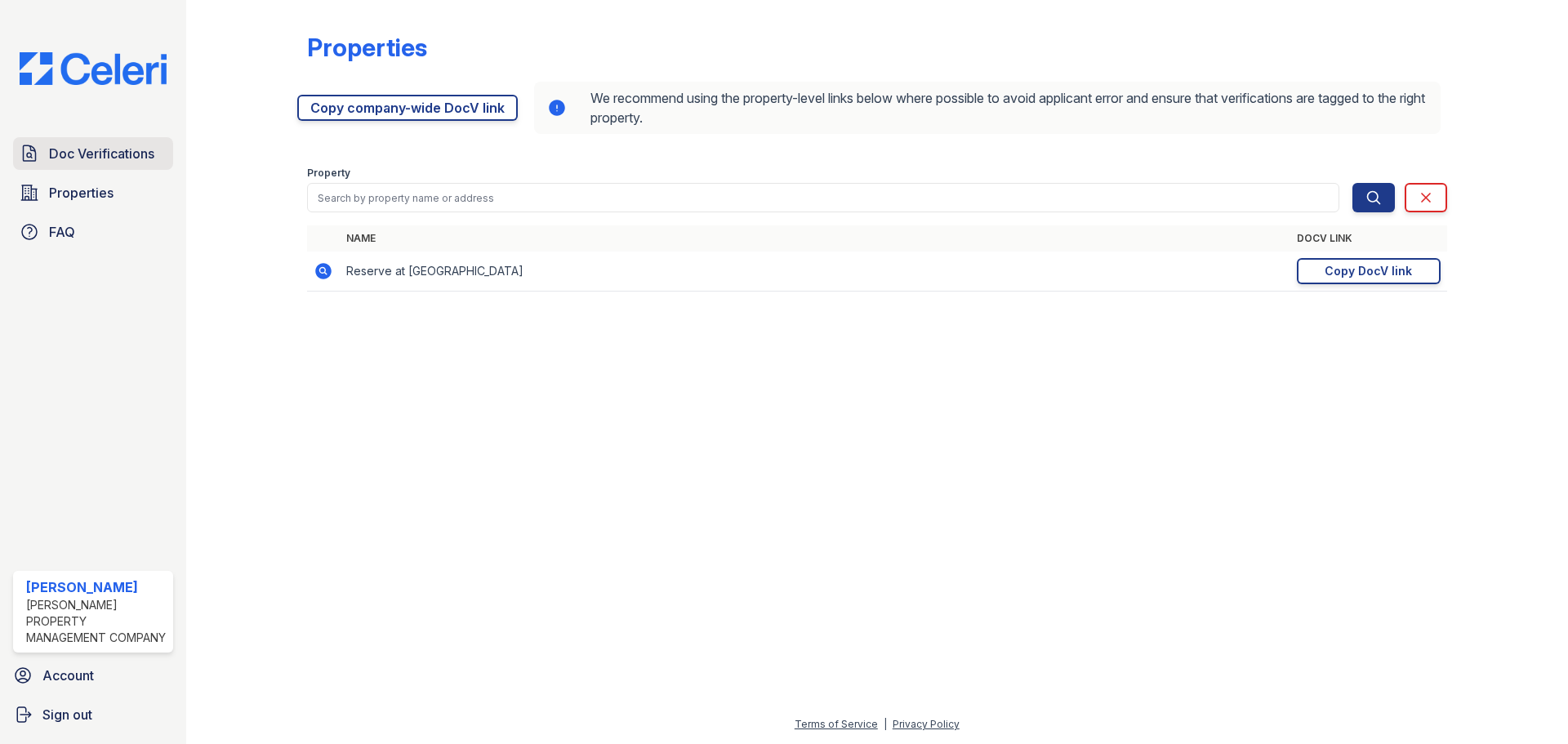
click at [108, 161] on span "Doc Verifications" at bounding box center [102, 153] width 106 height 20
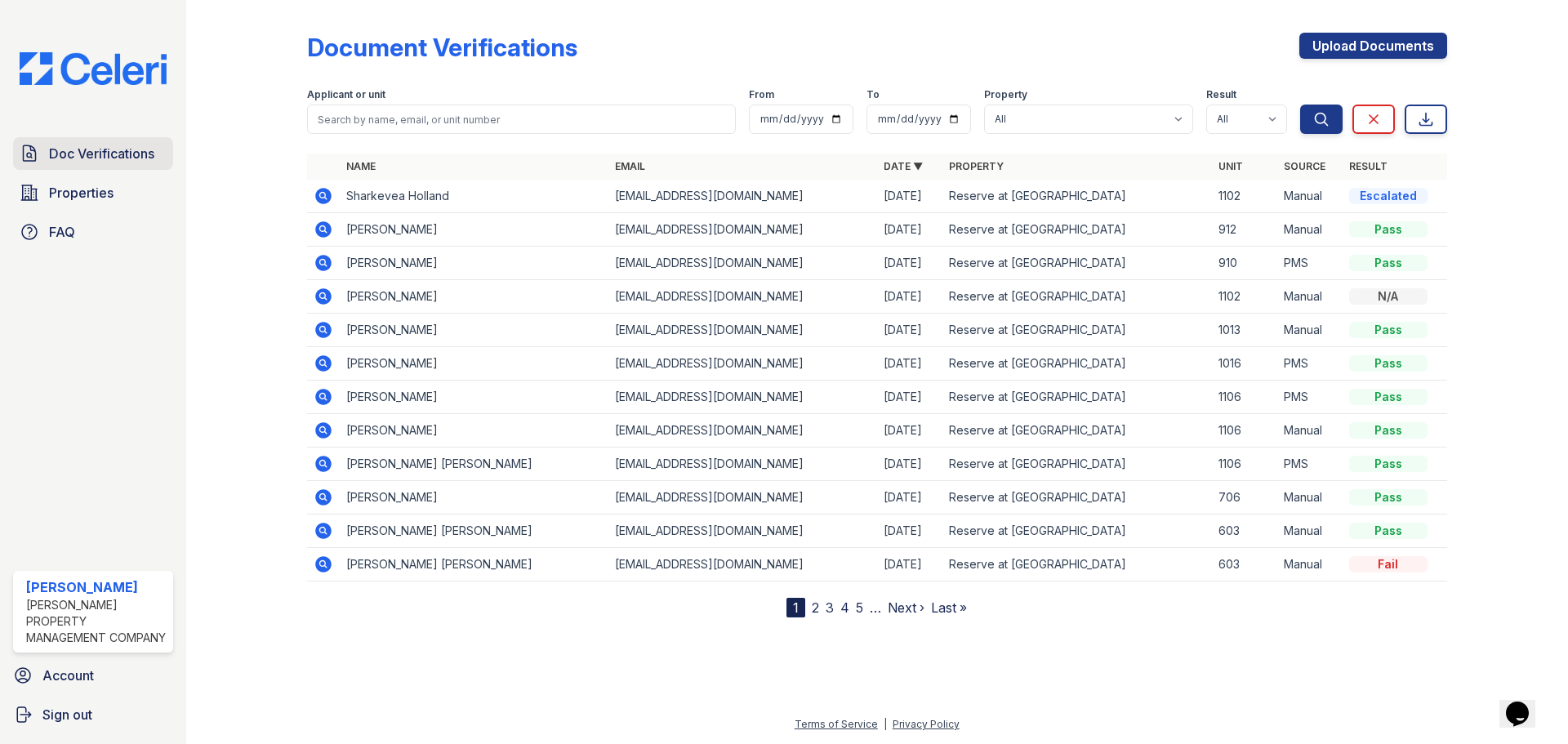
click at [90, 150] on span "Doc Verifications" at bounding box center [102, 153] width 106 height 20
click at [103, 179] on link "Properties" at bounding box center [93, 193] width 160 height 33
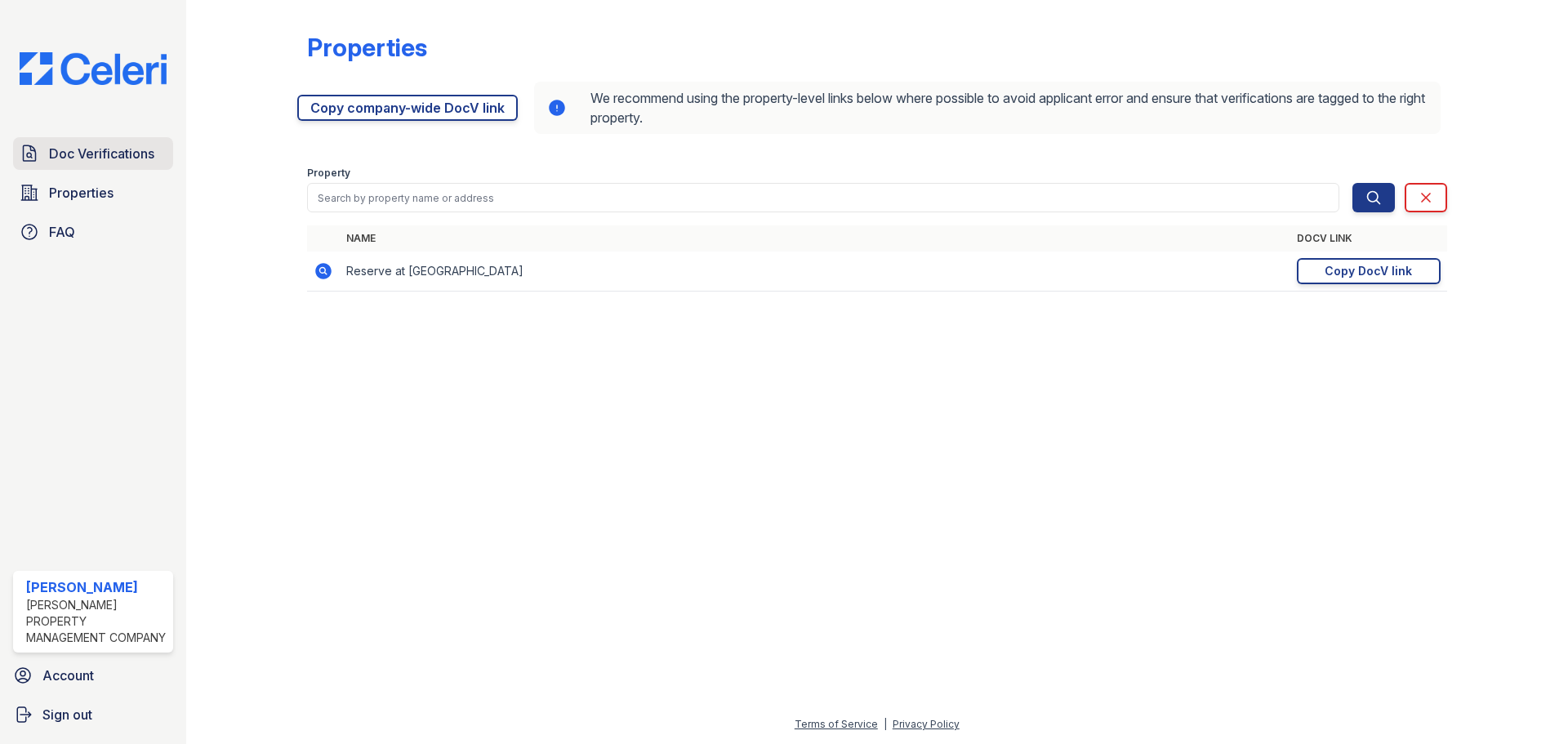
click at [102, 162] on span "Doc Verifications" at bounding box center [102, 153] width 106 height 20
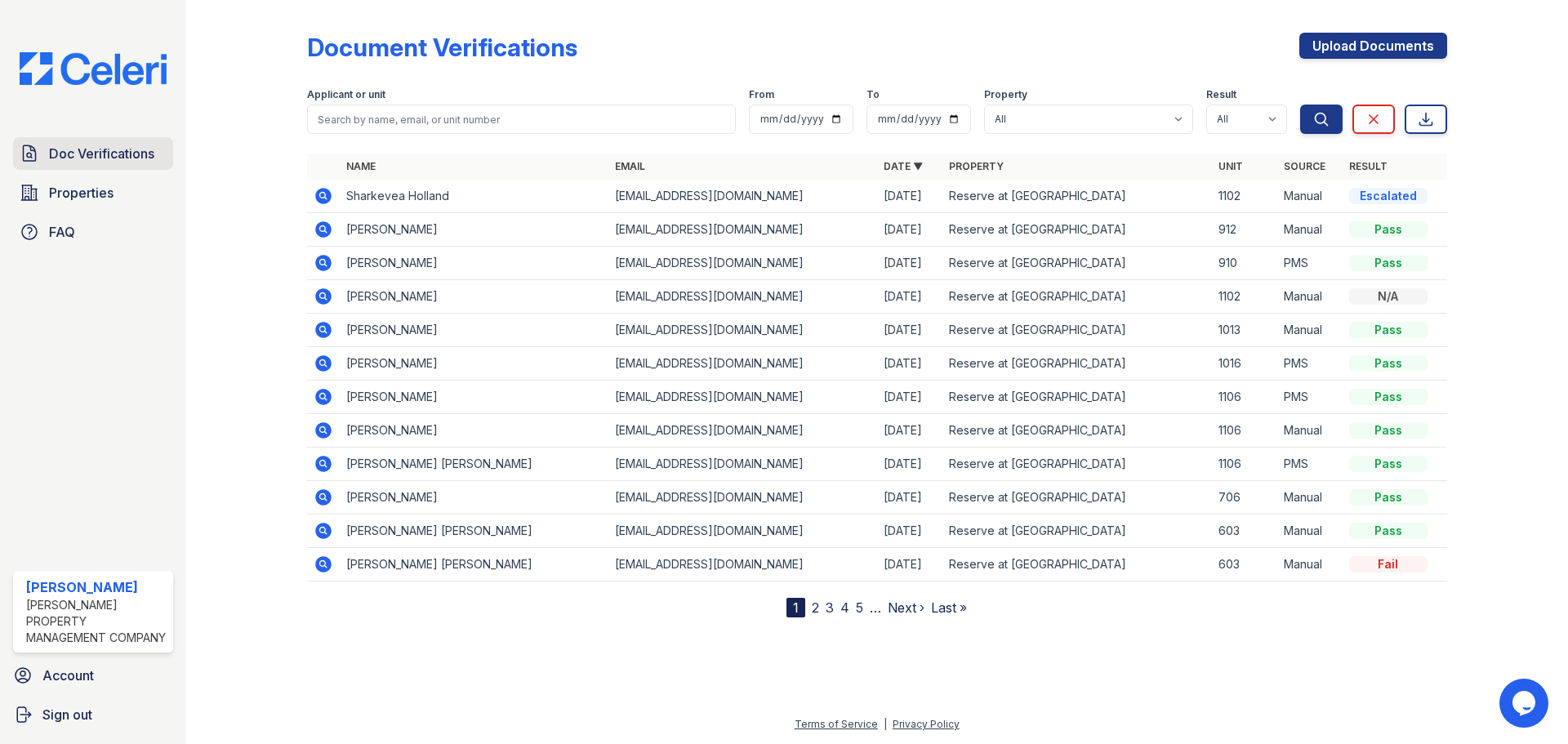
click at [73, 142] on link "Doc Verifications" at bounding box center [93, 154] width 160 height 33
click at [118, 143] on span "Doc Verifications" at bounding box center [102, 153] width 106 height 20
click at [59, 141] on link "Doc Verifications" at bounding box center [93, 154] width 160 height 33
click at [76, 223] on link "FAQ" at bounding box center [93, 232] width 160 height 33
click at [75, 215] on link "FAQ" at bounding box center [93, 232] width 160 height 33
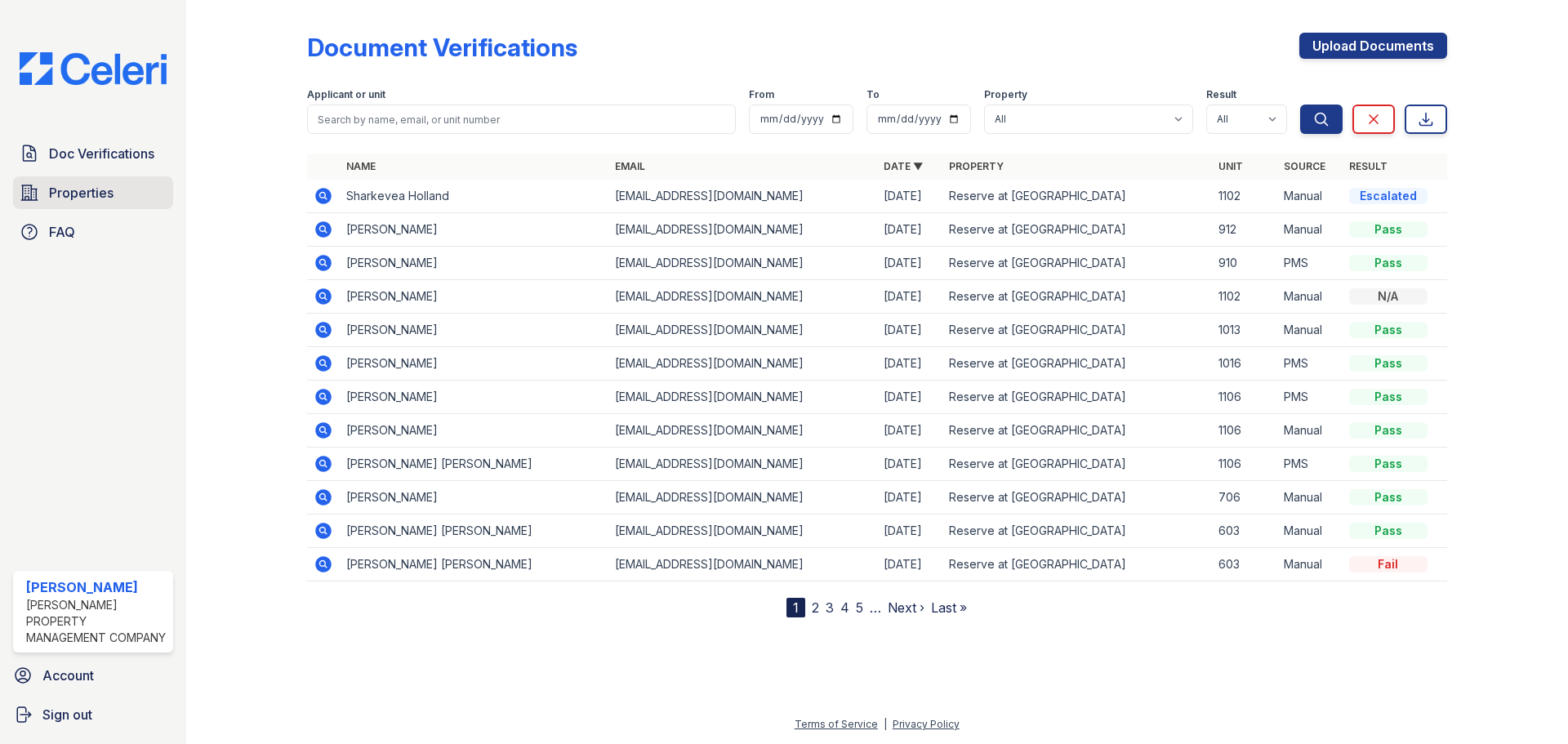
click at [77, 202] on span "Properties" at bounding box center [81, 193] width 65 height 20
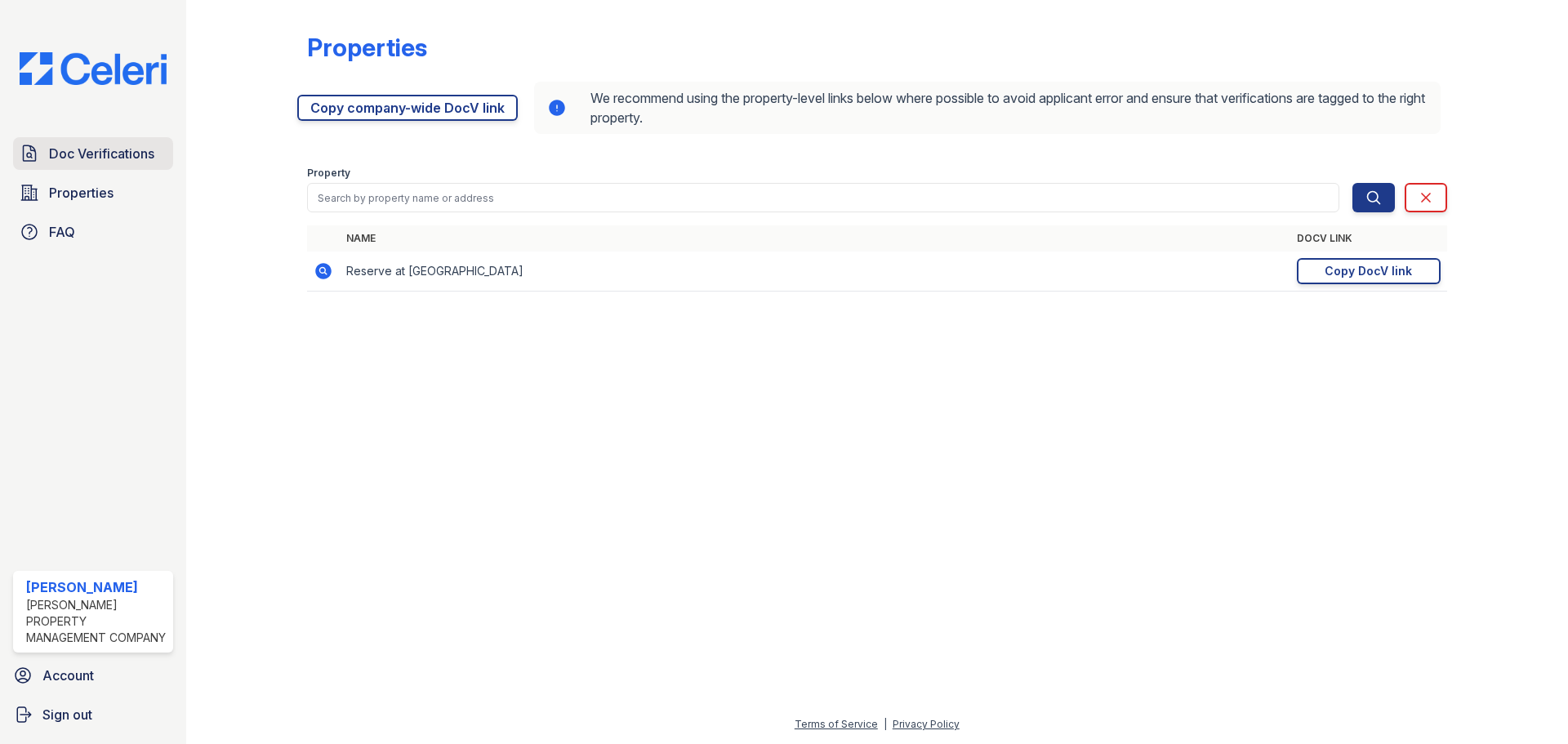
click at [89, 158] on span "Doc Verifications" at bounding box center [102, 153] width 106 height 20
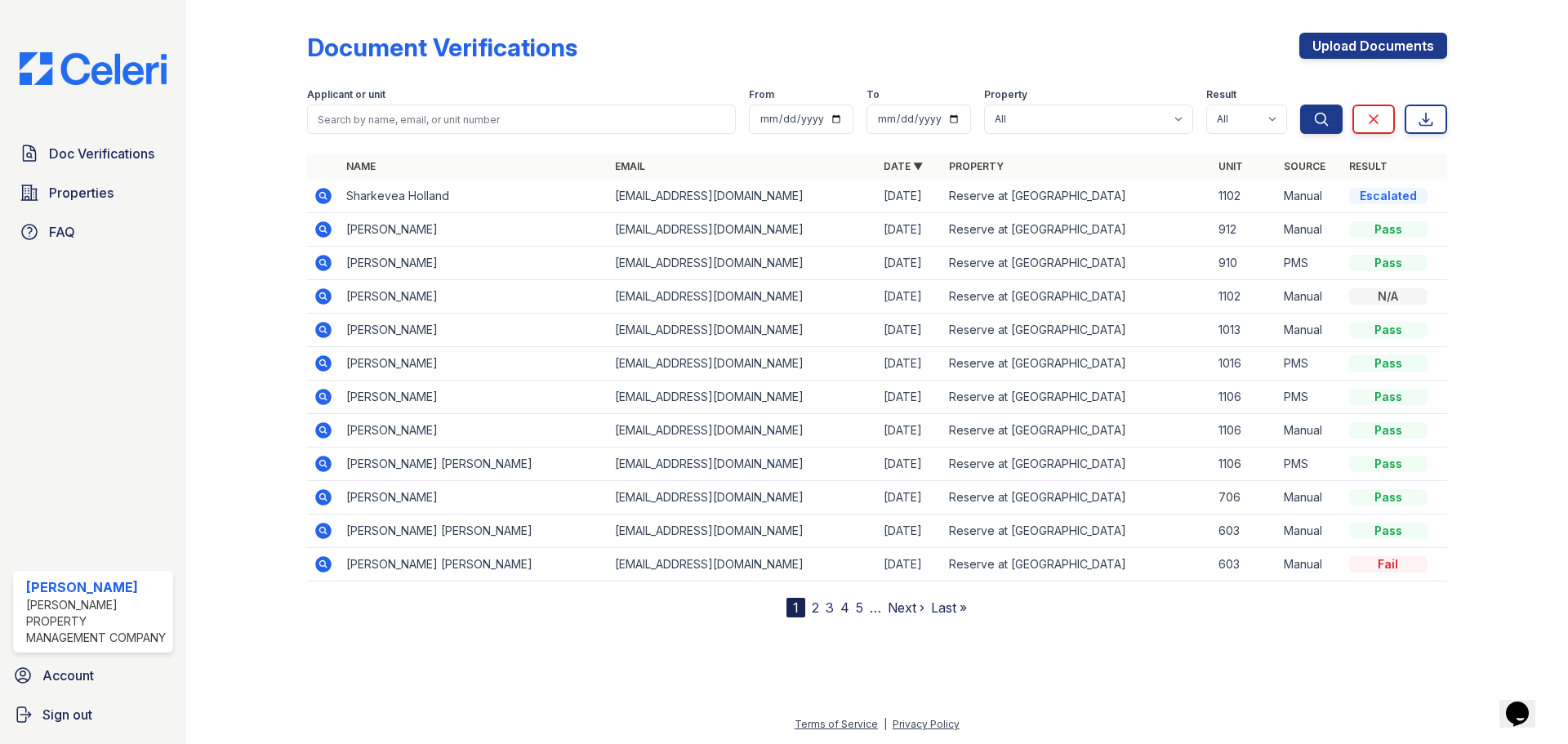
click at [118, 174] on div "Doc Verifications Properties FAQ" at bounding box center [93, 193] width 173 height 111
click at [100, 191] on span "Properties" at bounding box center [81, 193] width 65 height 20
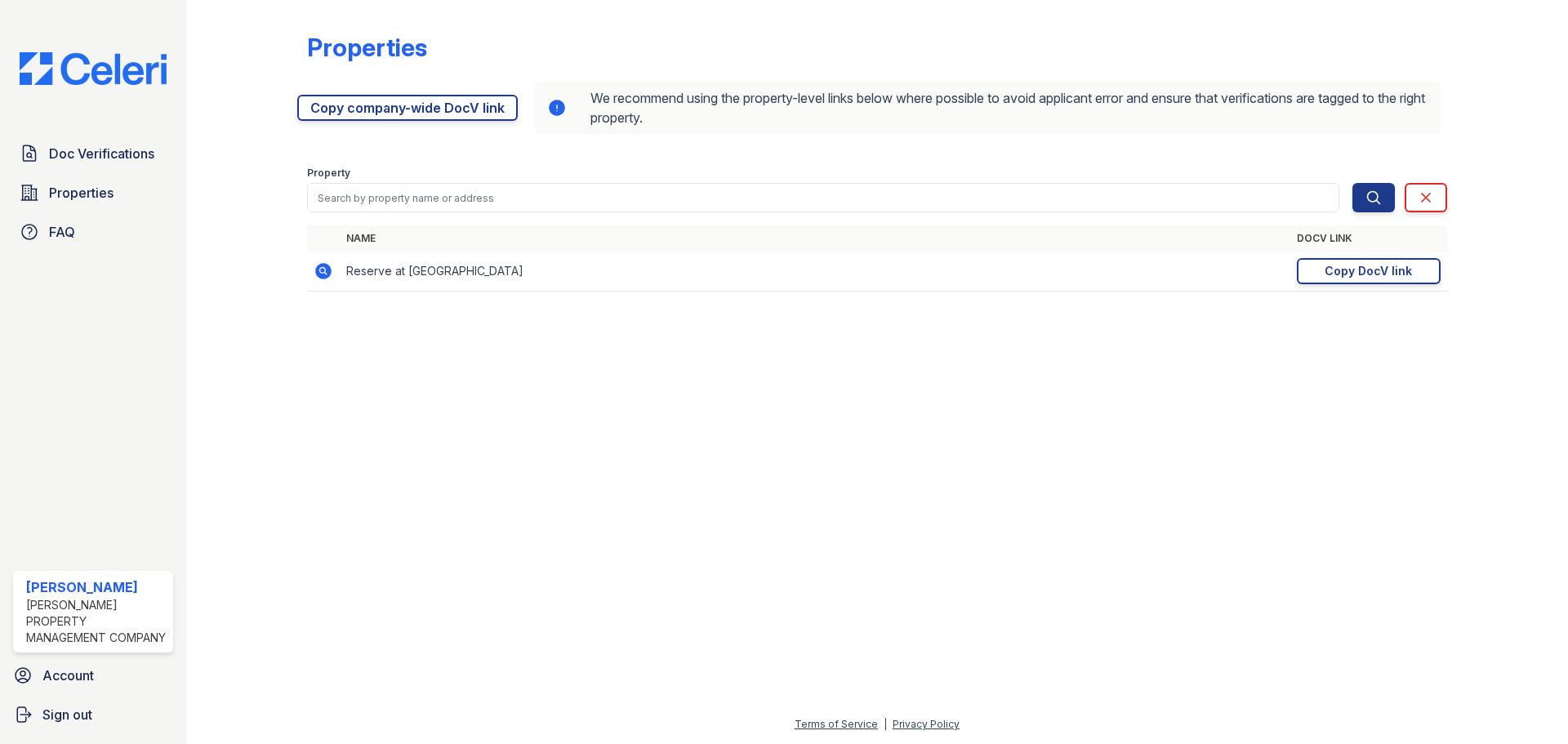
click at [108, 165] on link "Doc Verifications" at bounding box center [93, 154] width 160 height 33
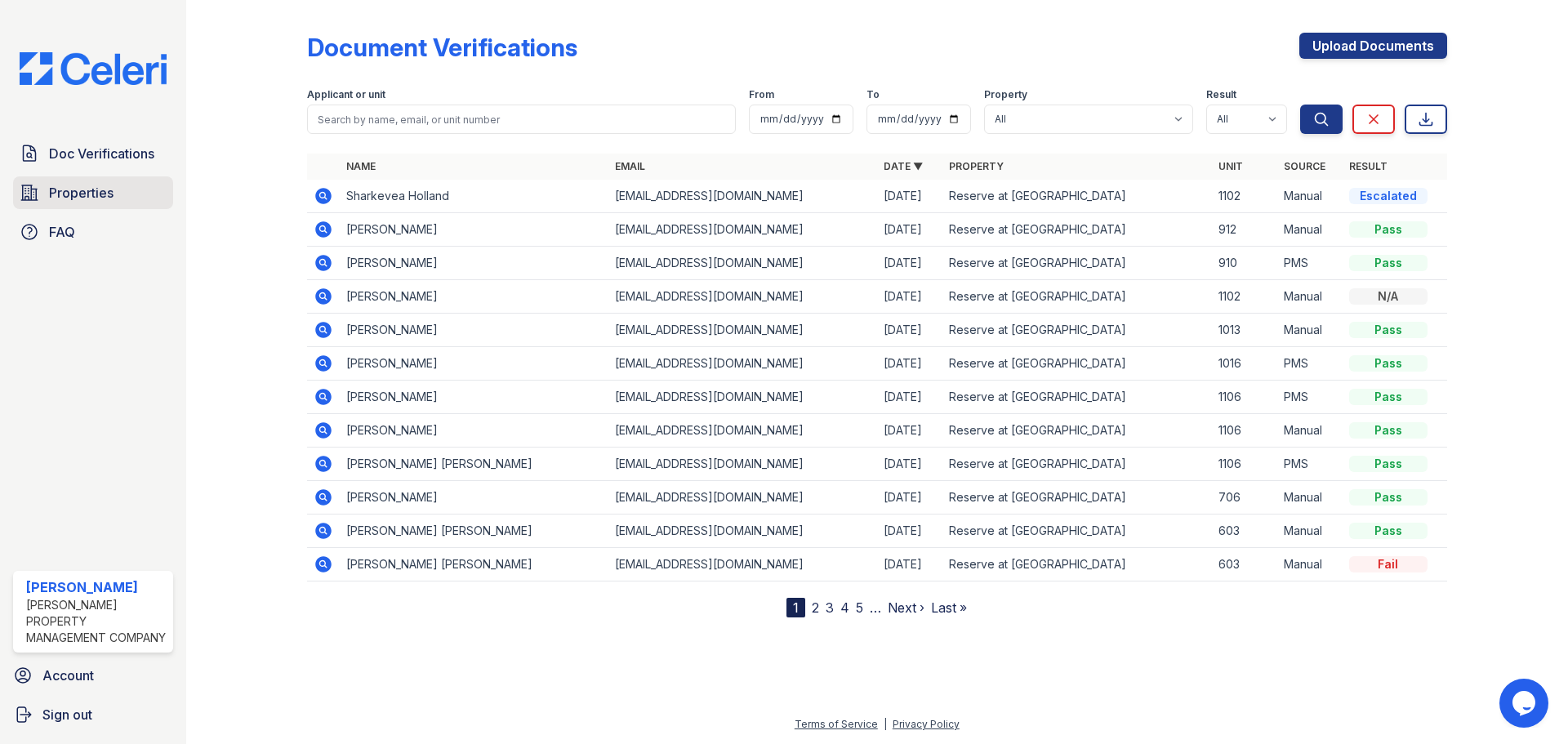
click at [54, 199] on span "Properties" at bounding box center [81, 193] width 65 height 20
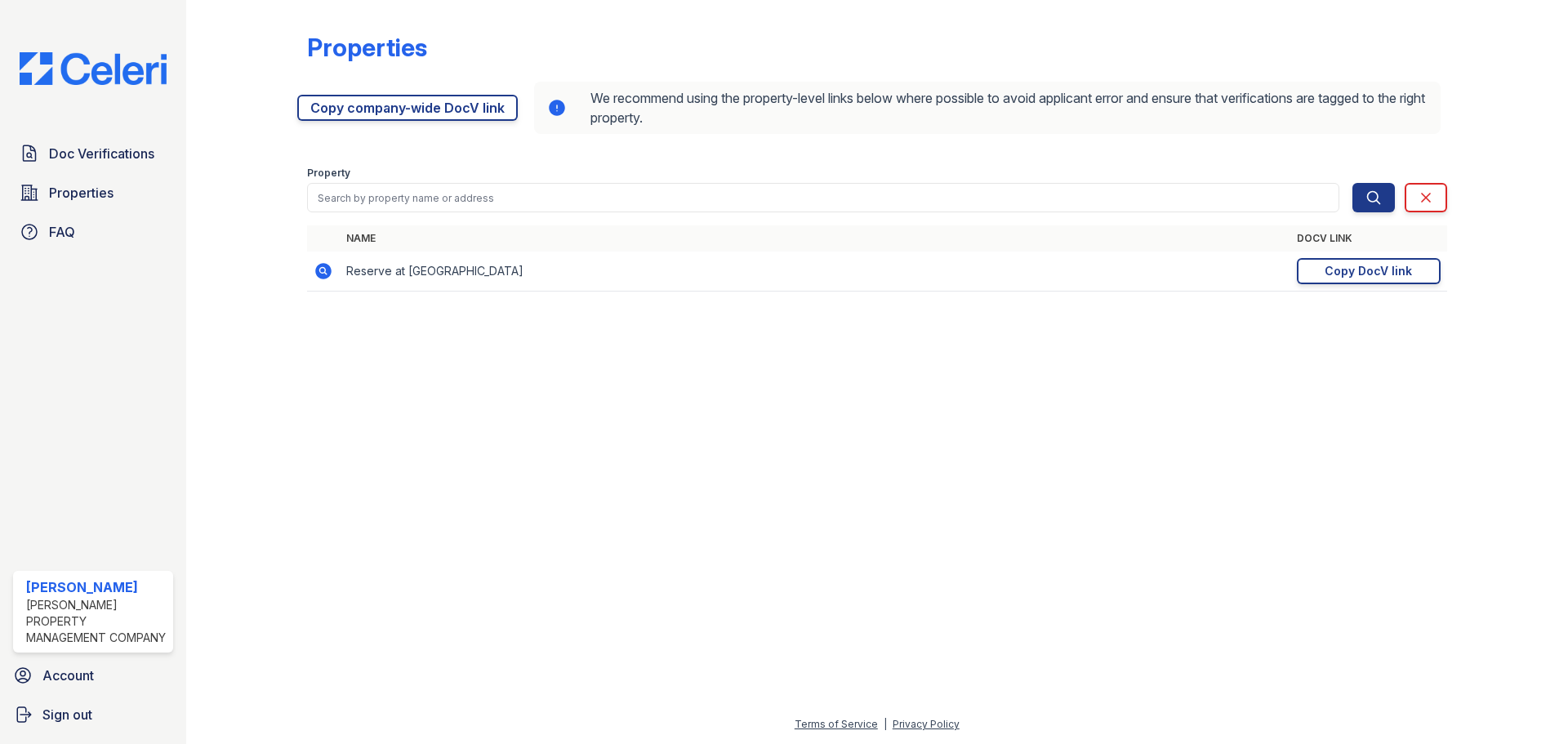
click at [79, 168] on link "Doc Verifications" at bounding box center [93, 154] width 160 height 33
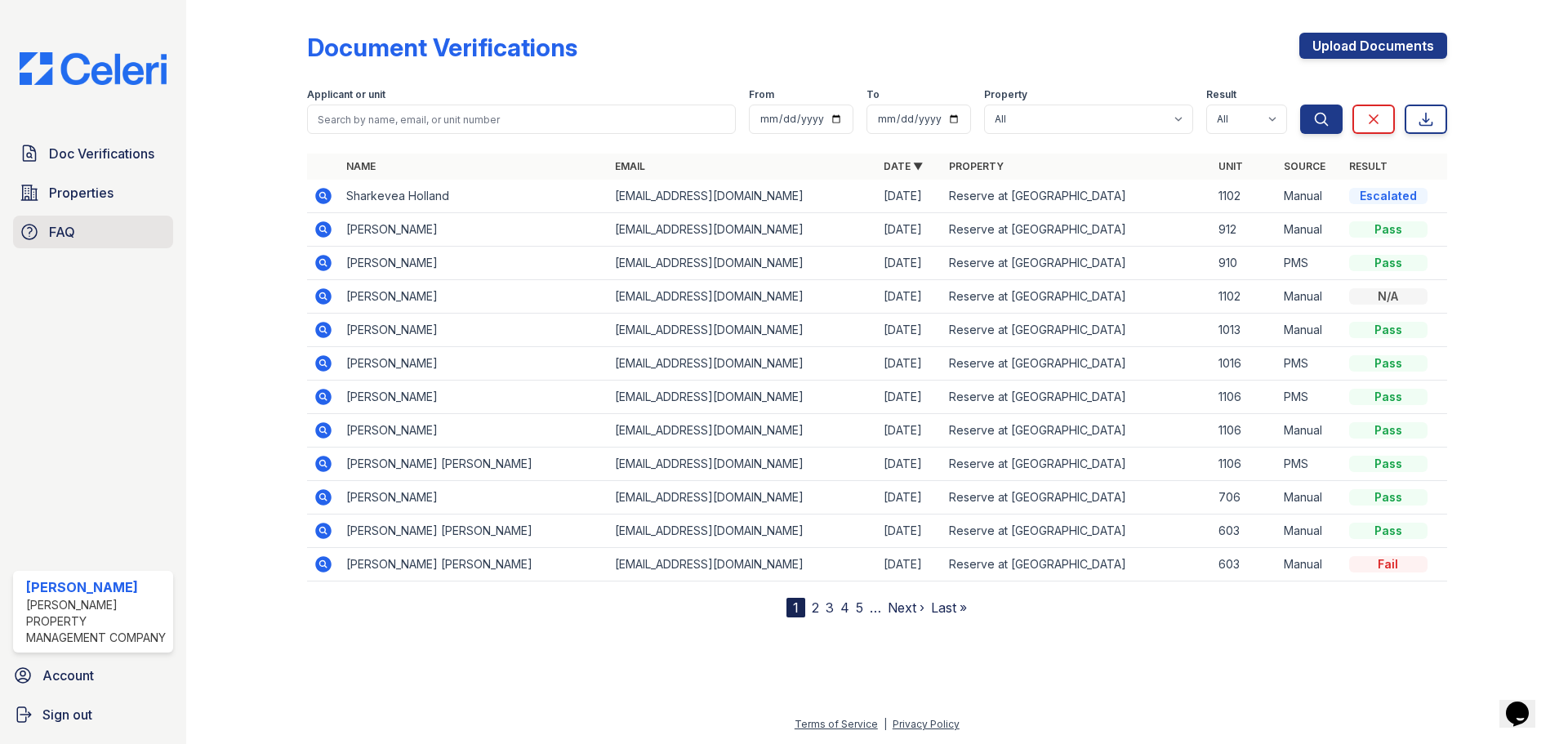
click at [90, 234] on link "FAQ" at bounding box center [93, 232] width 160 height 33
click at [52, 198] on span "Properties" at bounding box center [81, 193] width 65 height 20
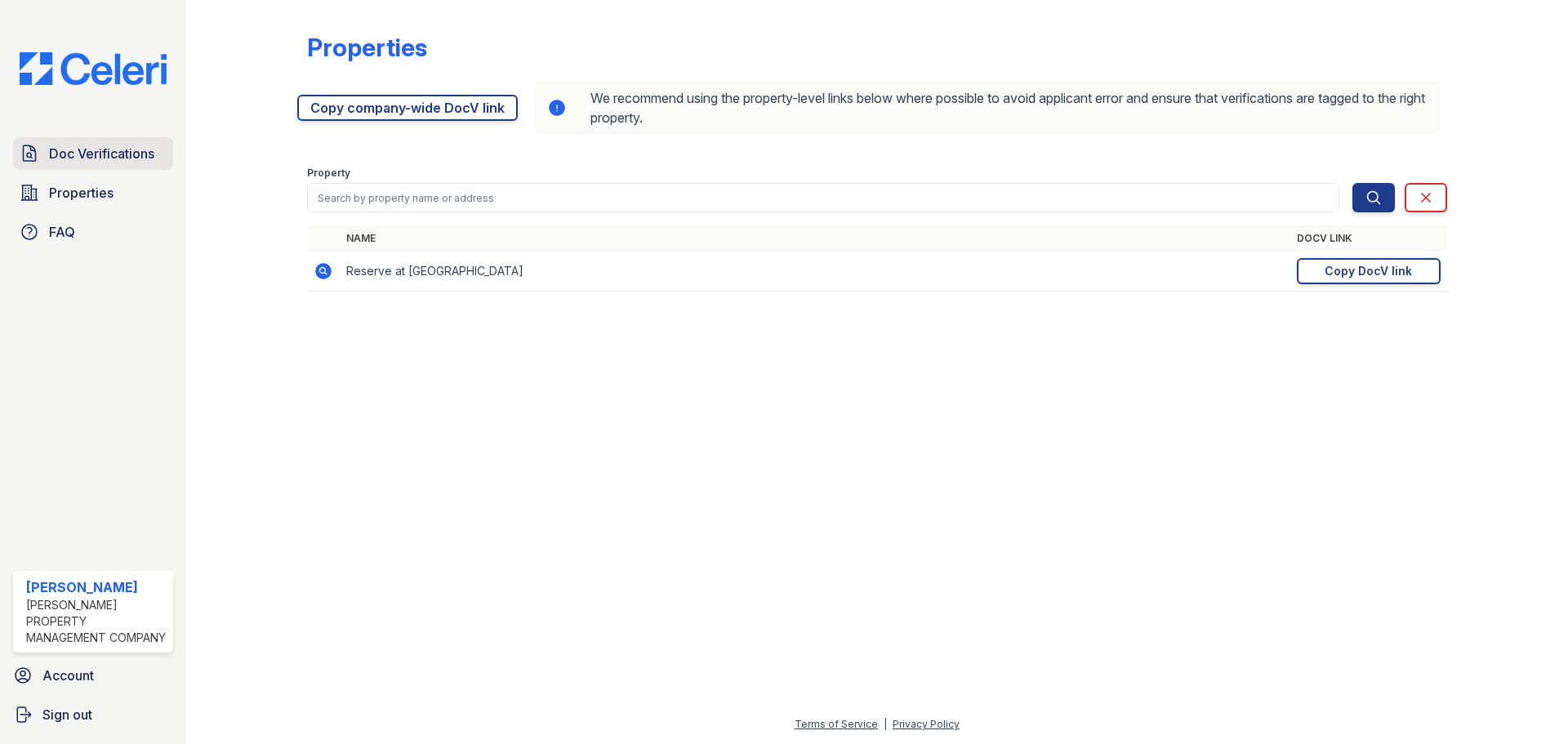
click at [102, 140] on link "Doc Verifications" at bounding box center [93, 154] width 160 height 33
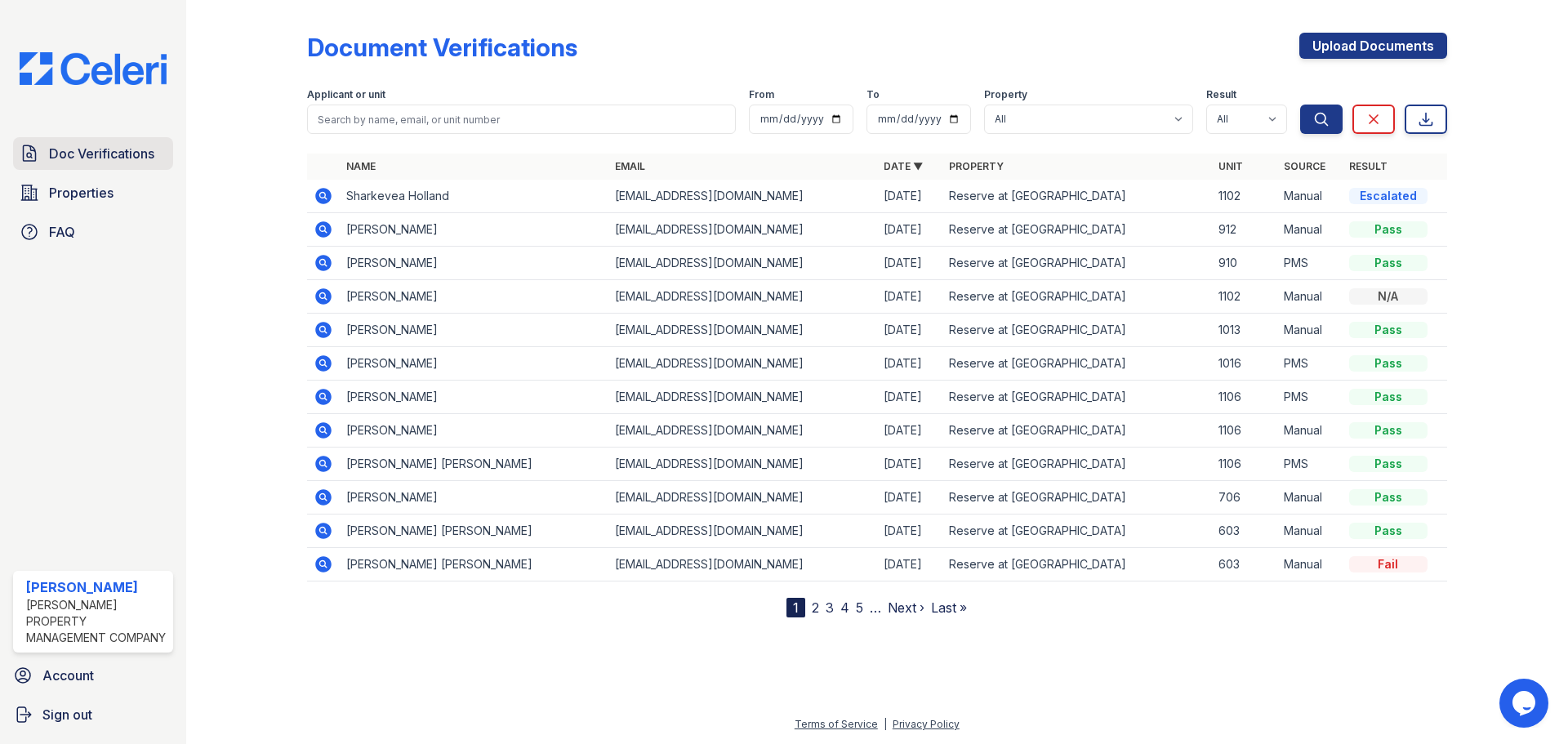
click at [79, 151] on span "Doc Verifications" at bounding box center [102, 153] width 106 height 20
click at [77, 195] on span "Properties" at bounding box center [81, 193] width 65 height 20
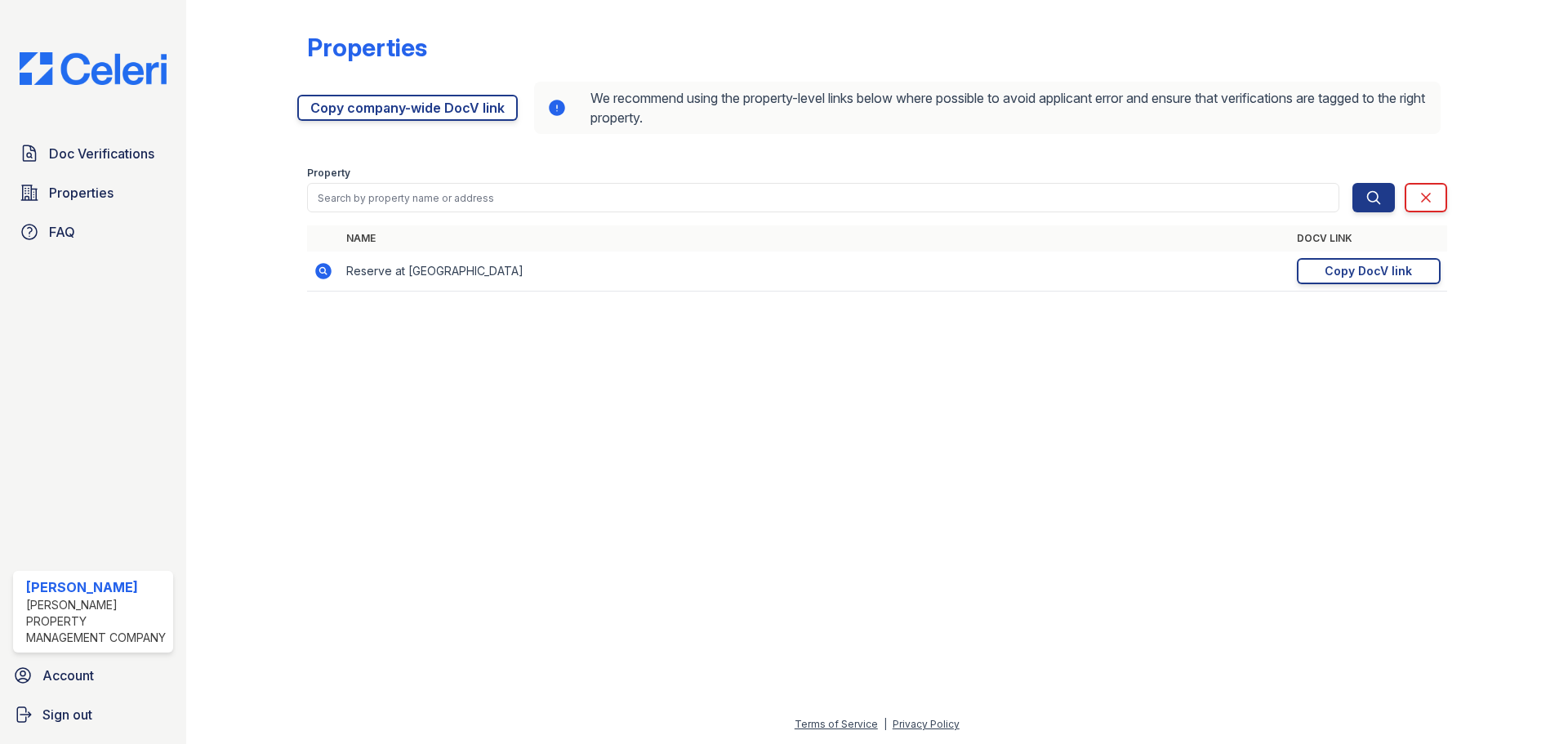
click at [87, 152] on span "Doc Verifications" at bounding box center [102, 153] width 106 height 20
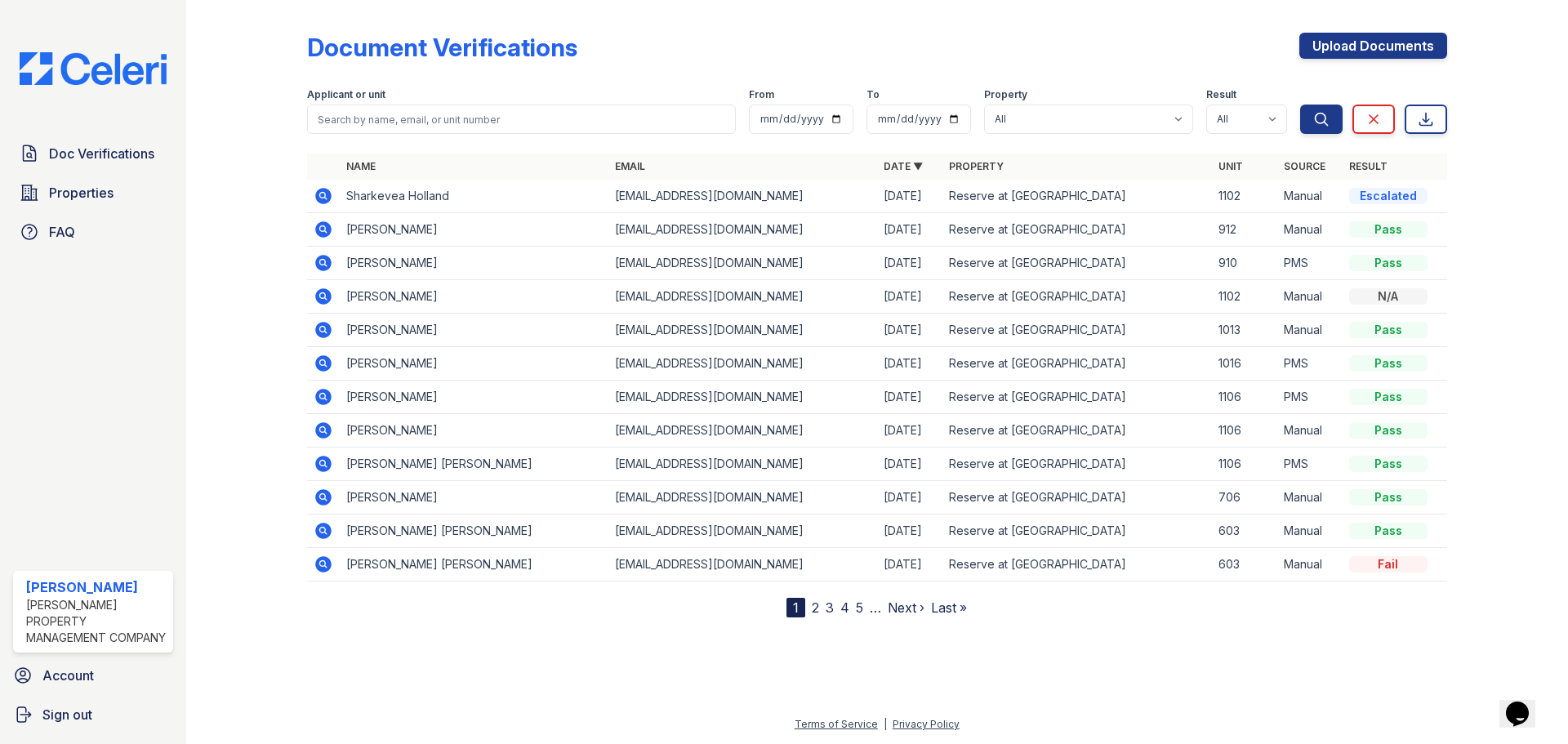
click at [325, 196] on icon at bounding box center [324, 196] width 20 height 20
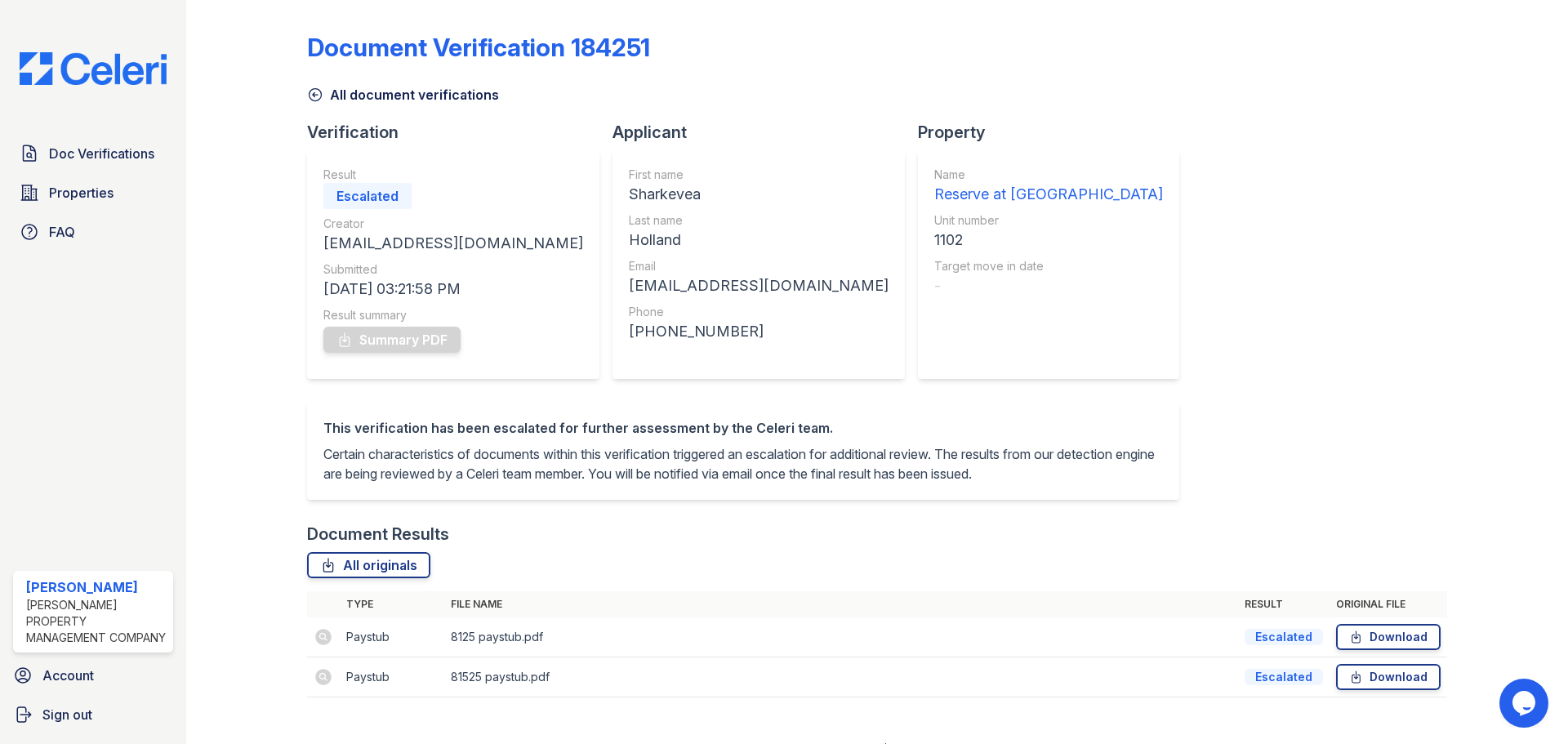
click at [379, 197] on div "Escalated" at bounding box center [368, 196] width 88 height 26
click at [84, 157] on span "Doc Verifications" at bounding box center [102, 153] width 106 height 20
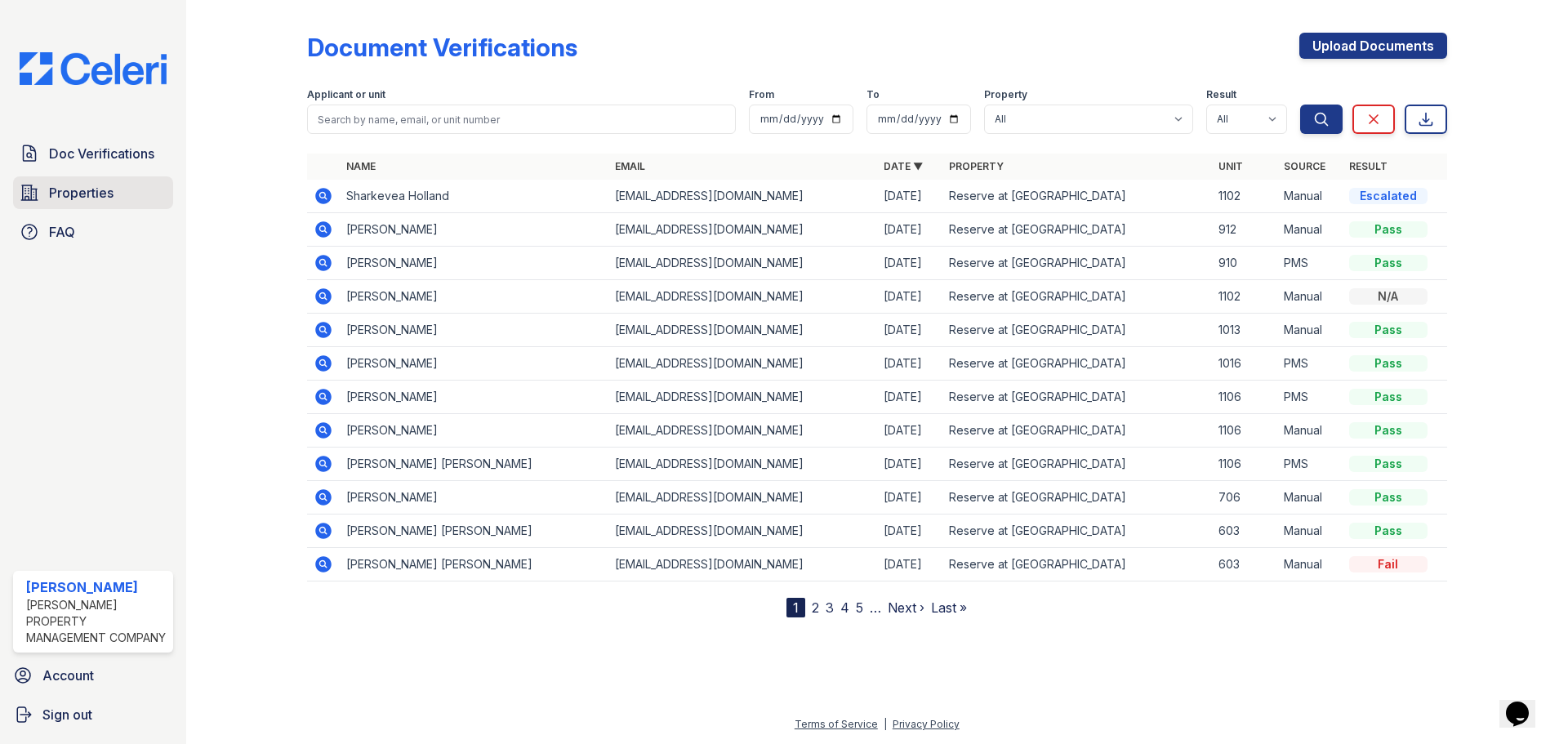
click at [79, 185] on span "Properties" at bounding box center [81, 193] width 65 height 20
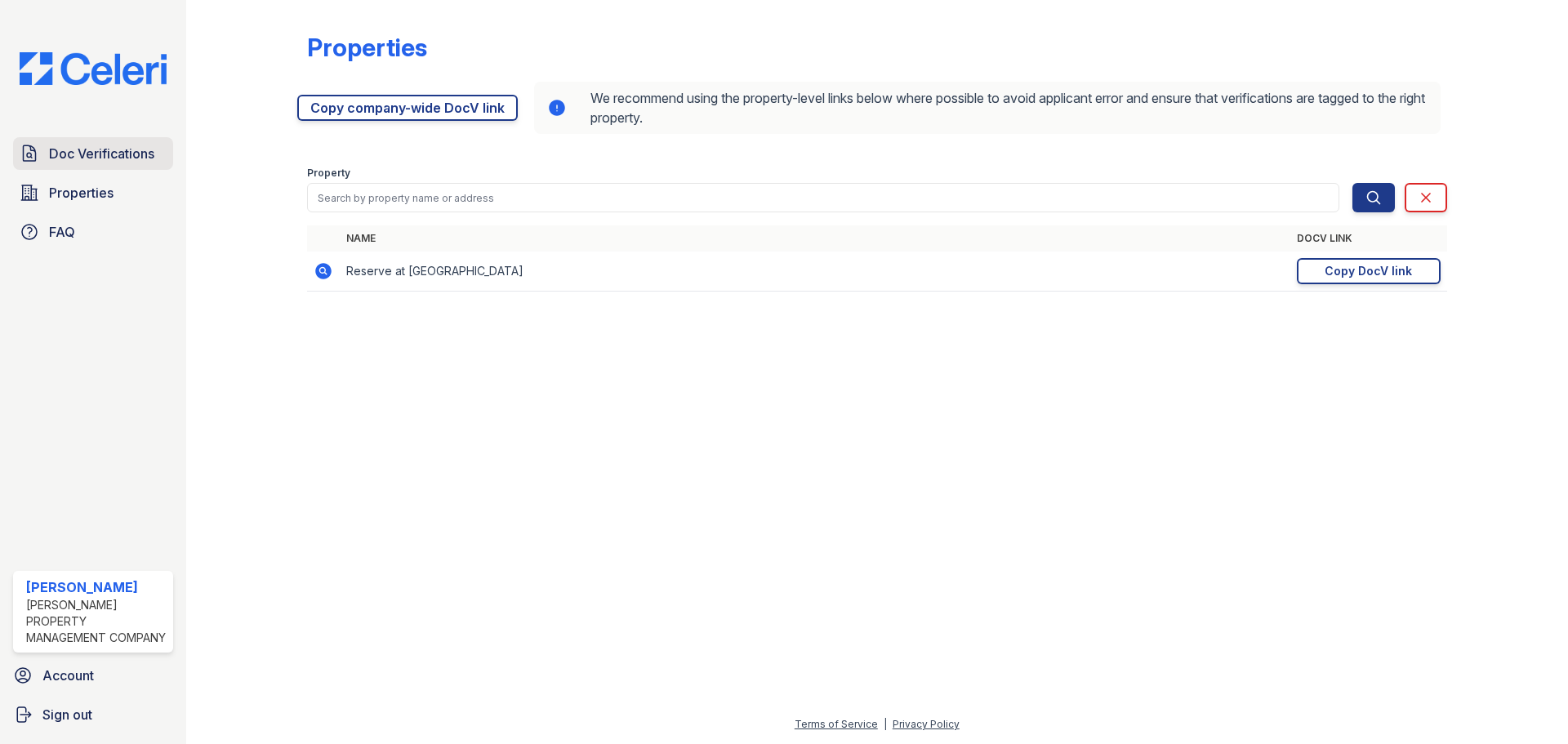
click at [115, 148] on span "Doc Verifications" at bounding box center [102, 153] width 106 height 20
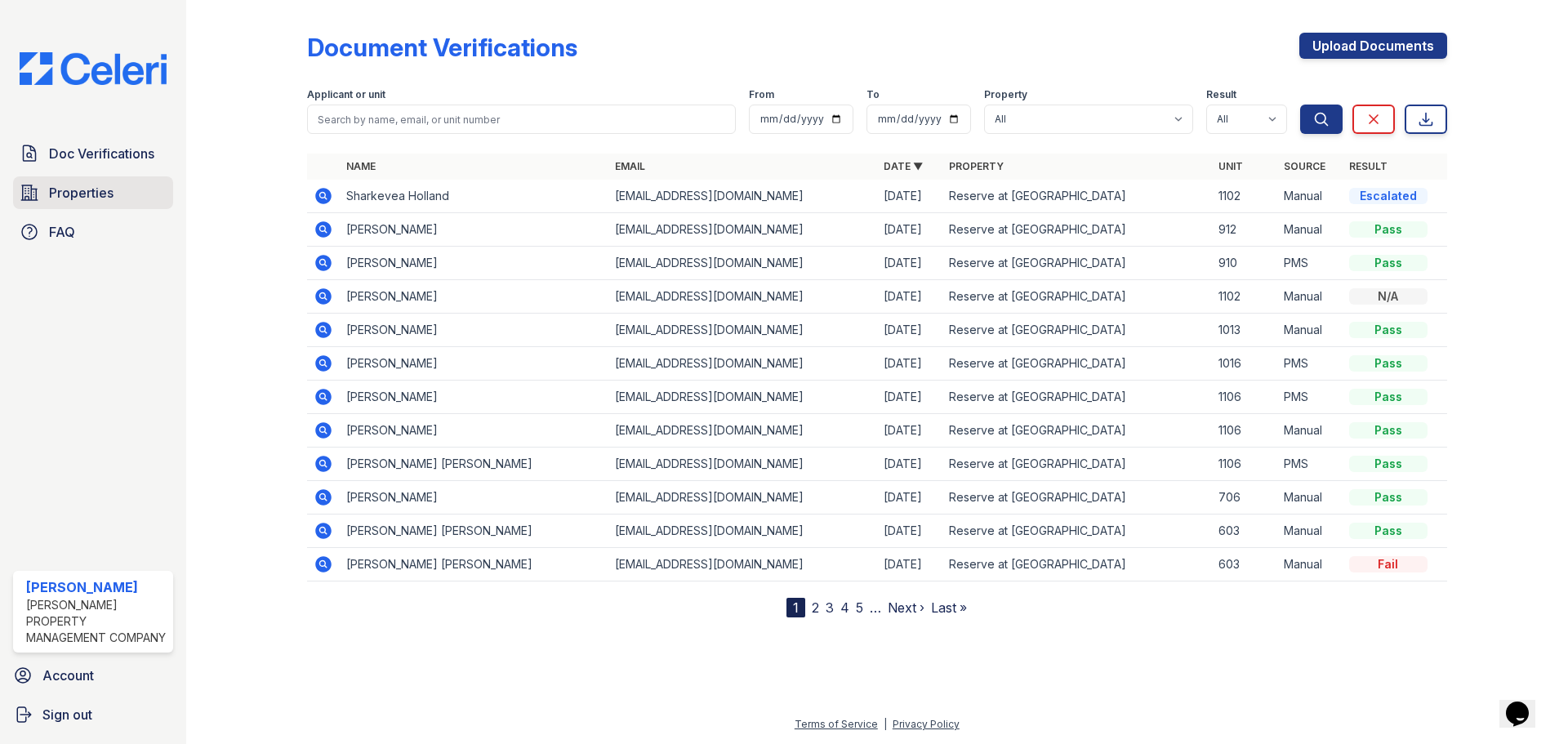
click at [106, 183] on span "Properties" at bounding box center [81, 193] width 65 height 20
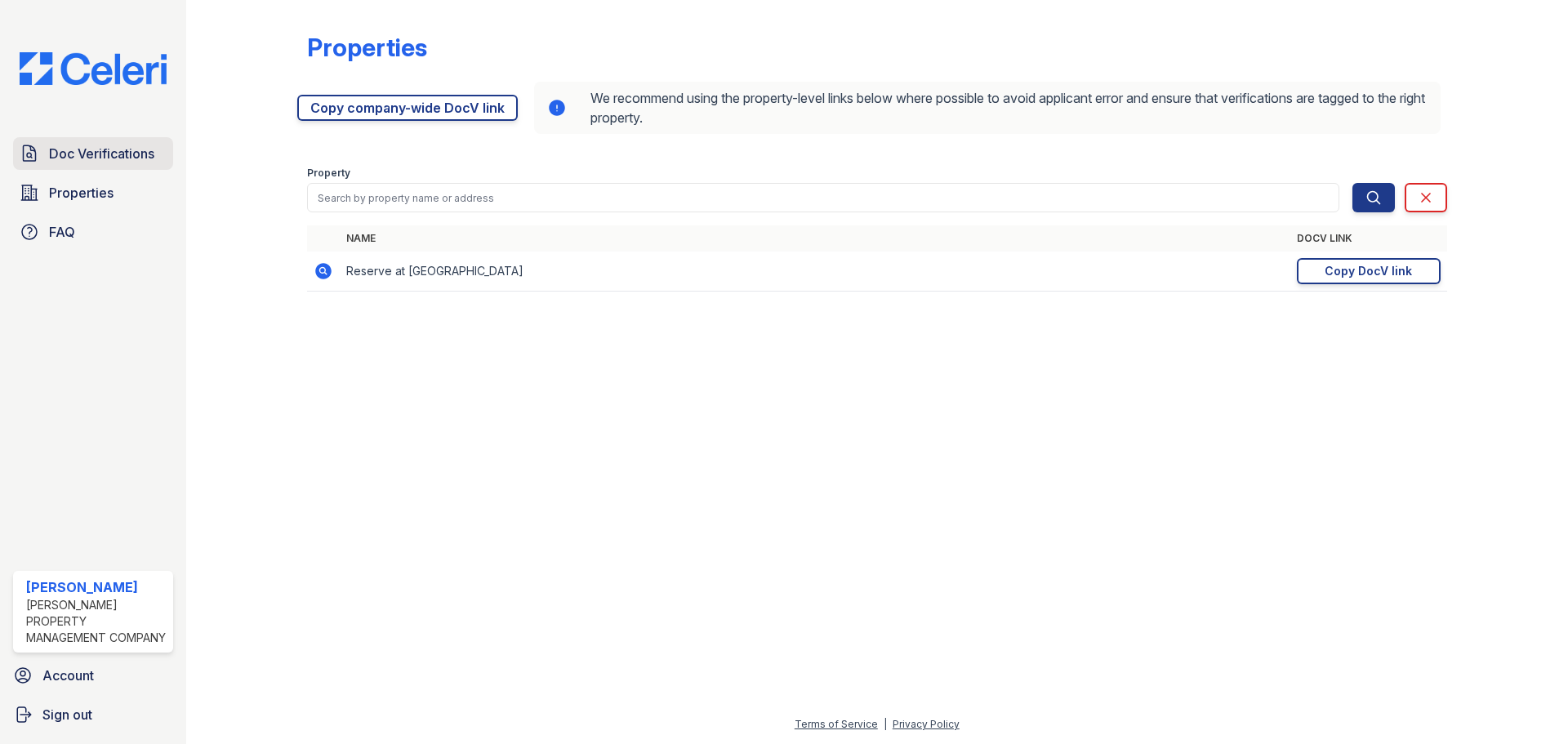
click at [114, 147] on span "Doc Verifications" at bounding box center [102, 153] width 106 height 20
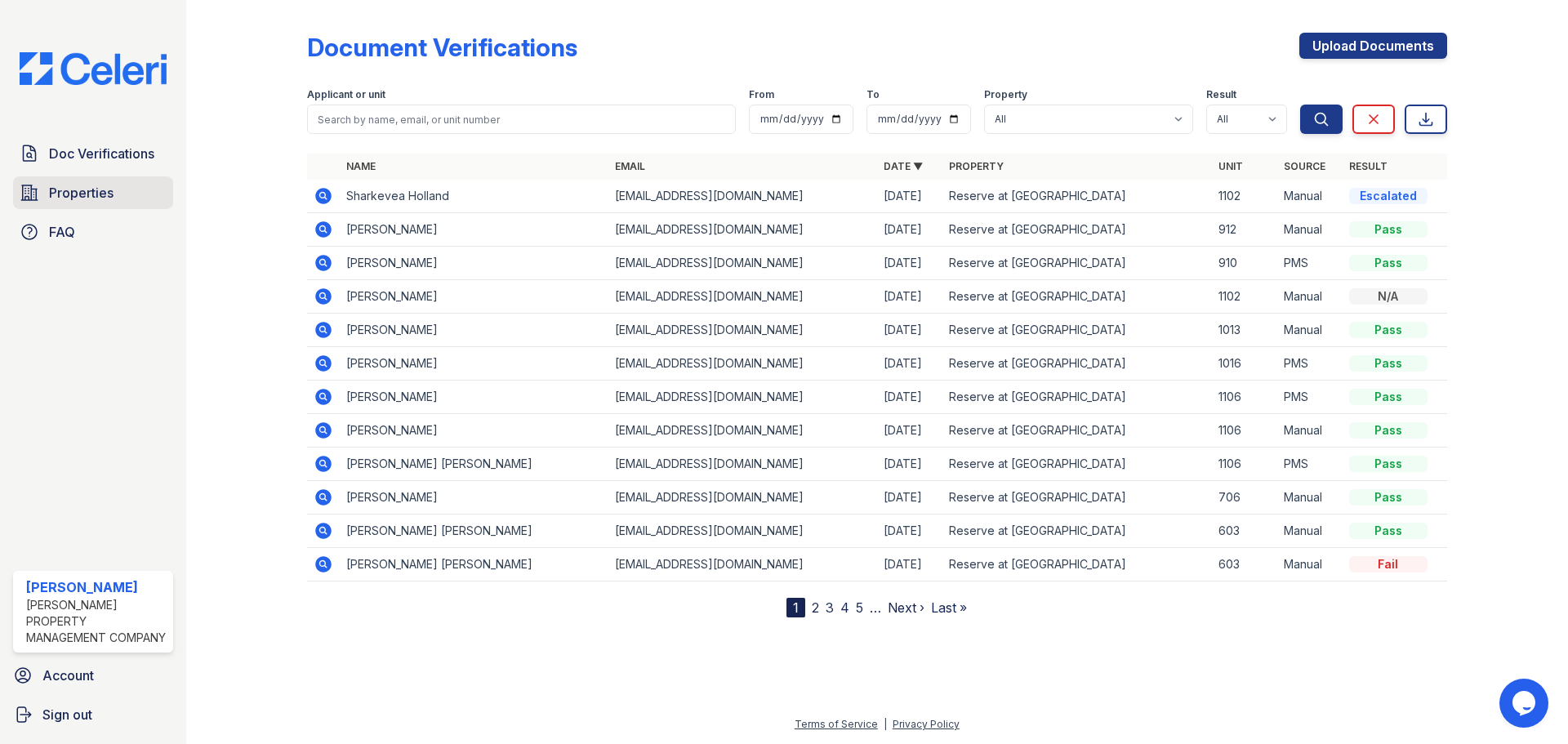
click at [107, 203] on link "Properties" at bounding box center [93, 193] width 160 height 33
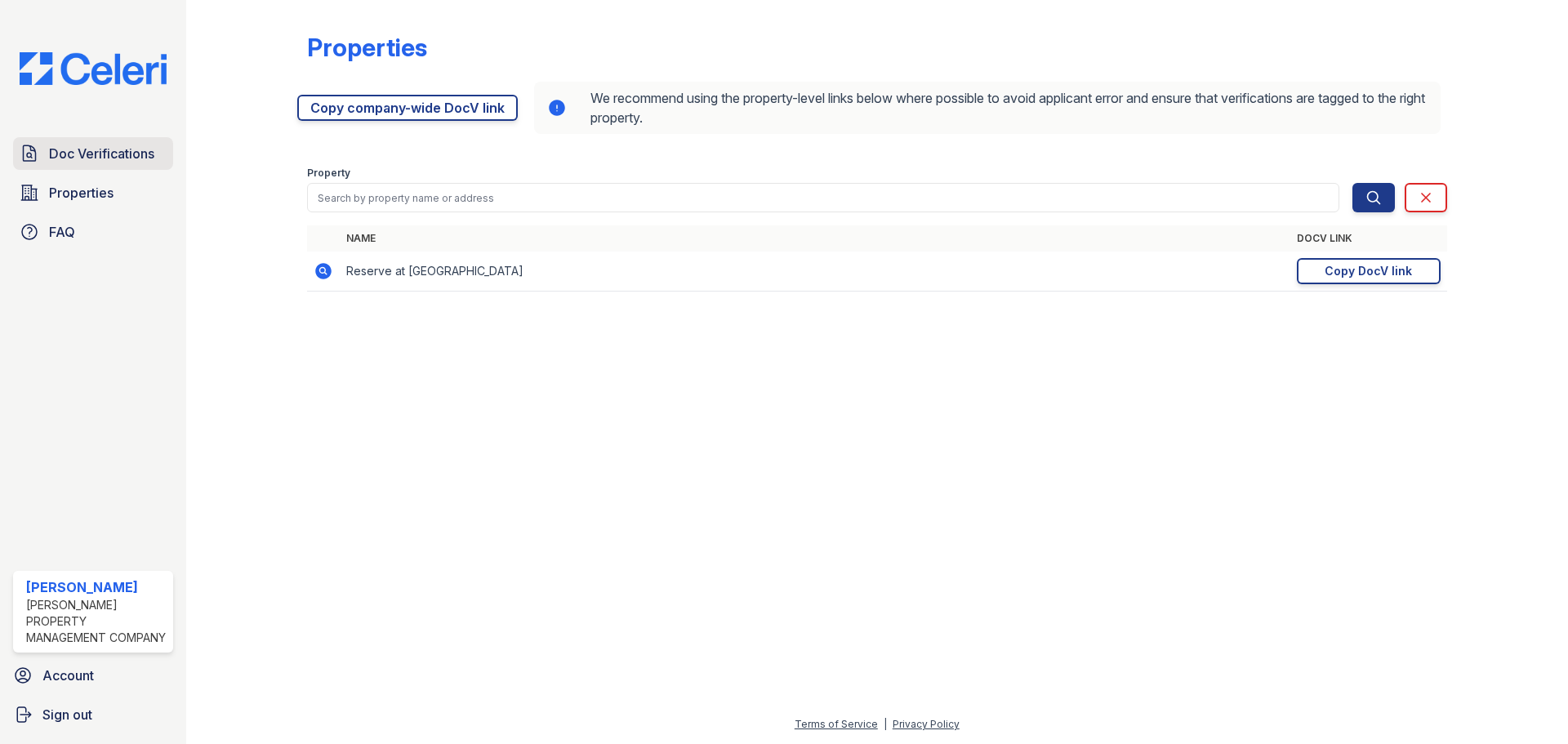
click at [108, 160] on span "Doc Verifications" at bounding box center [102, 153] width 106 height 20
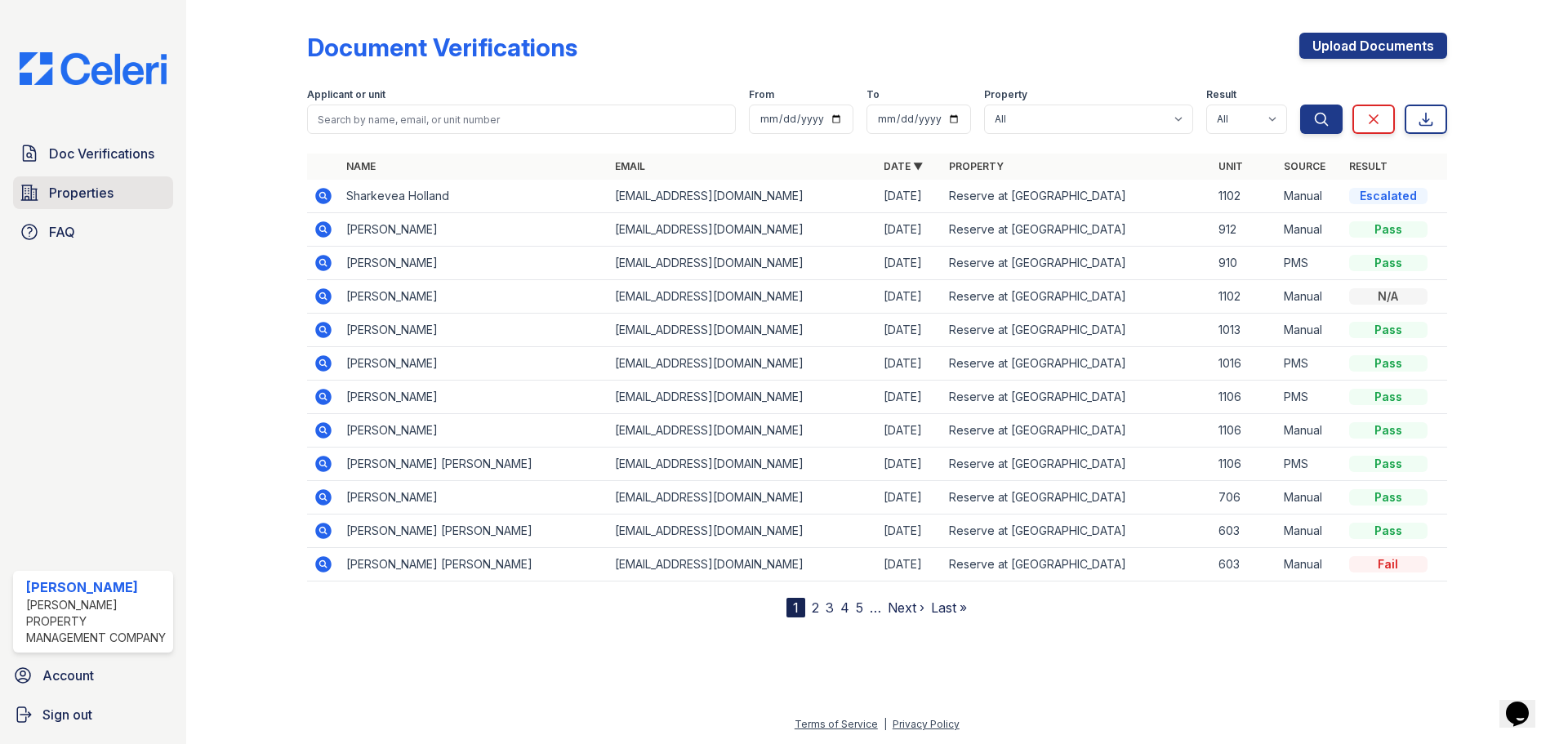
click at [138, 190] on link "Properties" at bounding box center [93, 193] width 160 height 33
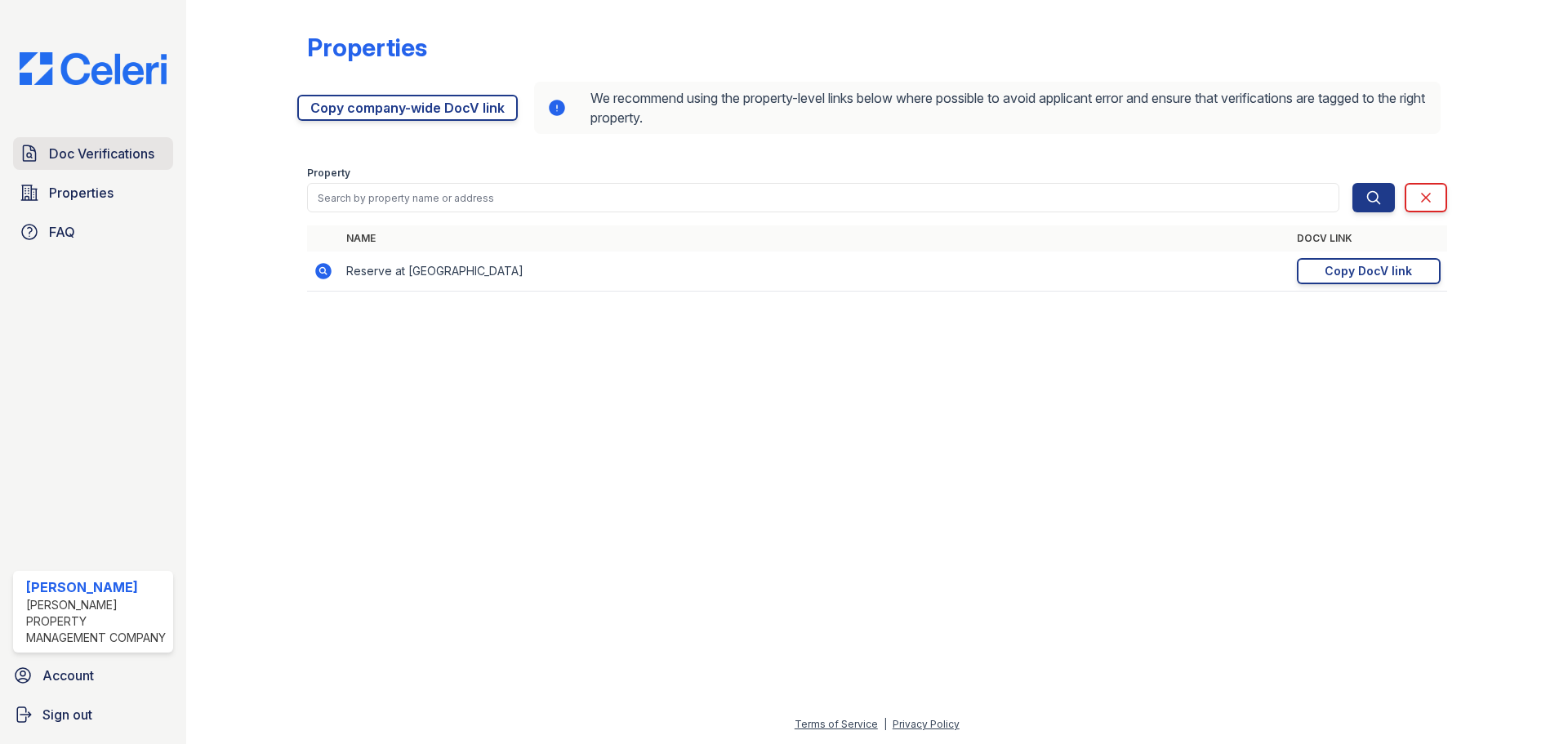
click at [134, 157] on span "Doc Verifications" at bounding box center [102, 153] width 106 height 20
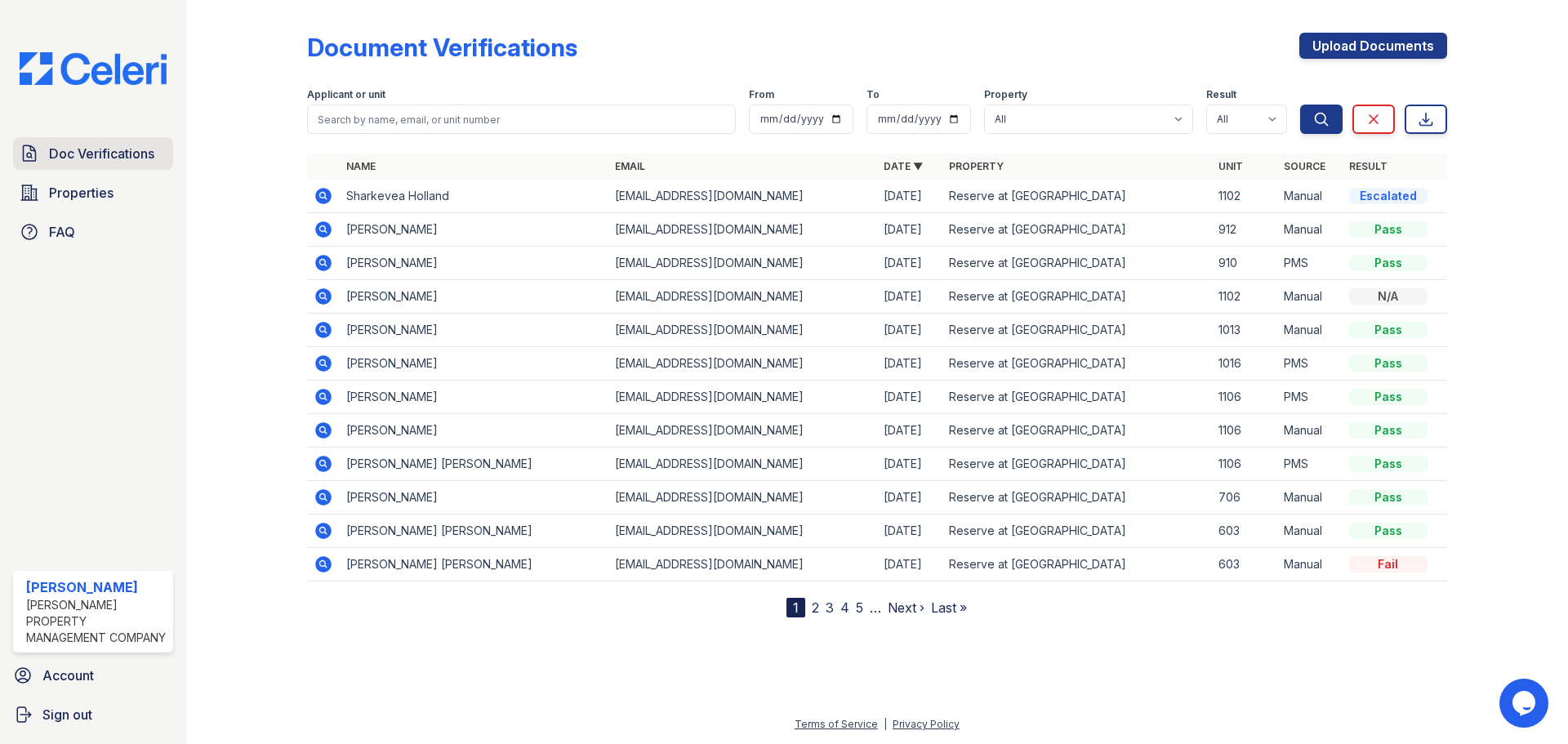
click at [110, 153] on span "Doc Verifications" at bounding box center [102, 153] width 106 height 20
click at [95, 196] on span "Properties" at bounding box center [81, 193] width 65 height 20
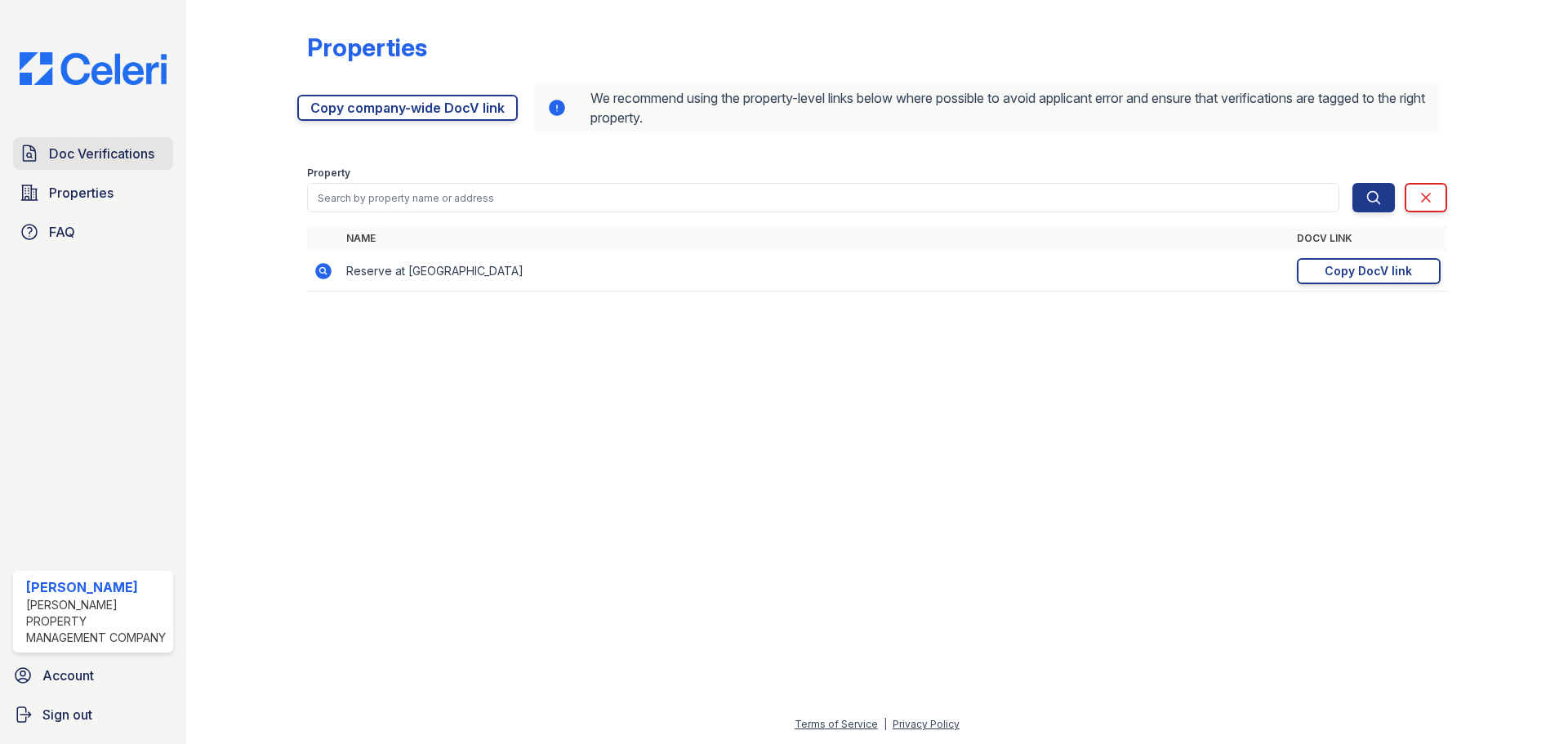
click at [111, 159] on span "Doc Verifications" at bounding box center [102, 153] width 106 height 20
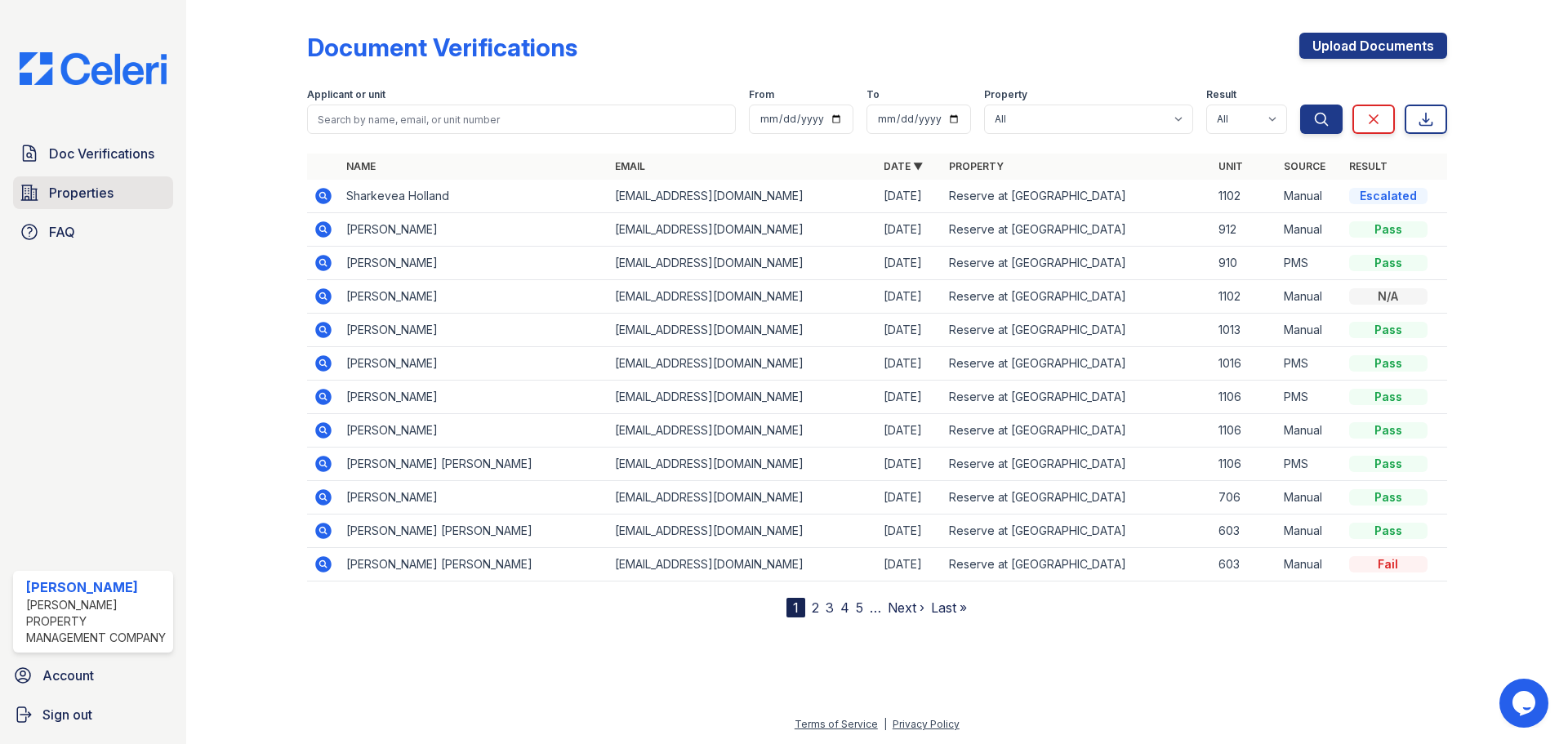
click at [78, 188] on span "Properties" at bounding box center [81, 193] width 65 height 20
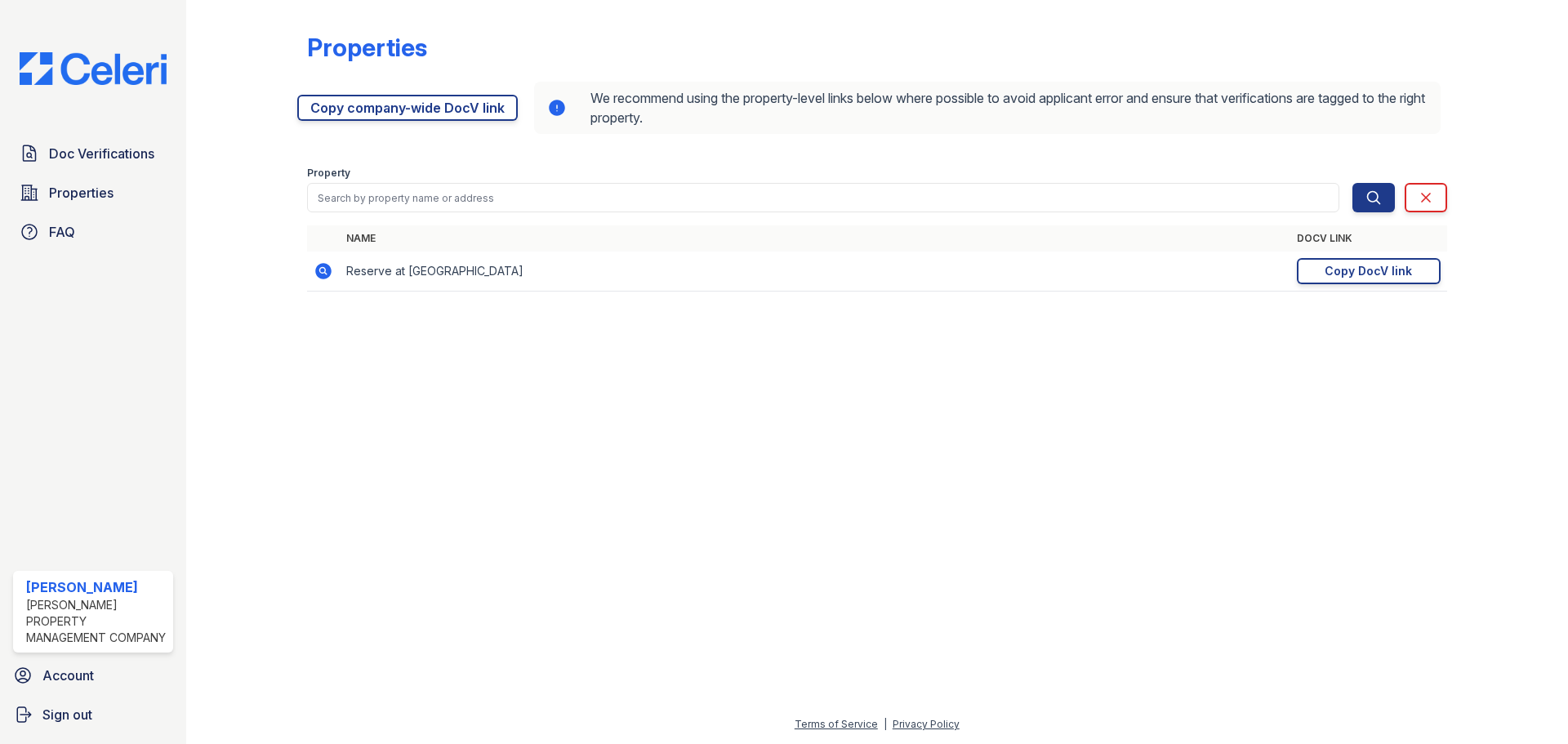
click at [106, 153] on span "Doc Verifications" at bounding box center [102, 153] width 106 height 20
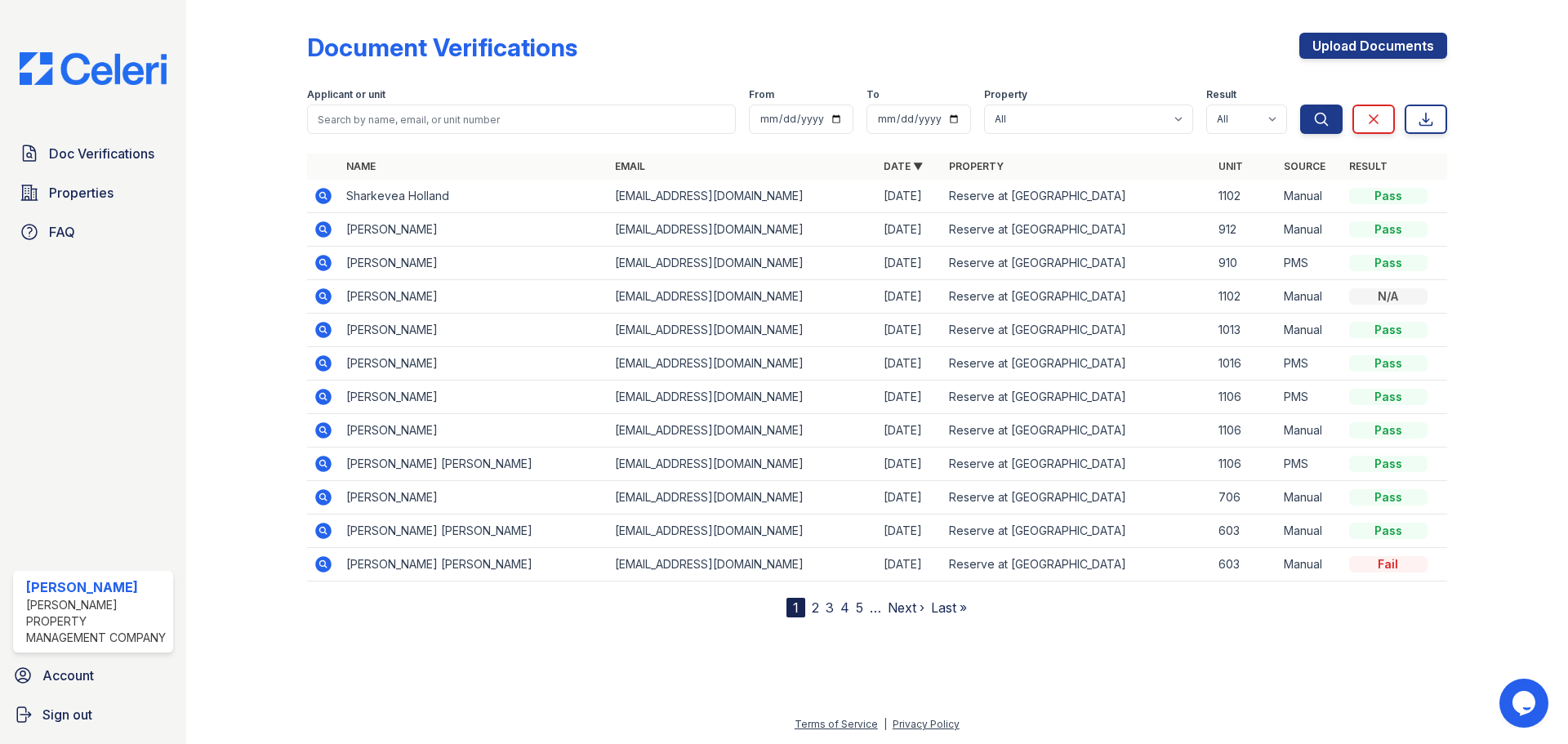
click at [328, 188] on icon at bounding box center [324, 196] width 20 height 20
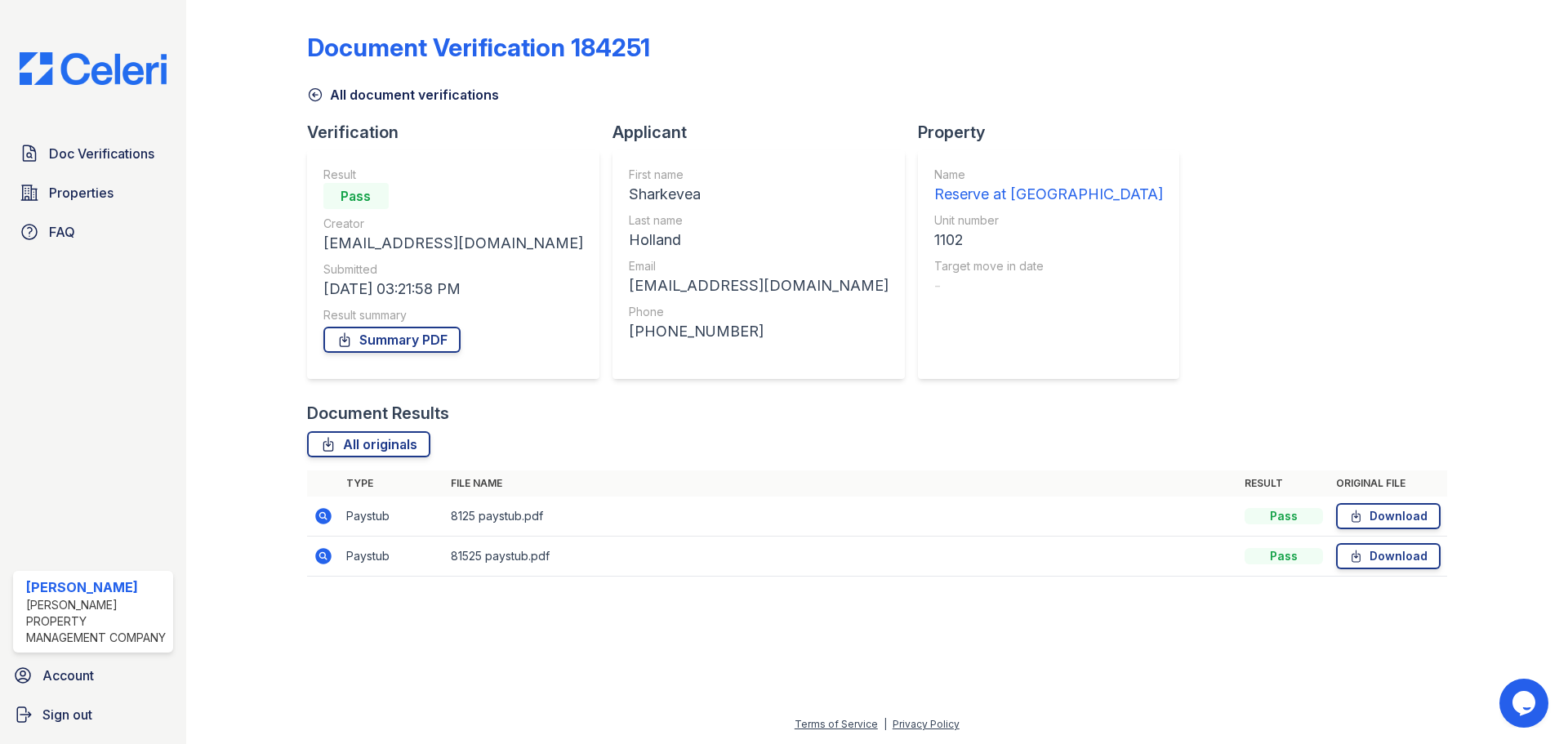
click at [328, 513] on icon at bounding box center [324, 516] width 16 height 16
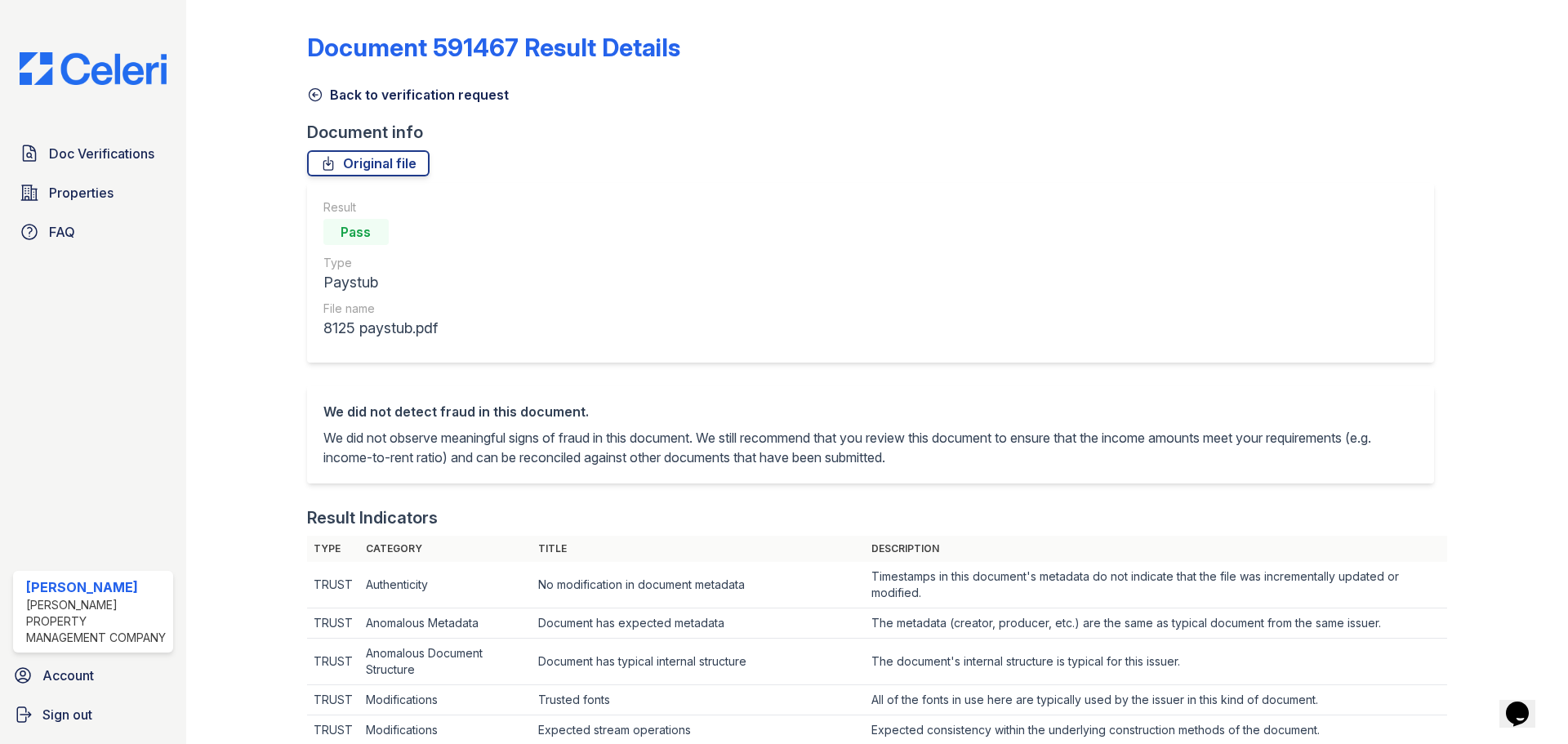
click at [314, 97] on icon at bounding box center [315, 95] width 12 height 12
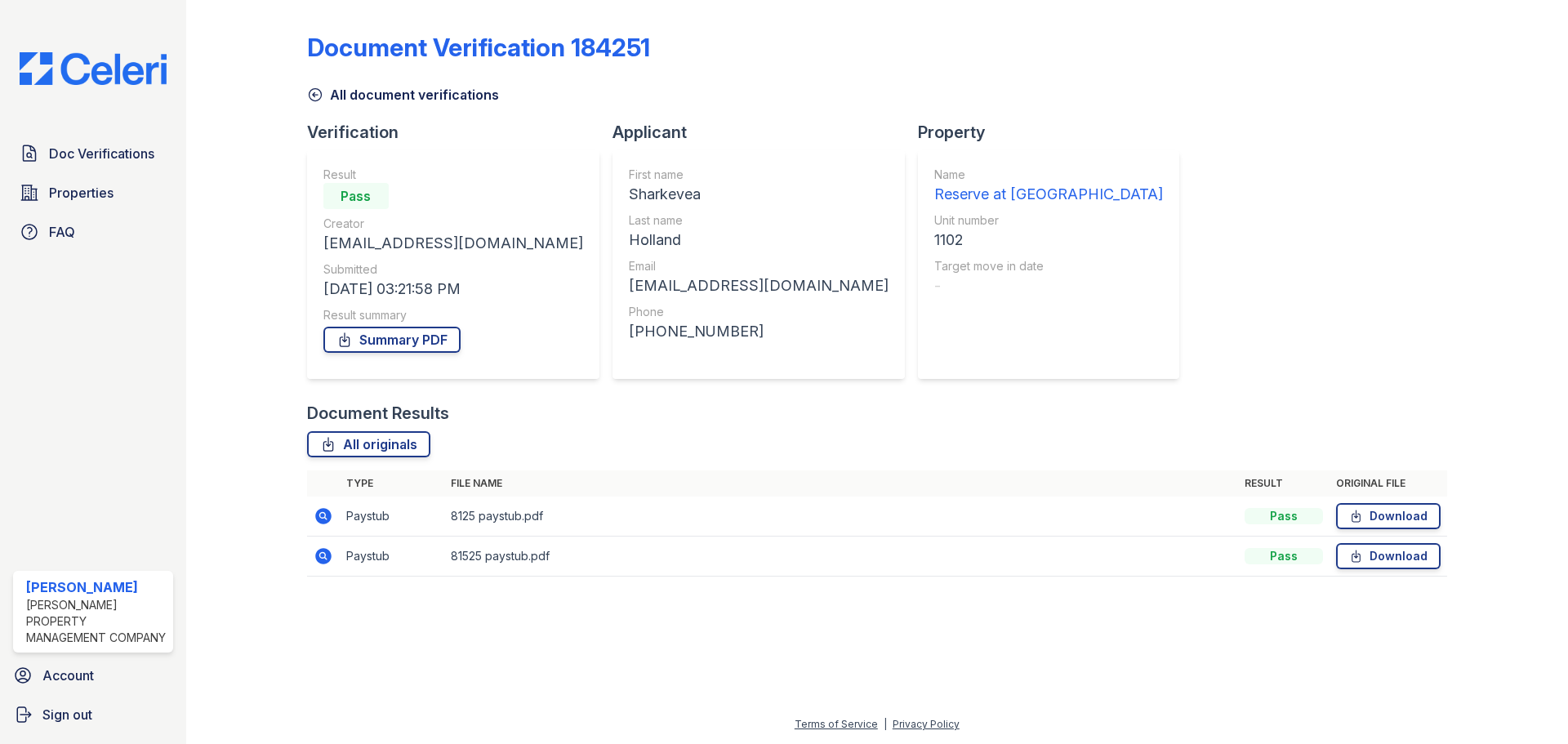
click at [324, 558] on icon at bounding box center [324, 556] width 20 height 20
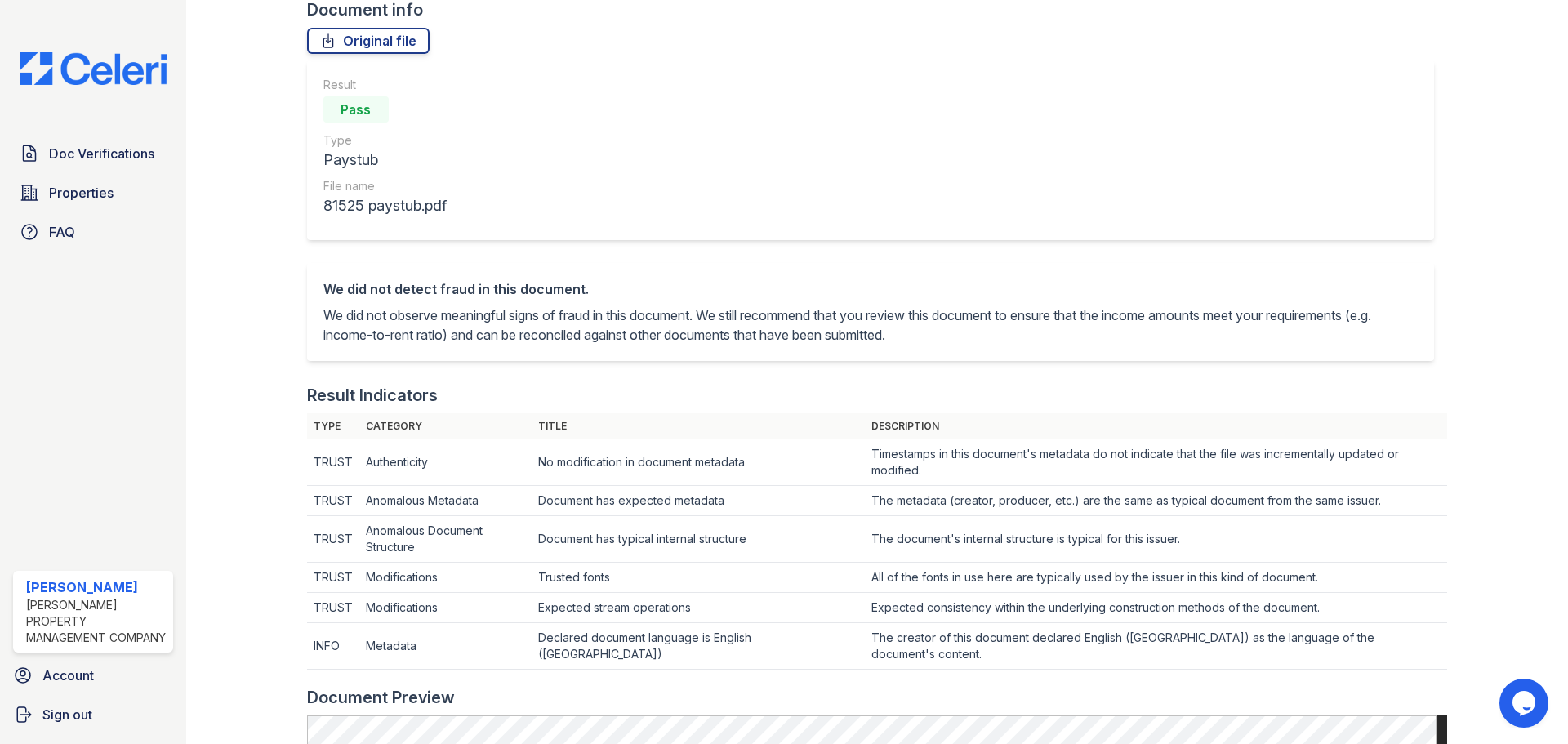
scroll to position [82, 0]
